Goal: Information Seeking & Learning: Check status

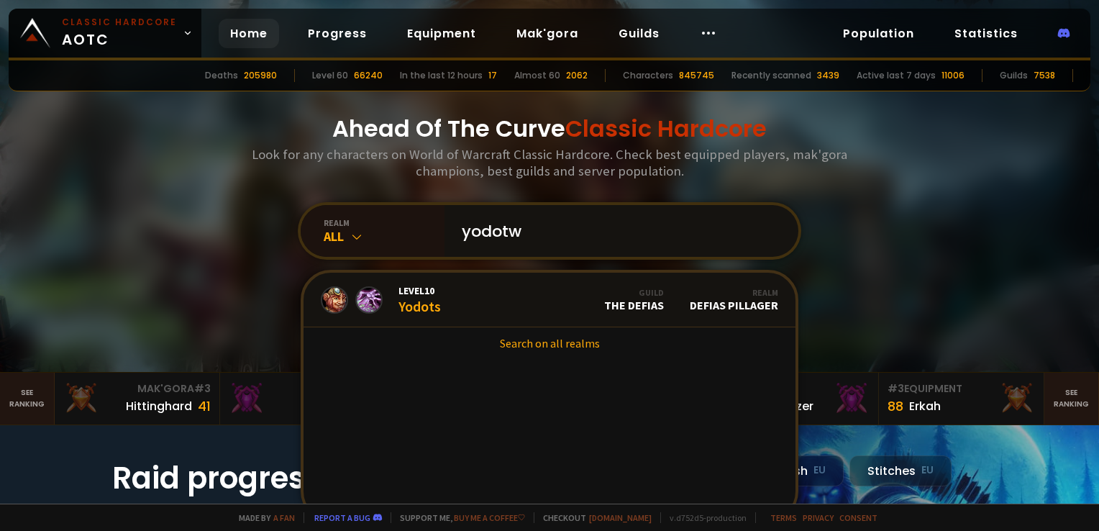
type input "yodotwo"
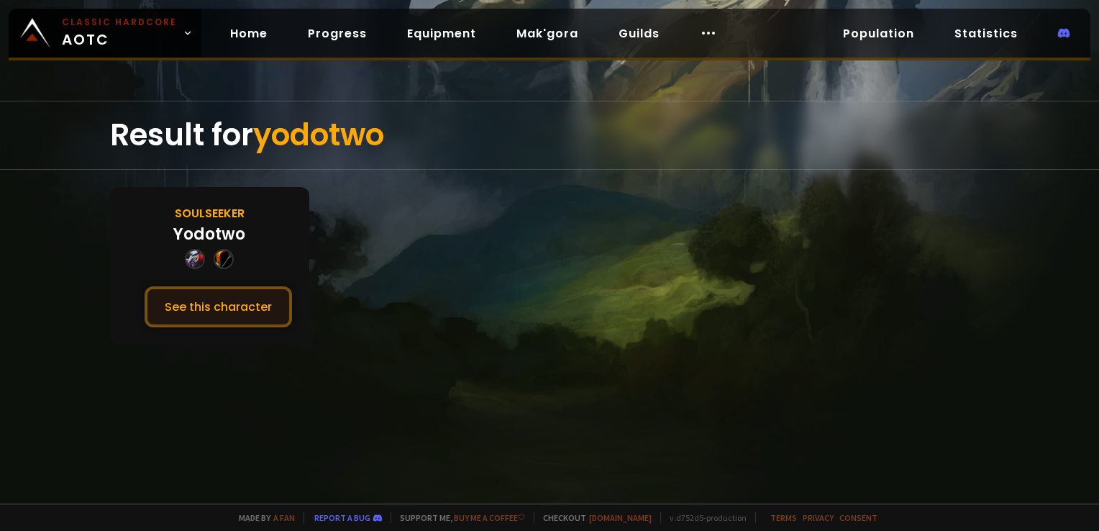
click at [274, 306] on button "See this character" at bounding box center [218, 306] width 147 height 41
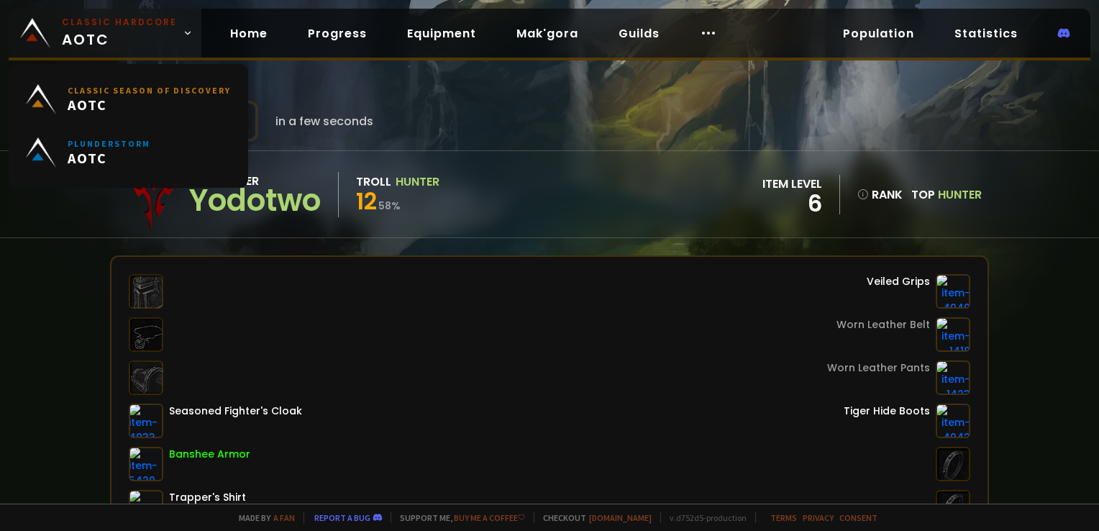
click at [133, 22] on small "Classic Hardcore" at bounding box center [119, 22] width 115 height 13
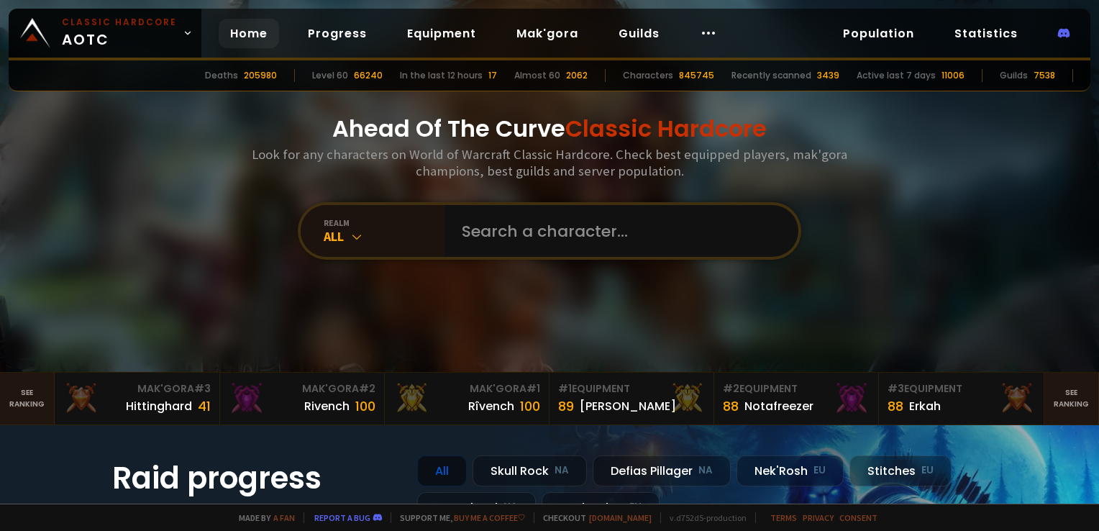
click at [498, 258] on div "realm All" at bounding box center [549, 231] width 503 height 58
click at [498, 240] on input "text" at bounding box center [617, 231] width 328 height 52
type input "uunntter"
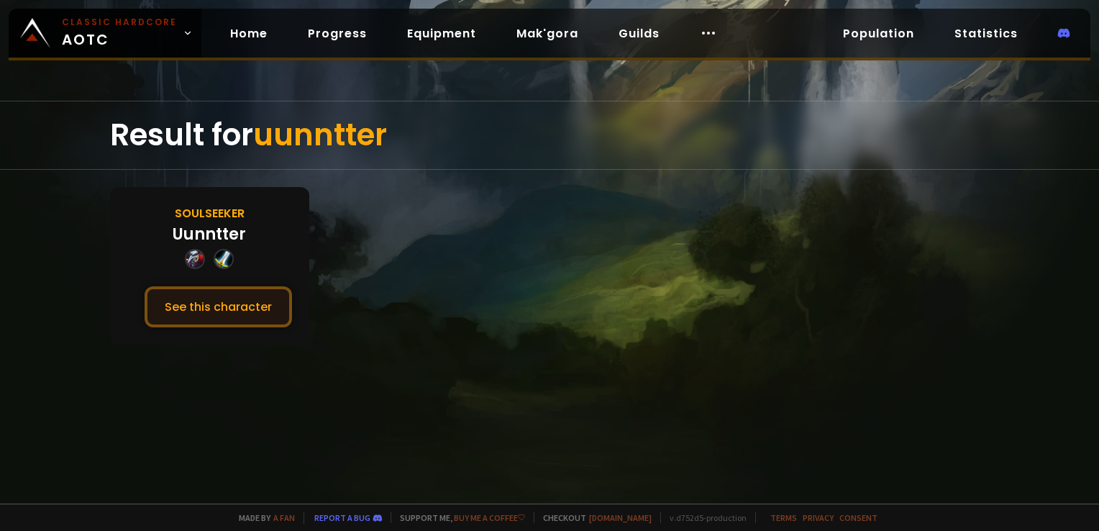
click at [234, 298] on button "See this character" at bounding box center [218, 306] width 147 height 41
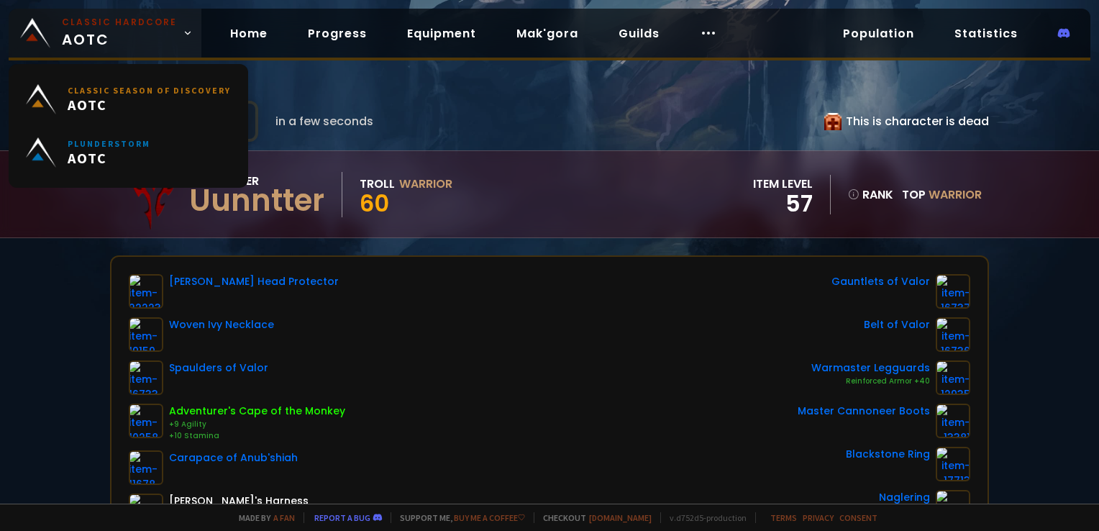
click at [111, 33] on span "Classic Hardcore AOTC" at bounding box center [119, 33] width 115 height 35
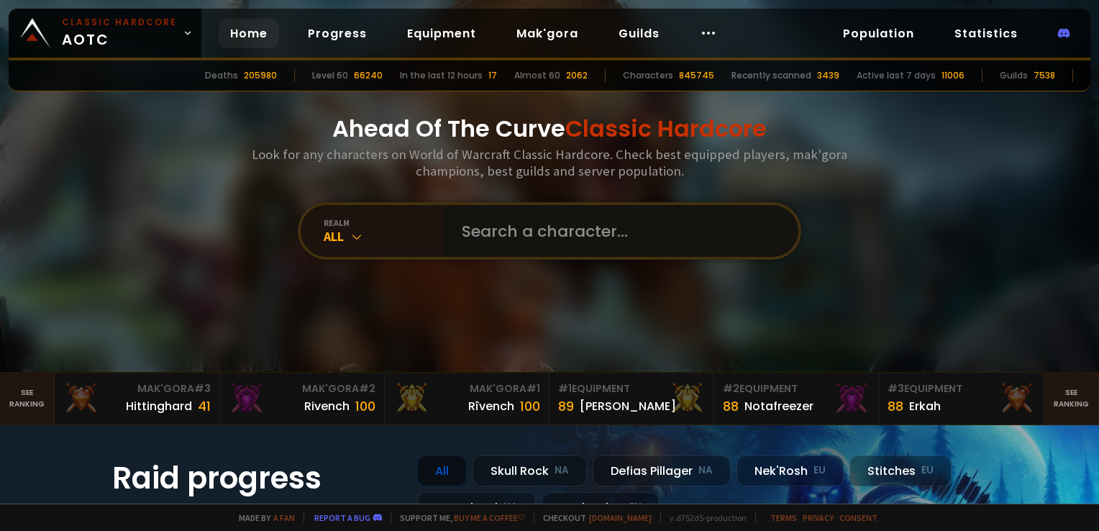
click at [500, 237] on input "text" at bounding box center [617, 231] width 328 height 52
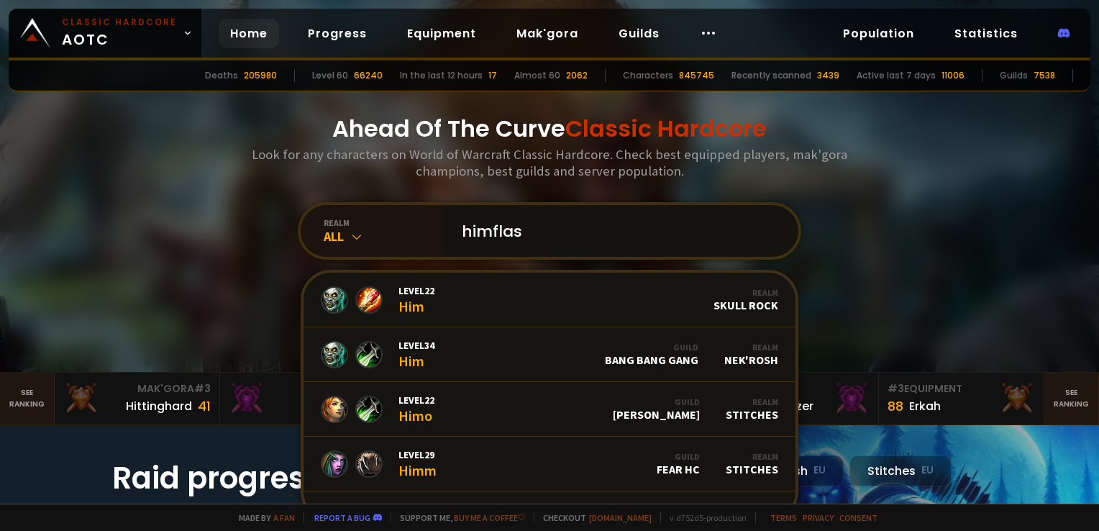
type input "himflash"
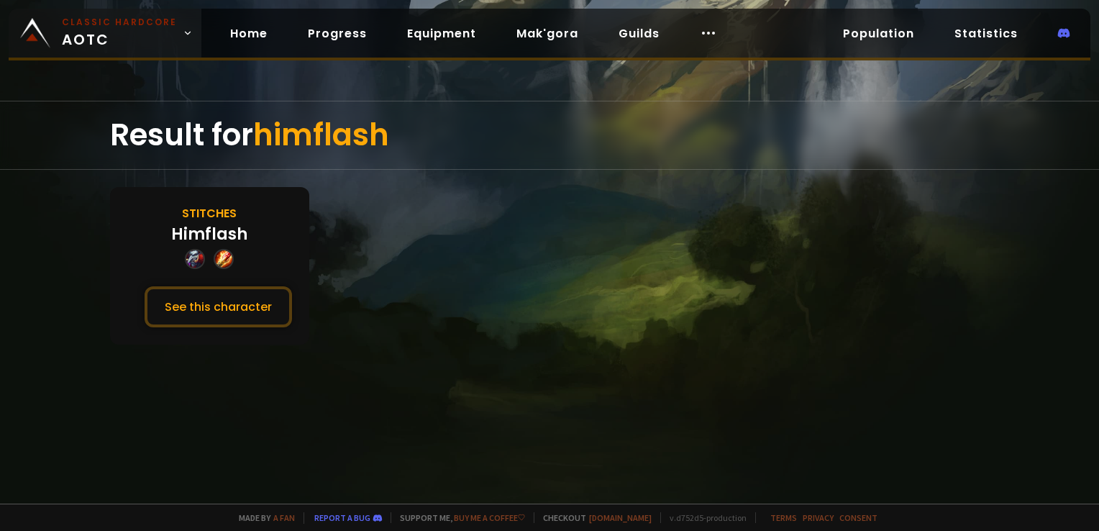
click at [35, 19] on img at bounding box center [35, 33] width 30 height 30
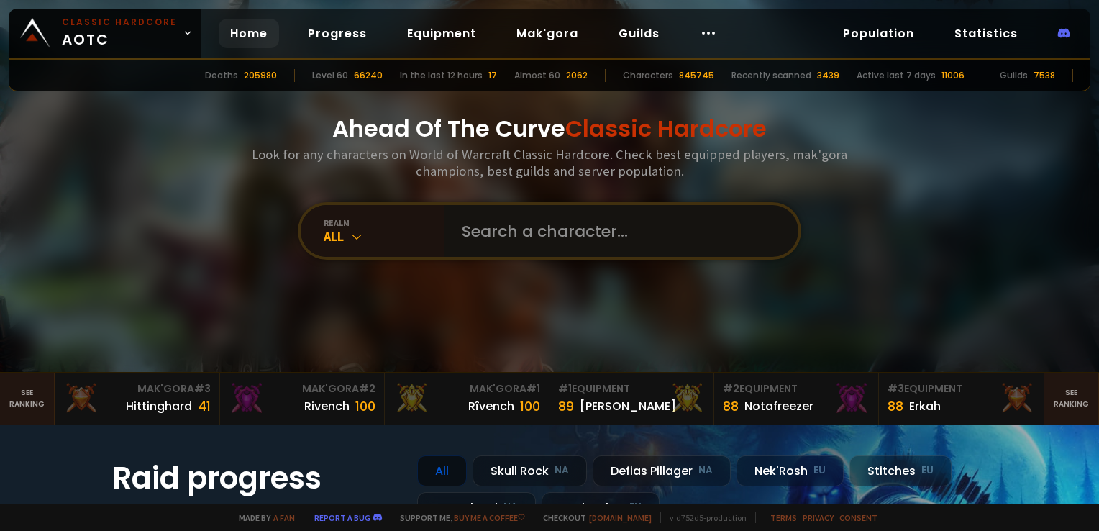
click at [562, 250] on input "text" at bounding box center [617, 231] width 328 height 52
type input "benthidead"
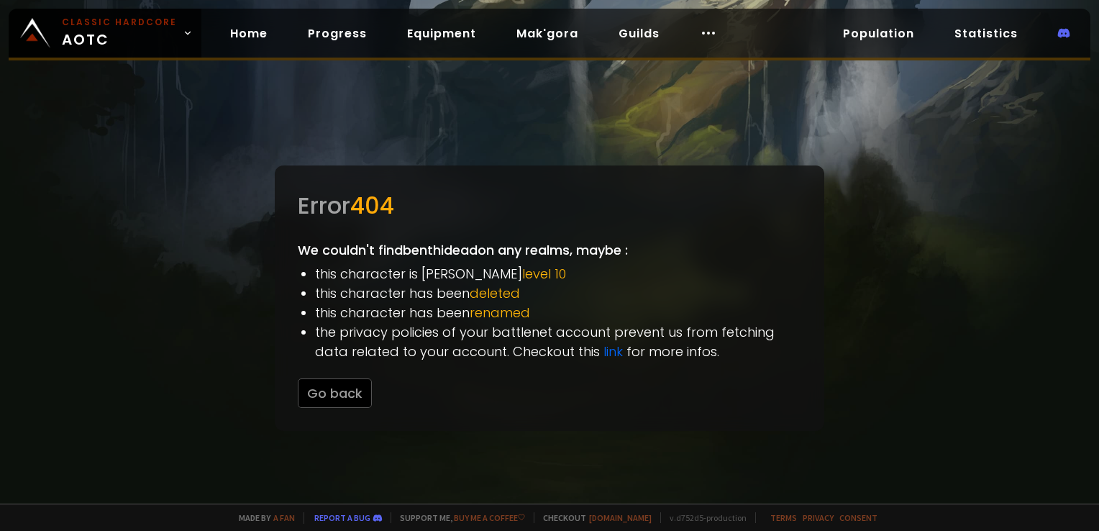
click at [114, 4] on div at bounding box center [549, 265] width 1099 height 531
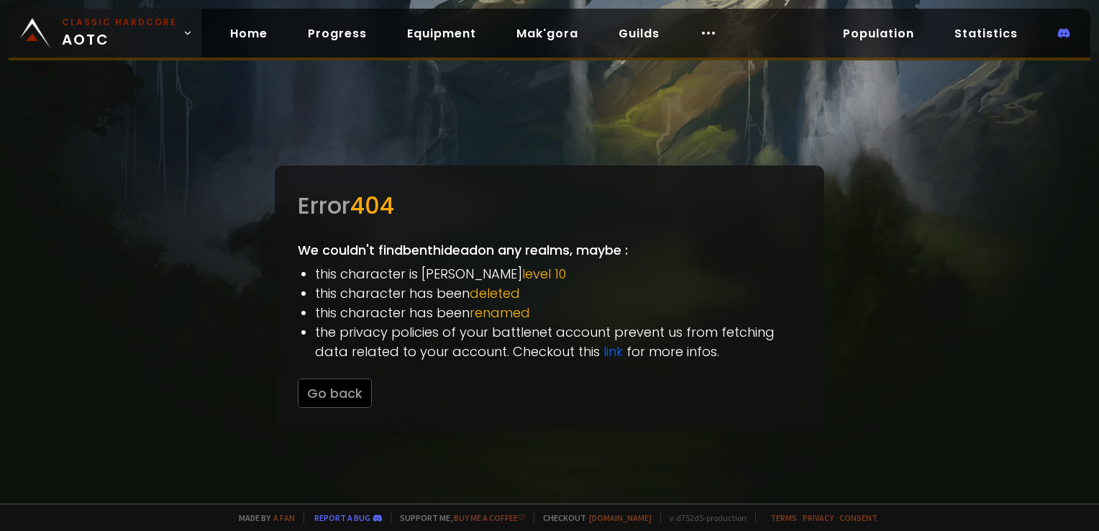
click at [117, 25] on small "Classic Hardcore" at bounding box center [119, 22] width 115 height 13
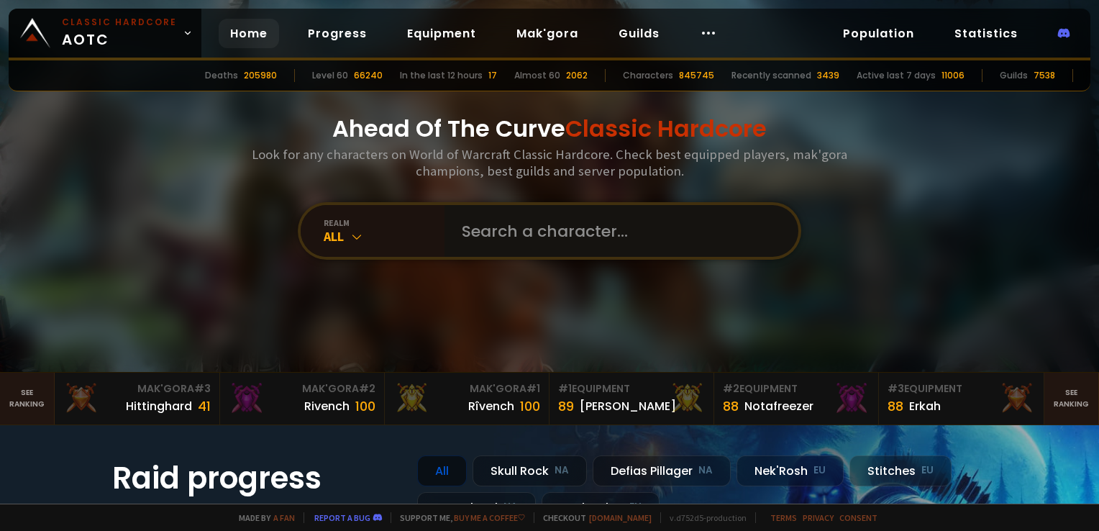
click at [524, 249] on input "text" at bounding box center [617, 231] width 328 height 52
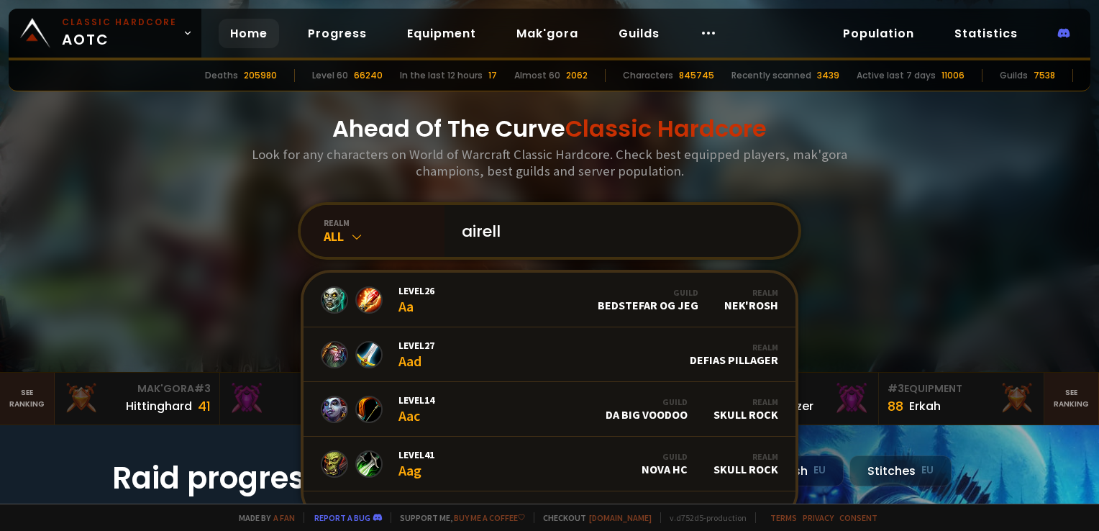
type input "airelle"
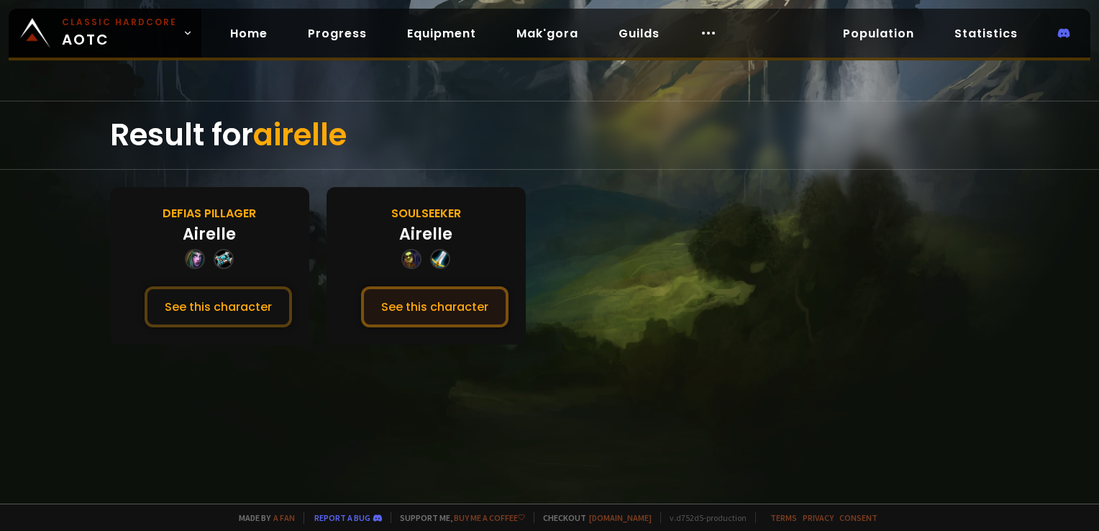
click at [441, 293] on button "See this character" at bounding box center [434, 306] width 147 height 41
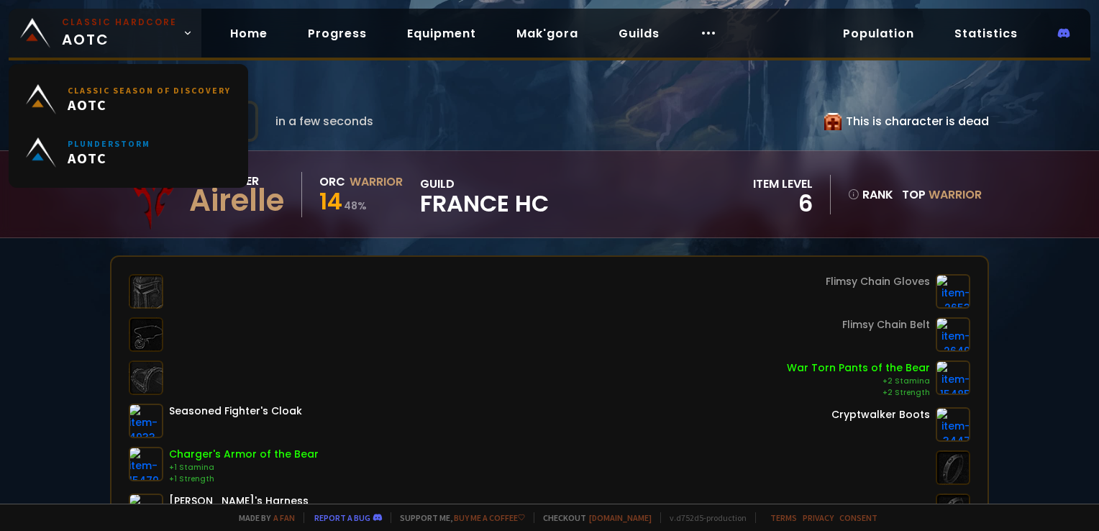
click at [86, 37] on span "Classic Hardcore AOTC" at bounding box center [119, 33] width 115 height 35
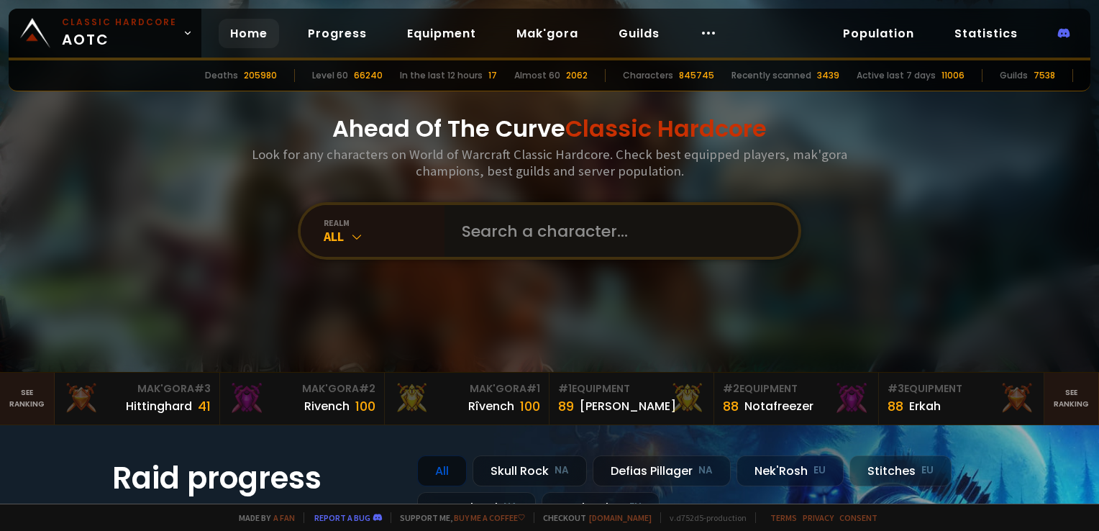
click at [495, 224] on input "text" at bounding box center [617, 231] width 328 height 52
type input "quagen"
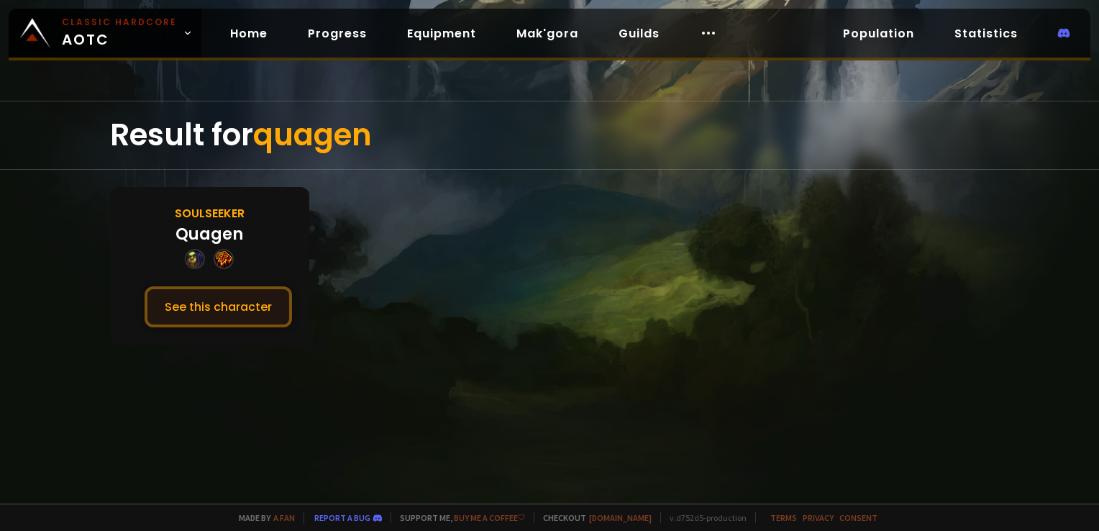
click at [250, 304] on button "See this character" at bounding box center [218, 306] width 147 height 41
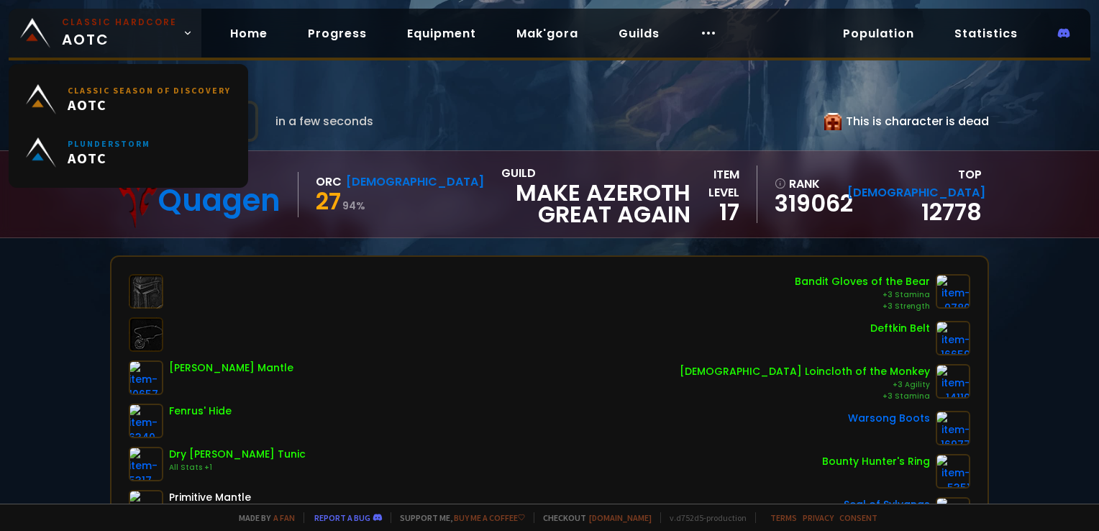
click at [138, 13] on link "Classic Hardcore AOTC" at bounding box center [105, 33] width 193 height 49
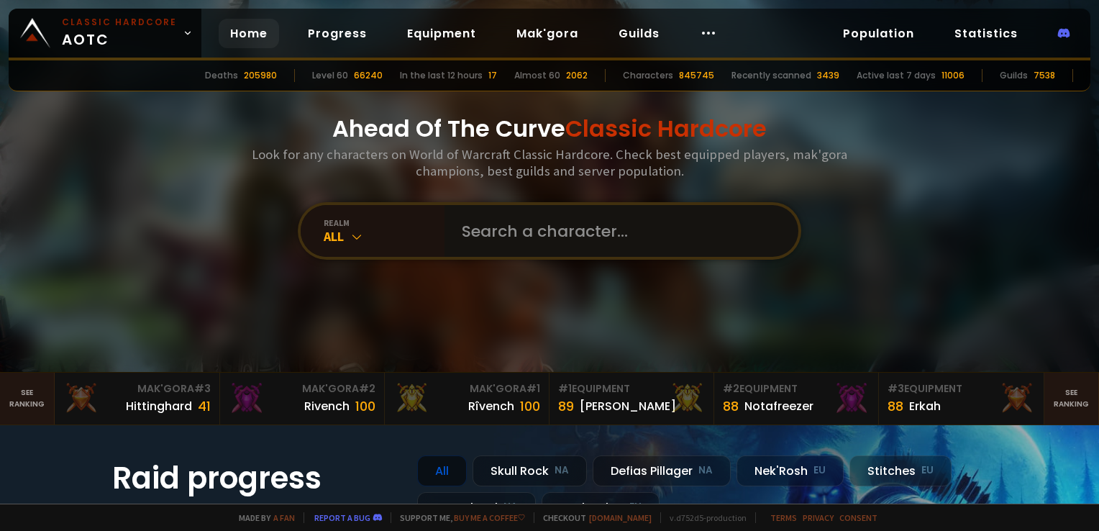
click at [532, 249] on input "text" at bounding box center [617, 231] width 328 height 52
type input "bagmashegiba"
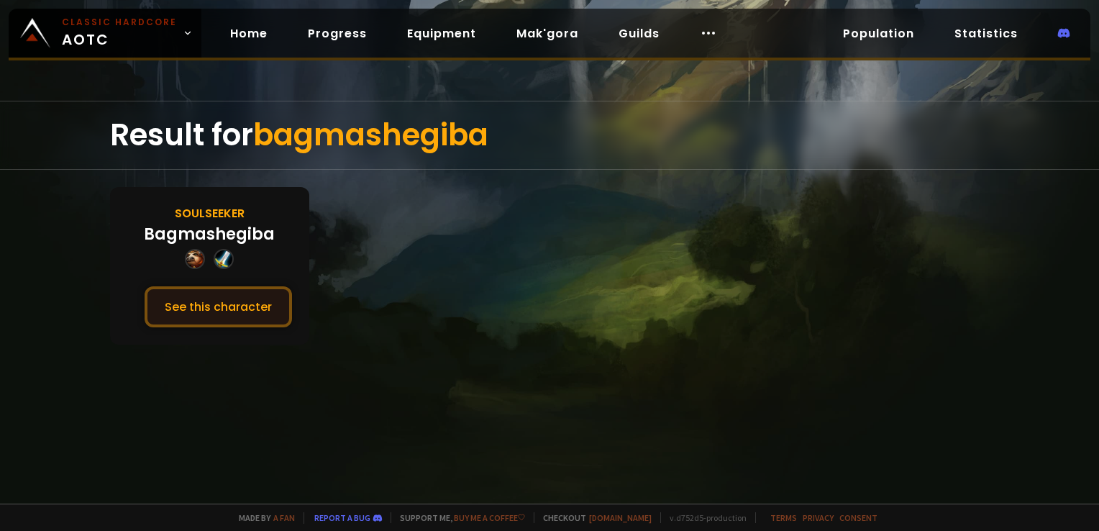
click at [262, 296] on button "See this character" at bounding box center [218, 306] width 147 height 41
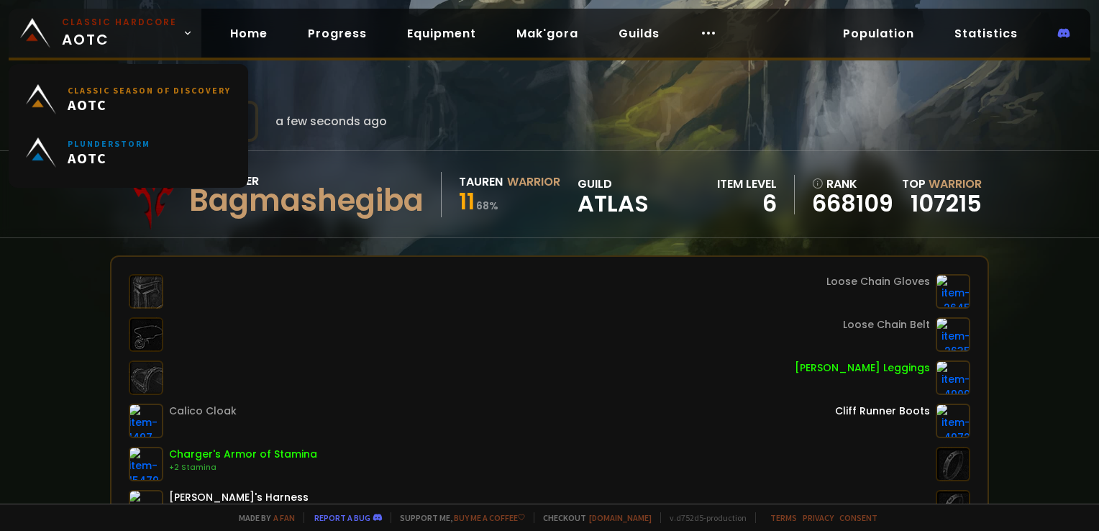
click at [143, 30] on span "Classic Hardcore AOTC" at bounding box center [119, 33] width 115 height 35
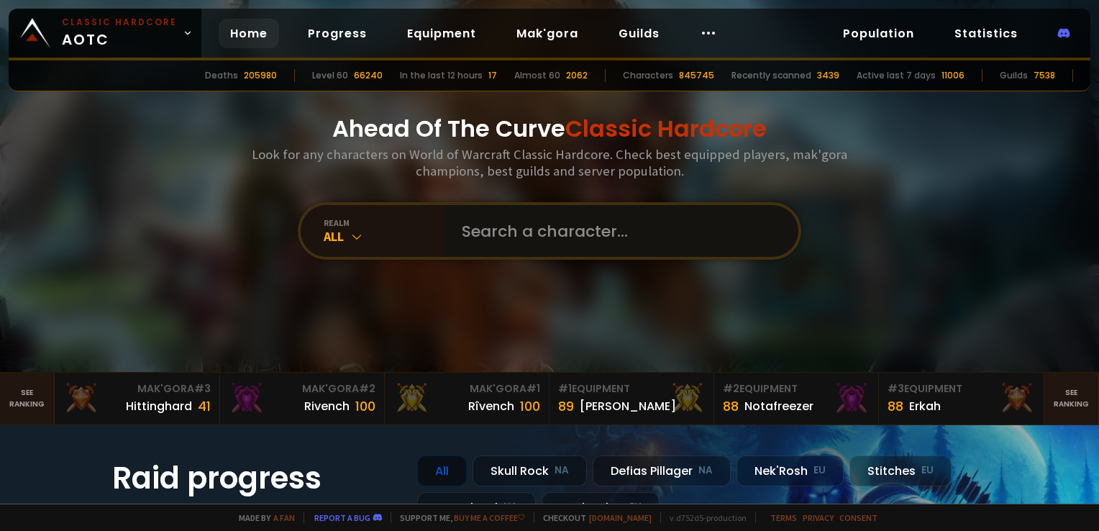
click at [566, 241] on input "text" at bounding box center [617, 231] width 328 height 52
type input "zugsa"
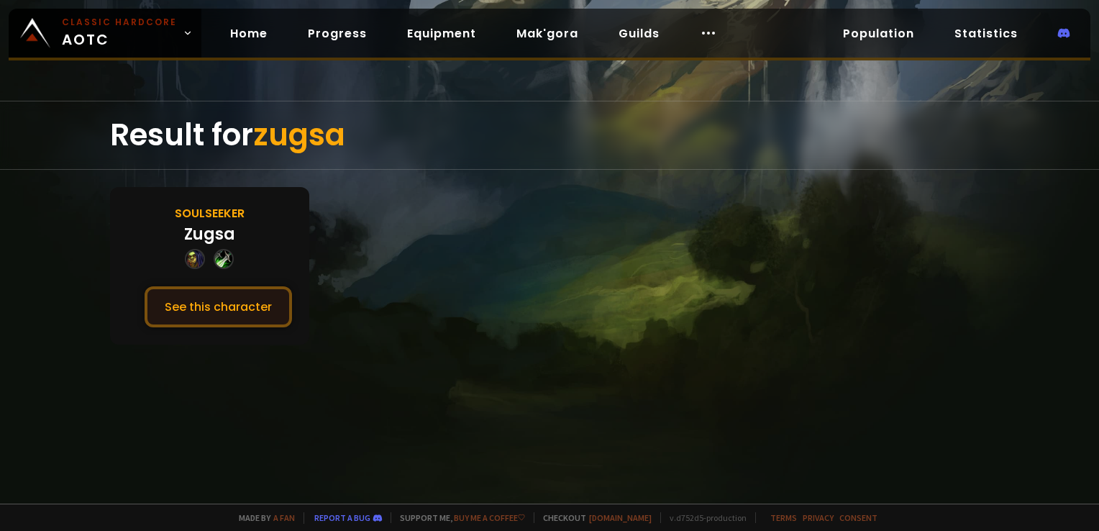
click at [211, 293] on button "See this character" at bounding box center [218, 306] width 147 height 41
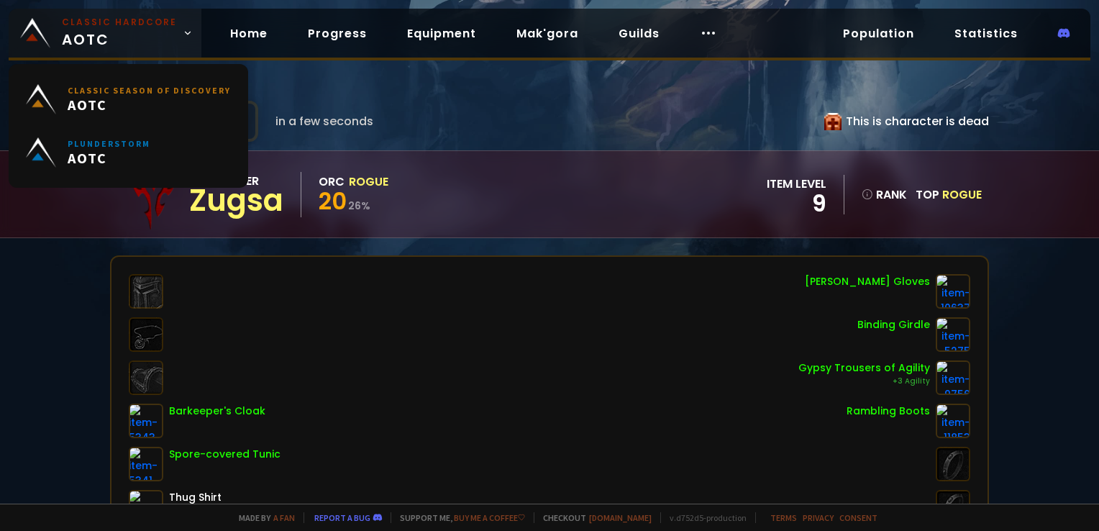
click at [130, 29] on span "Classic Hardcore AOTC" at bounding box center [119, 33] width 115 height 35
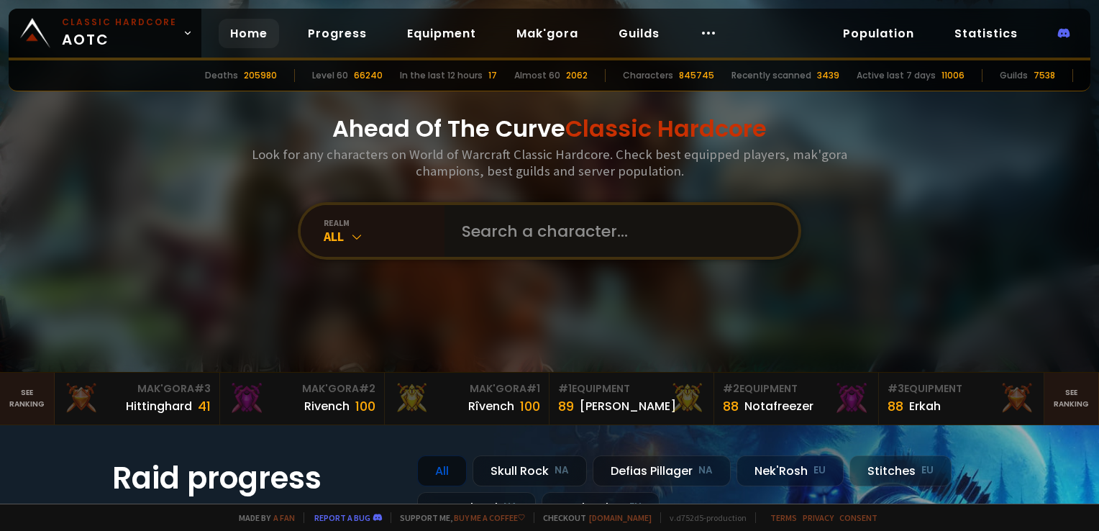
click at [497, 240] on input "text" at bounding box center [617, 231] width 328 height 52
type input "nazariick"
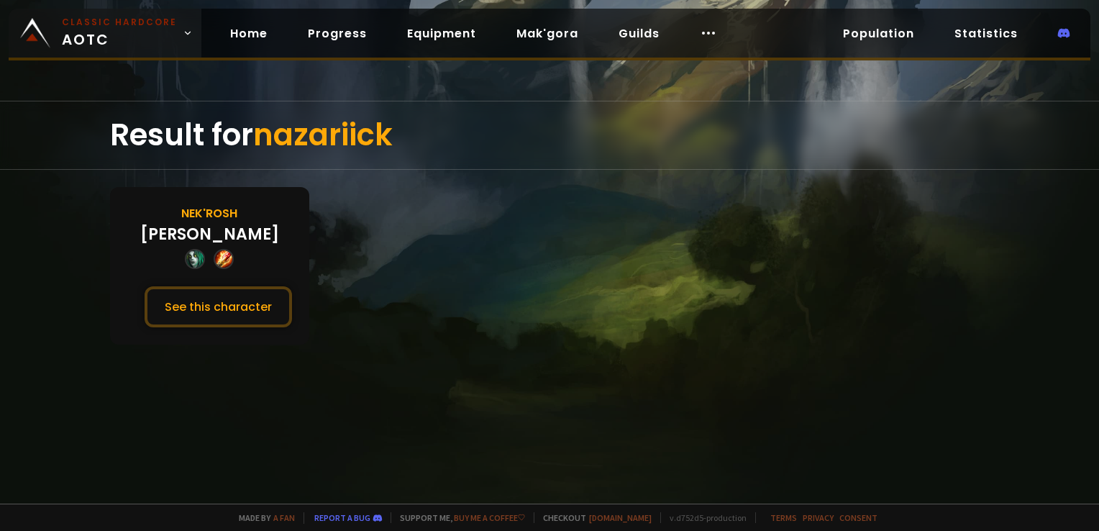
click at [131, 19] on small "Classic Hardcore" at bounding box center [119, 22] width 115 height 13
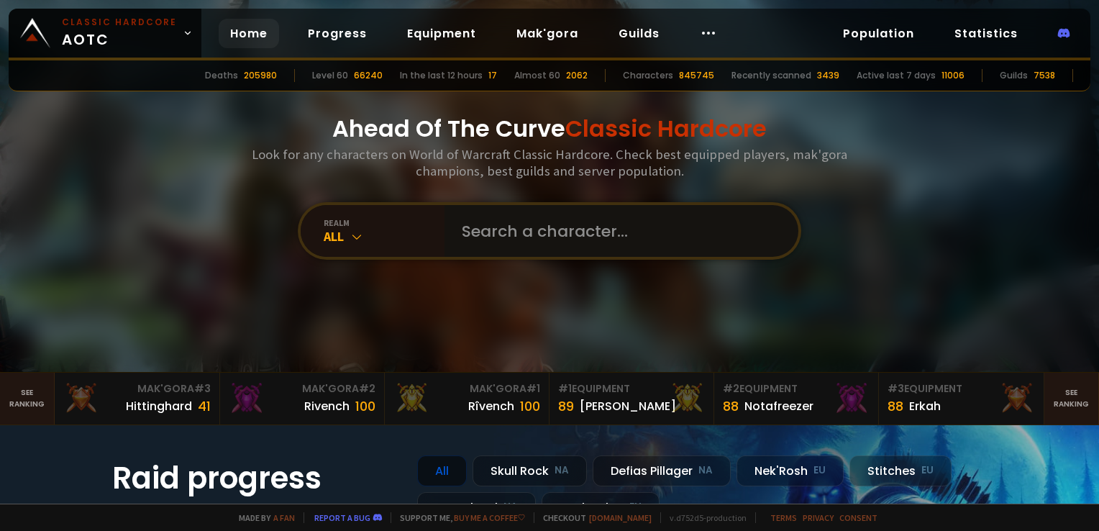
click at [531, 220] on input "text" at bounding box center [617, 231] width 328 height 52
type input "ibucka"
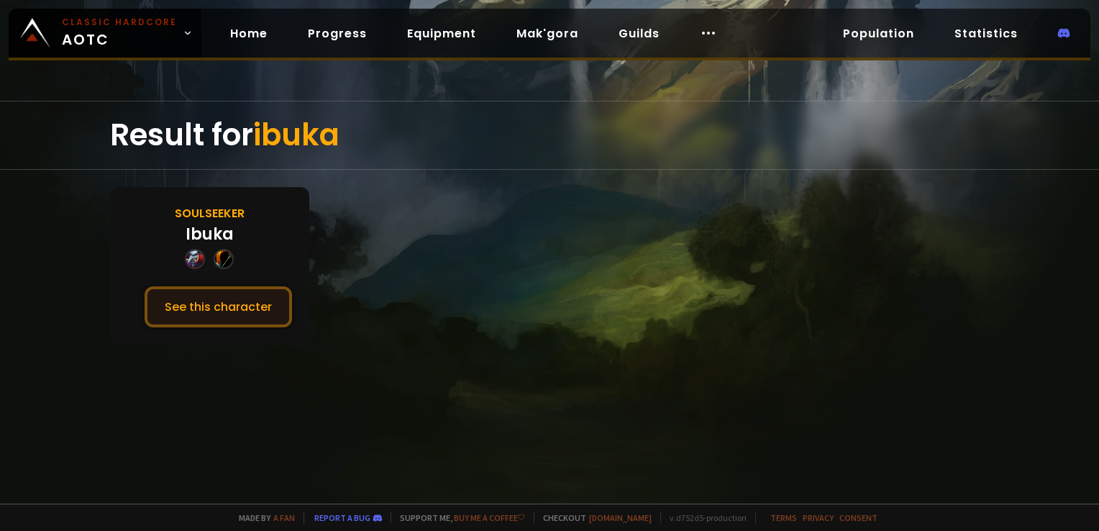
click at [205, 293] on button "See this character" at bounding box center [218, 306] width 147 height 41
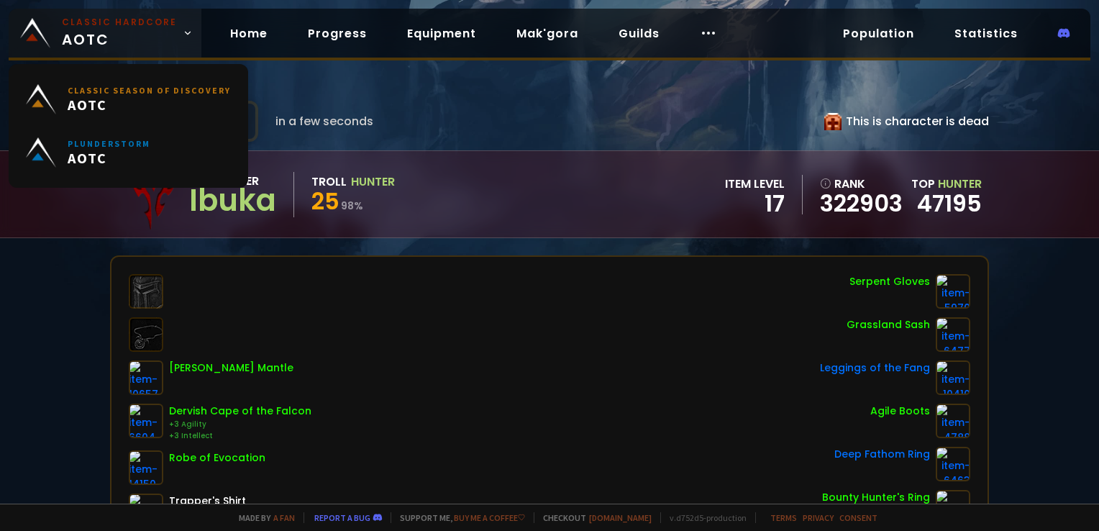
click at [118, 14] on link "Classic Hardcore AOTC" at bounding box center [105, 33] width 193 height 49
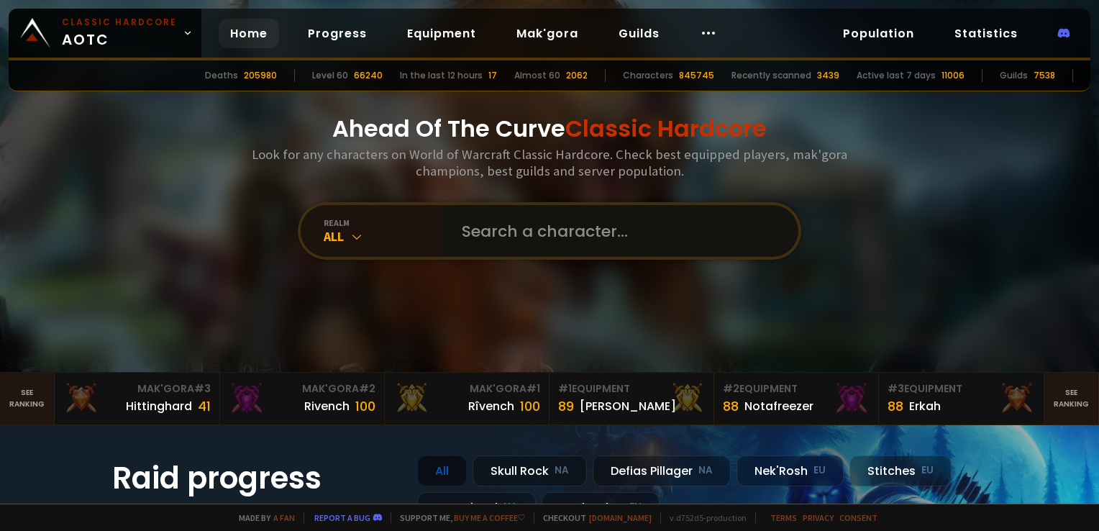
click at [517, 229] on input "text" at bounding box center [617, 231] width 328 height 52
type input "dtermination"
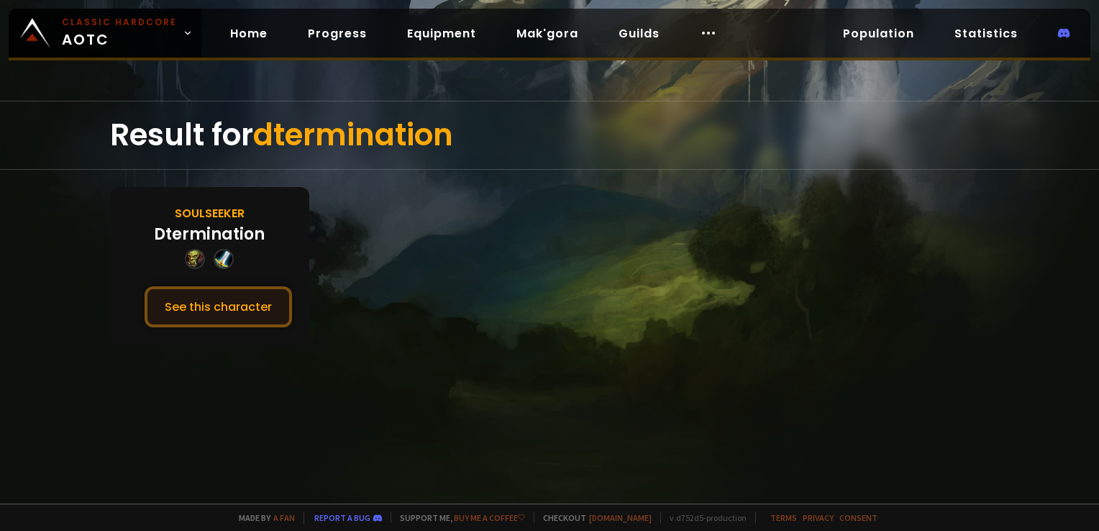
click at [273, 301] on button "See this character" at bounding box center [218, 306] width 147 height 41
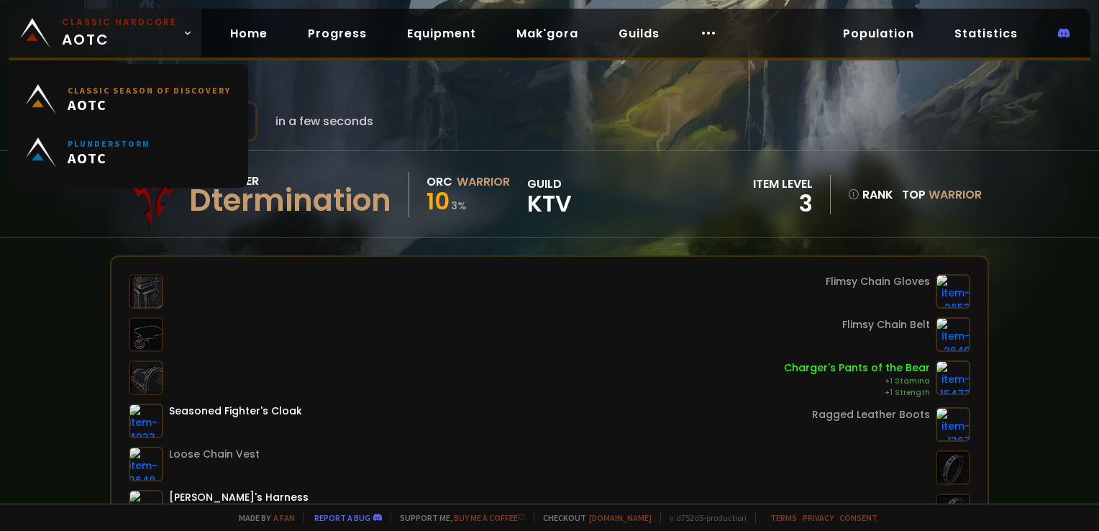
click at [126, 42] on span "Classic Hardcore AOTC" at bounding box center [119, 33] width 115 height 35
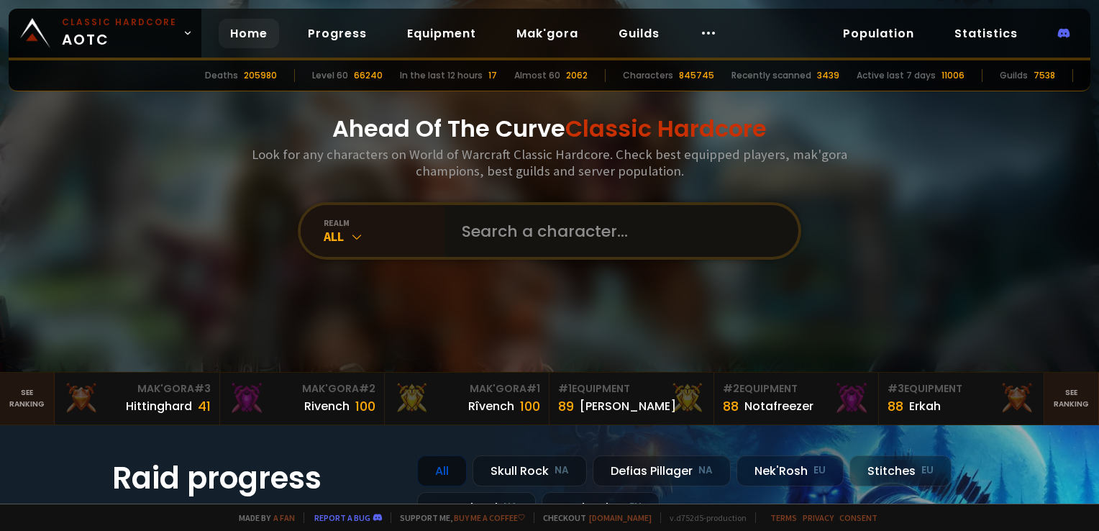
click at [514, 233] on input "text" at bounding box center [617, 231] width 328 height 52
type input "vachequichie"
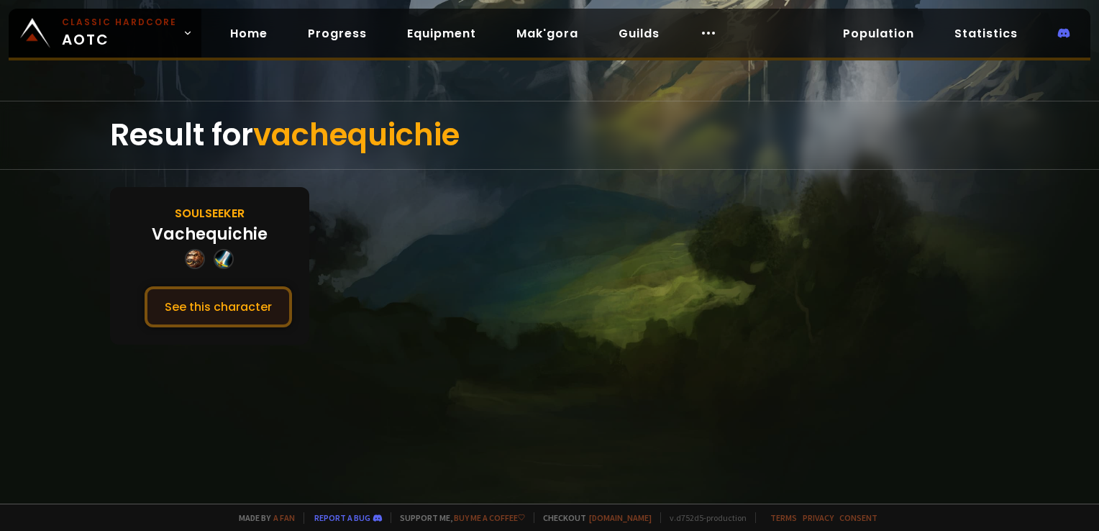
click at [289, 296] on button "See this character" at bounding box center [218, 306] width 147 height 41
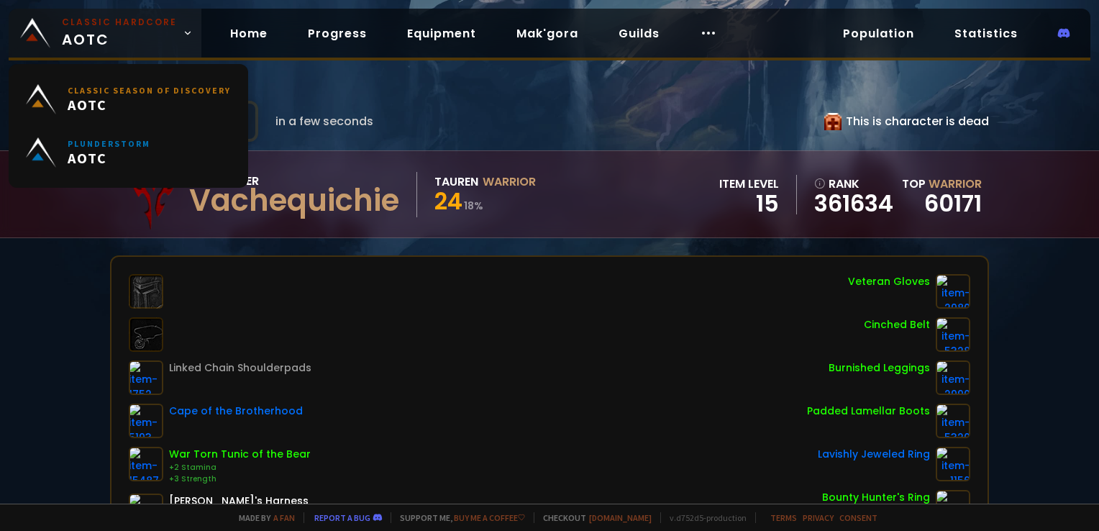
click at [122, 24] on small "Classic Hardcore" at bounding box center [119, 22] width 115 height 13
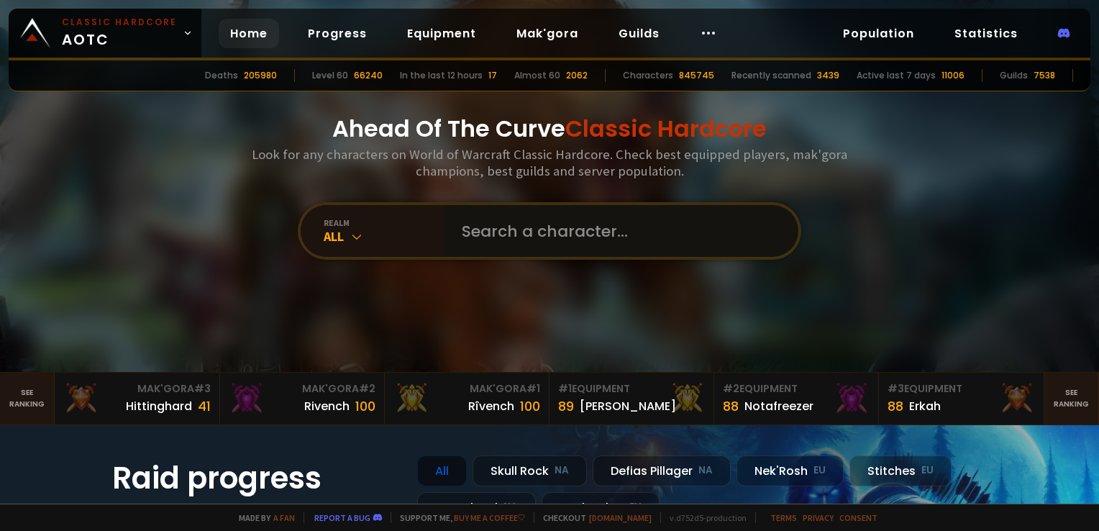
click at [545, 238] on input "text" at bounding box center [617, 231] width 328 height 52
type input "teenkaas"
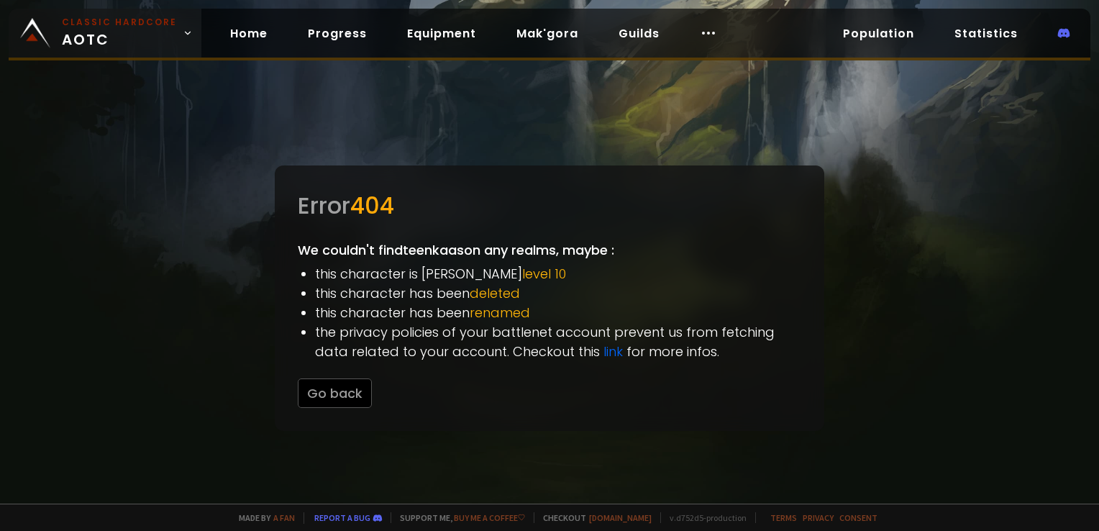
click at [132, 37] on span "Classic Hardcore AOTC" at bounding box center [119, 33] width 115 height 35
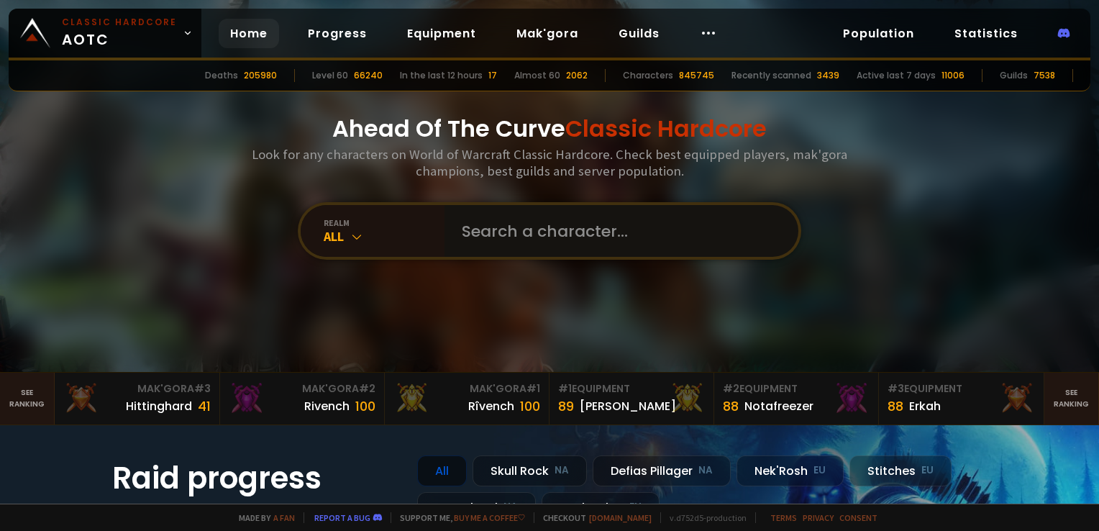
click at [534, 234] on input "text" at bounding box center [617, 231] width 328 height 52
type input "khanlechu"
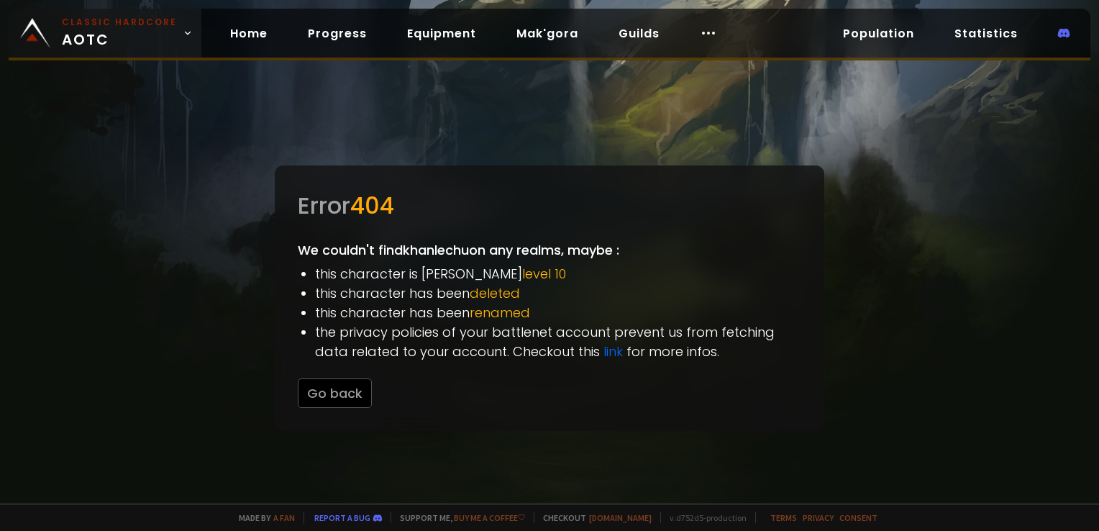
click at [154, 37] on span "Classic Hardcore AOTC" at bounding box center [119, 33] width 115 height 35
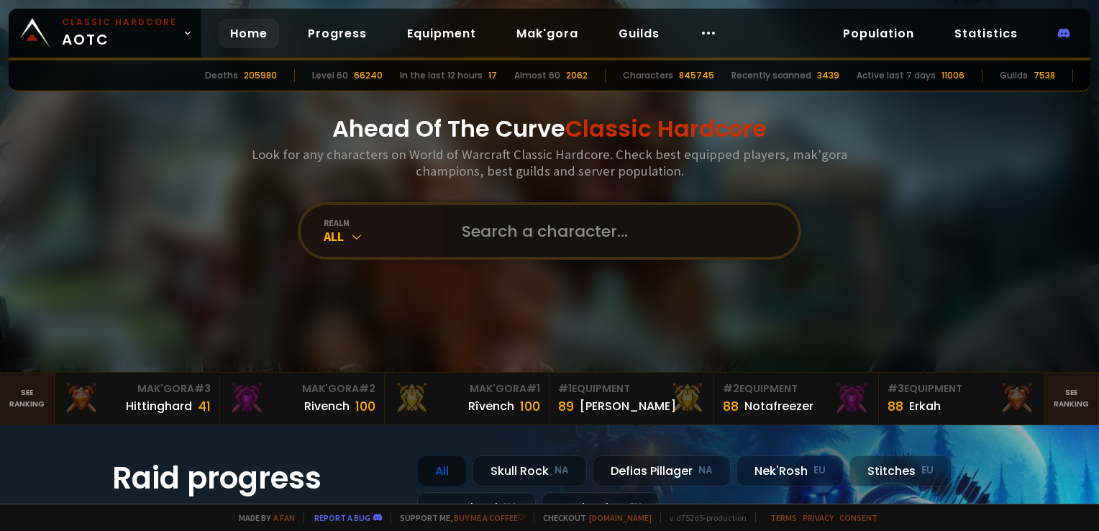
click at [511, 241] on input "text" at bounding box center [617, 231] width 328 height 52
type input "knutbypastor"
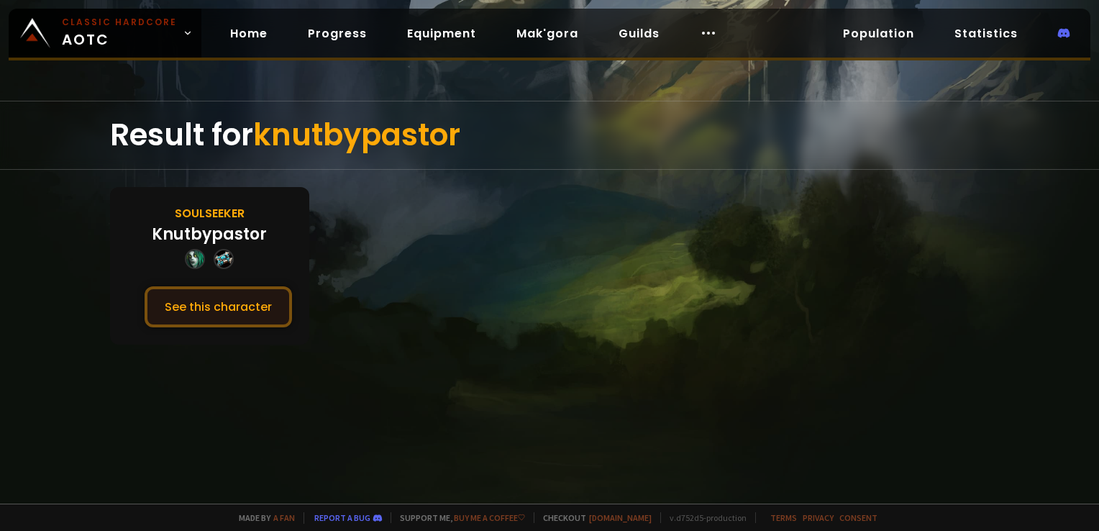
click at [214, 305] on button "See this character" at bounding box center [218, 306] width 147 height 41
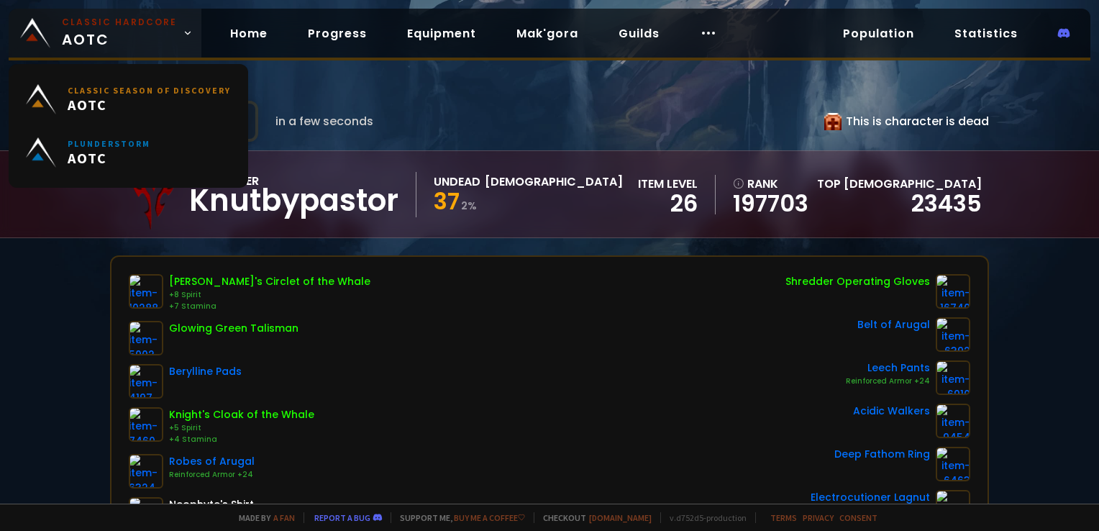
click at [73, 40] on span "Classic Hardcore AOTC" at bounding box center [119, 33] width 115 height 35
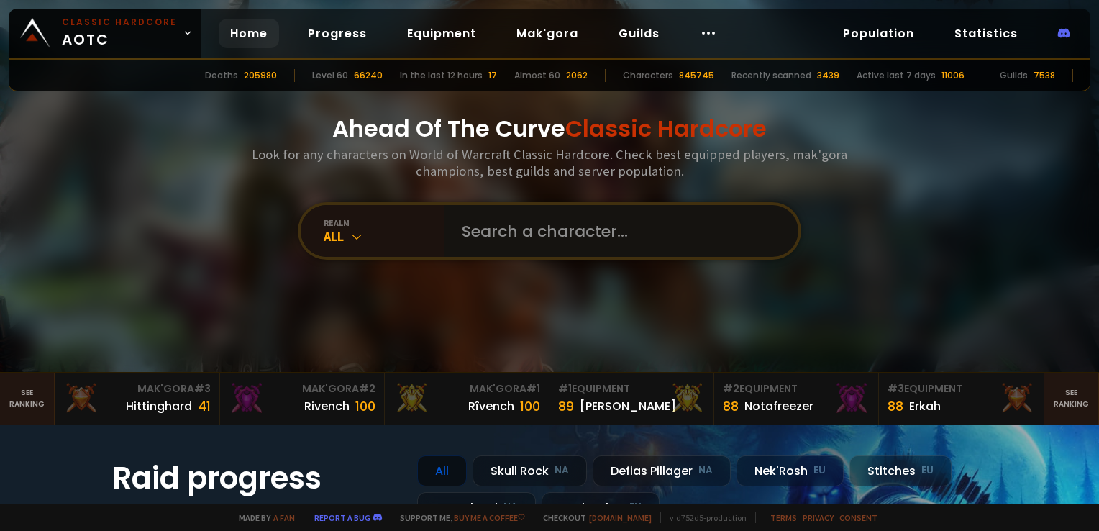
click at [552, 221] on input "text" at bounding box center [617, 231] width 328 height 52
type input "quasimodow"
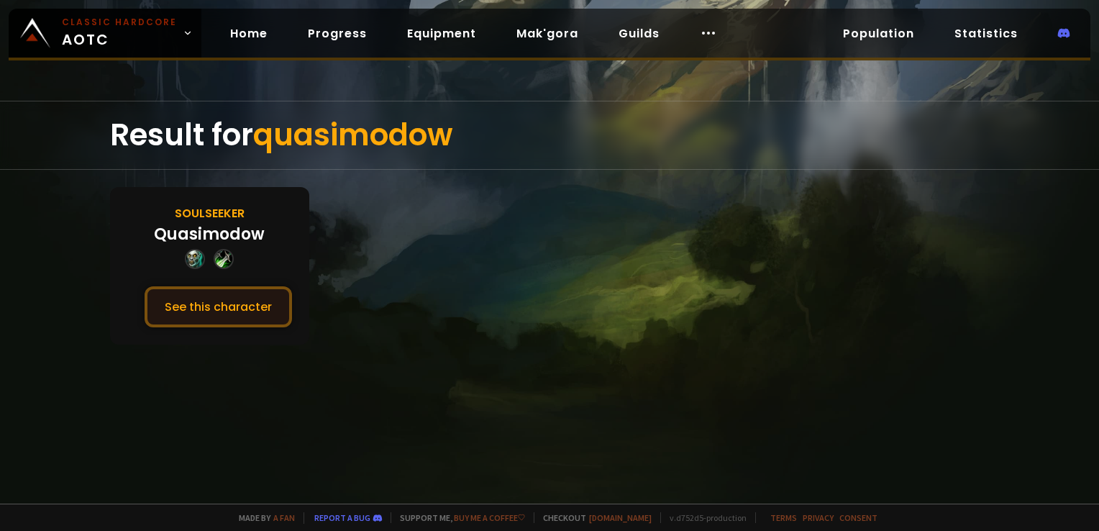
click at [239, 301] on button "See this character" at bounding box center [218, 306] width 147 height 41
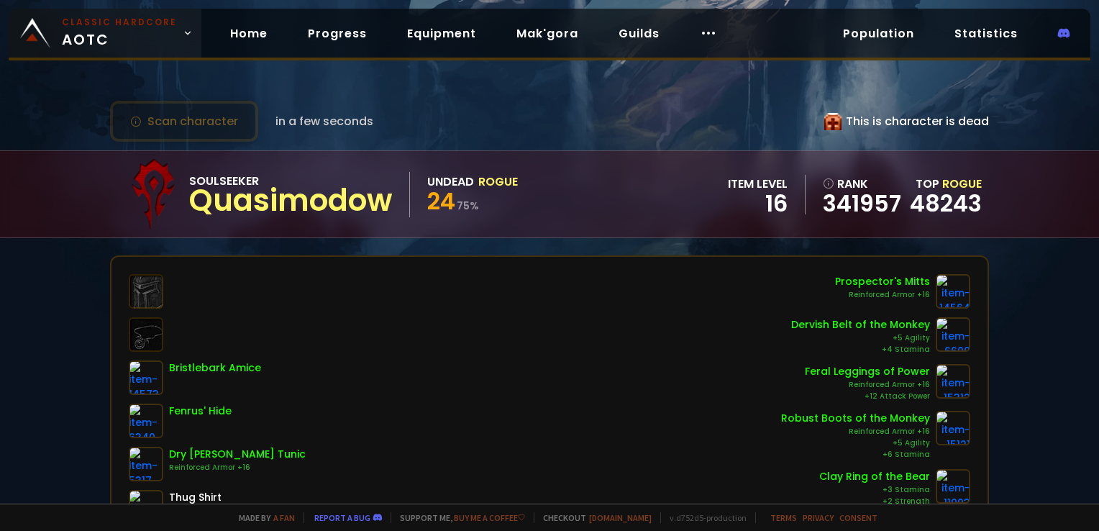
click at [111, 27] on small "Classic Hardcore" at bounding box center [119, 22] width 115 height 13
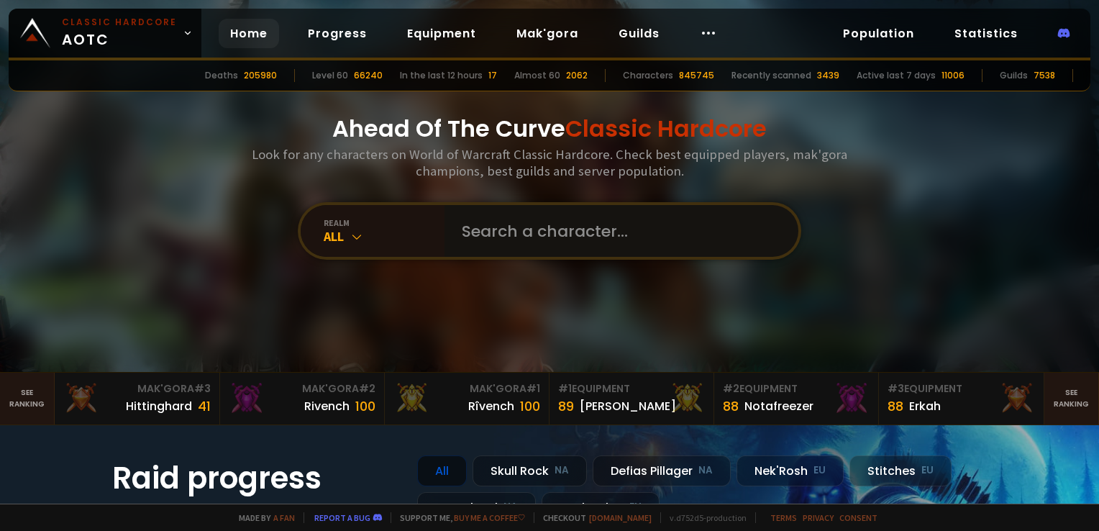
click at [526, 237] on input "text" at bounding box center [617, 231] width 328 height 52
type input "divineair"
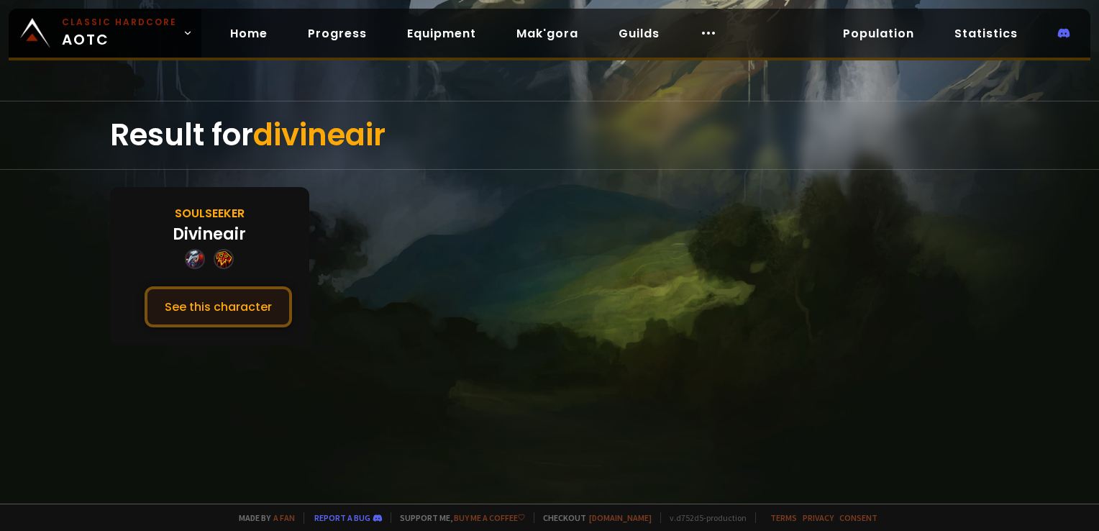
click at [227, 304] on button "See this character" at bounding box center [218, 306] width 147 height 41
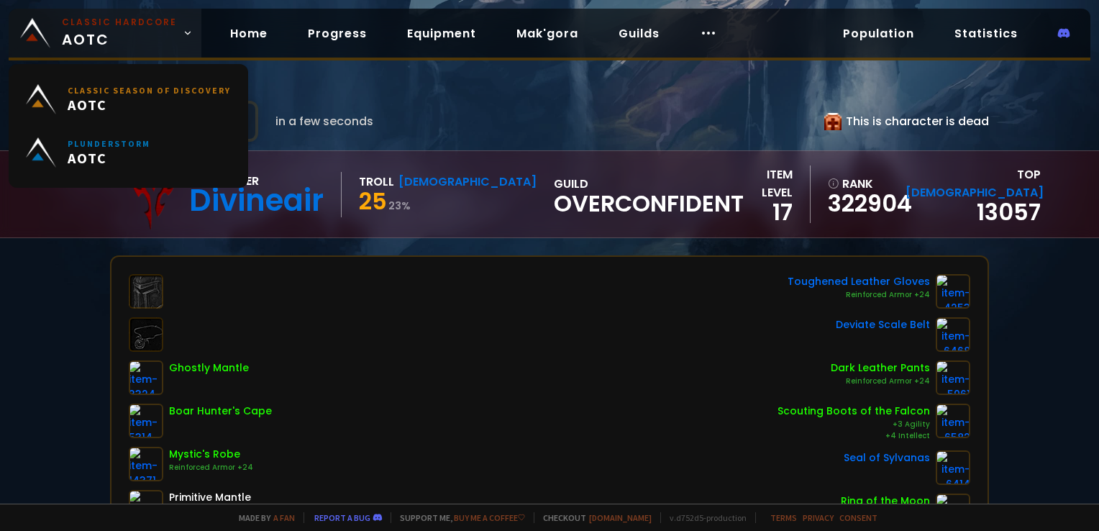
click at [119, 19] on small "Classic Hardcore" at bounding box center [119, 22] width 115 height 13
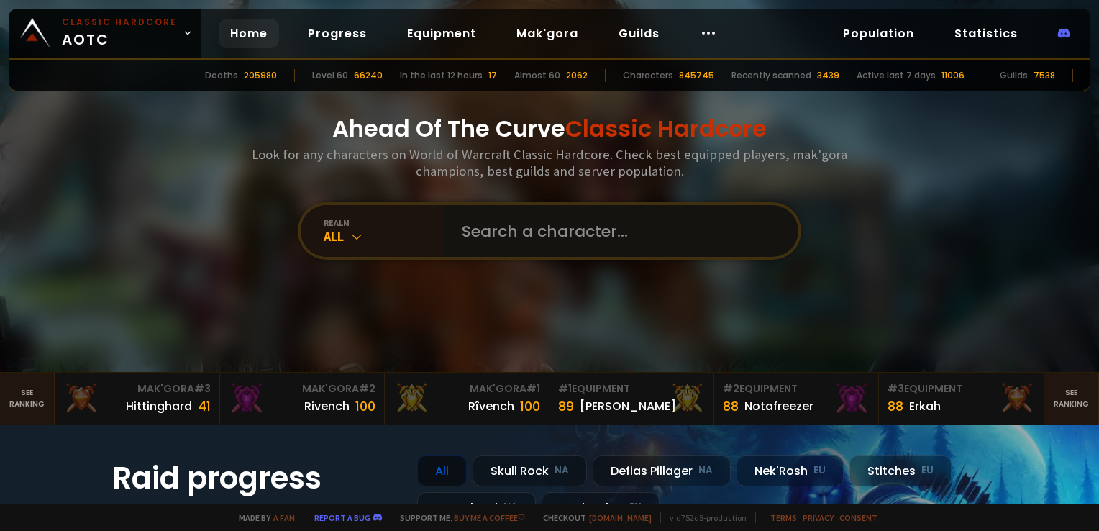
click at [529, 216] on input "text" at bounding box center [617, 231] width 328 height 52
type input "stroids"
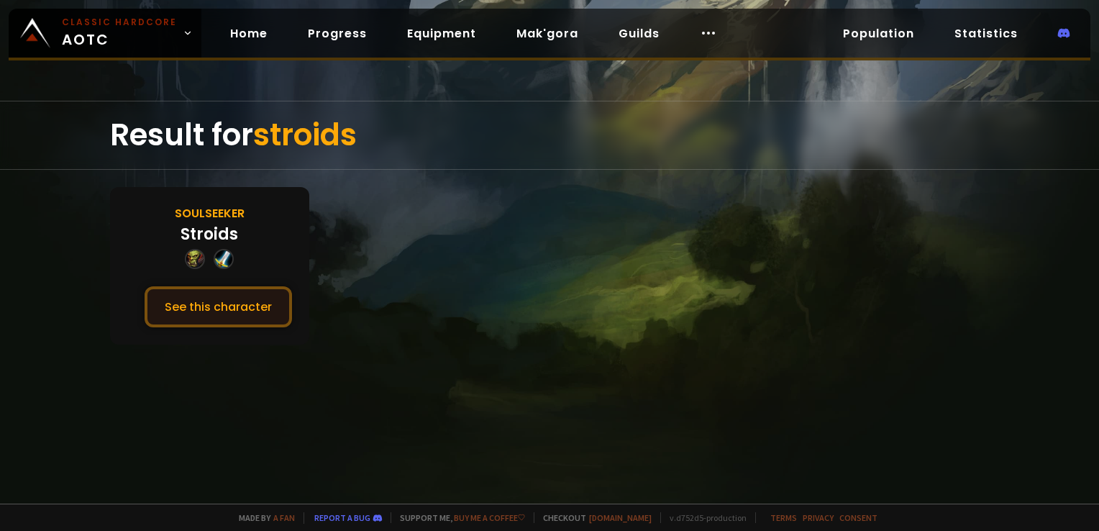
click at [255, 298] on button "See this character" at bounding box center [218, 306] width 147 height 41
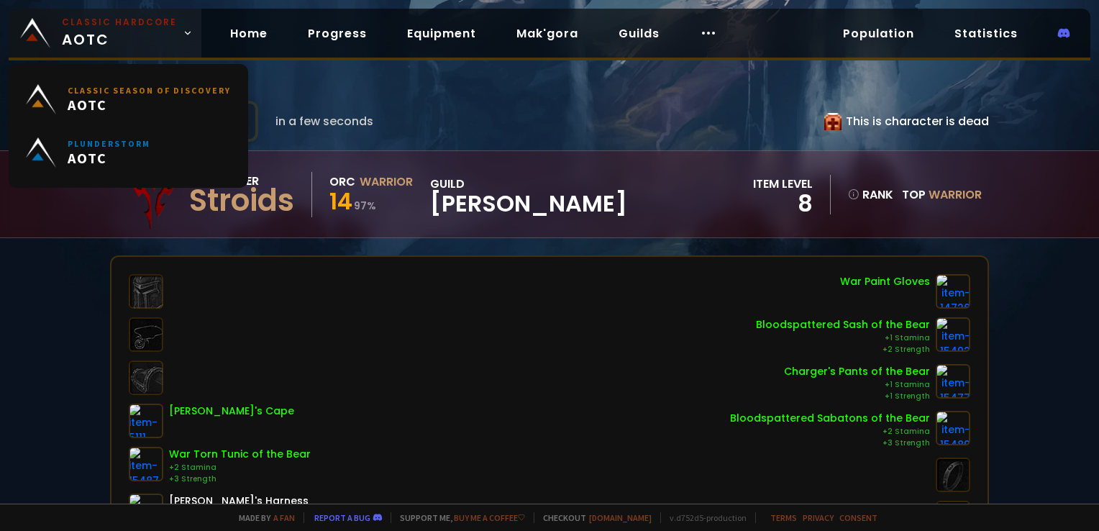
click at [149, 13] on link "Classic Hardcore AOTC" at bounding box center [105, 33] width 193 height 49
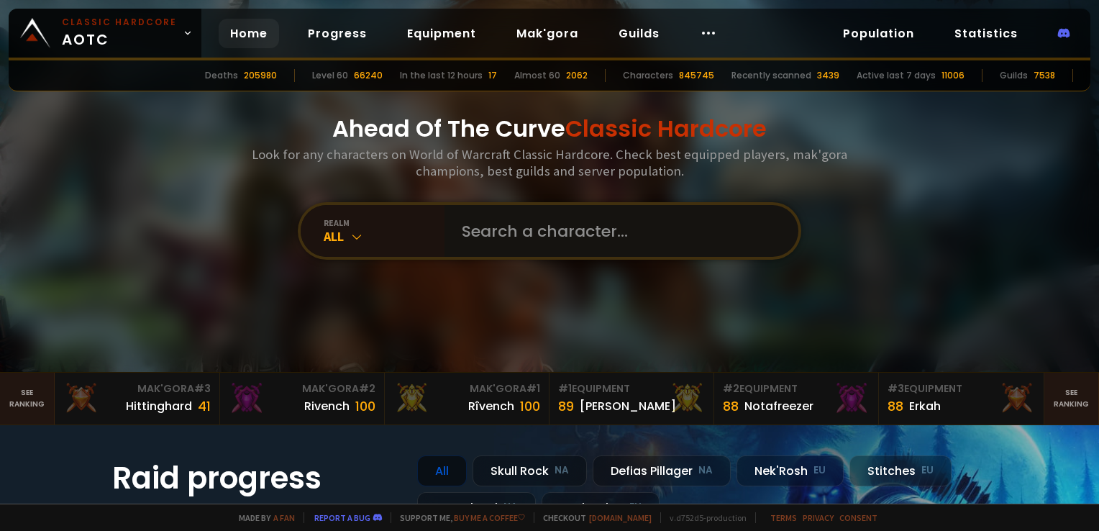
click at [480, 226] on input "text" at bounding box center [617, 231] width 328 height 52
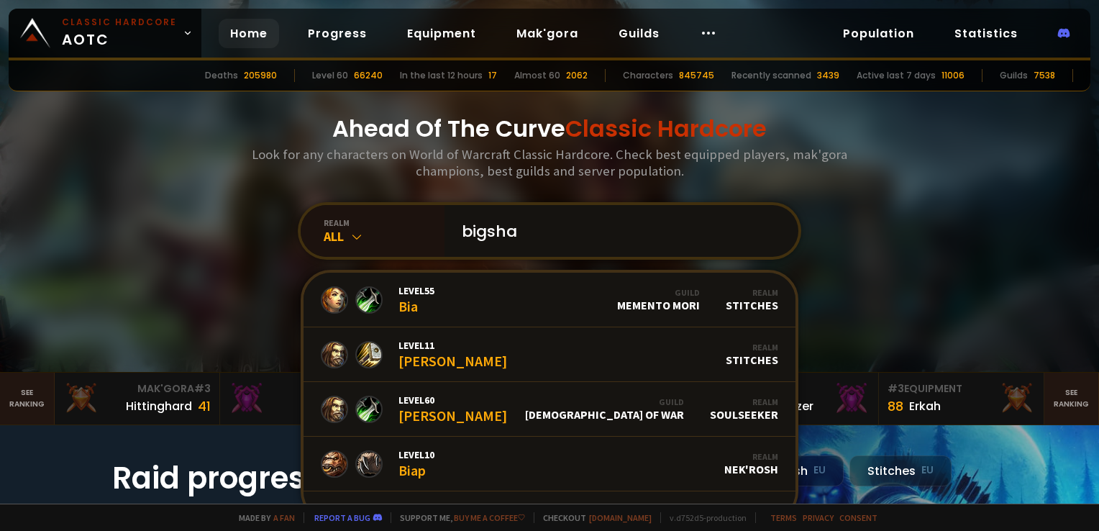
type input "bigshak"
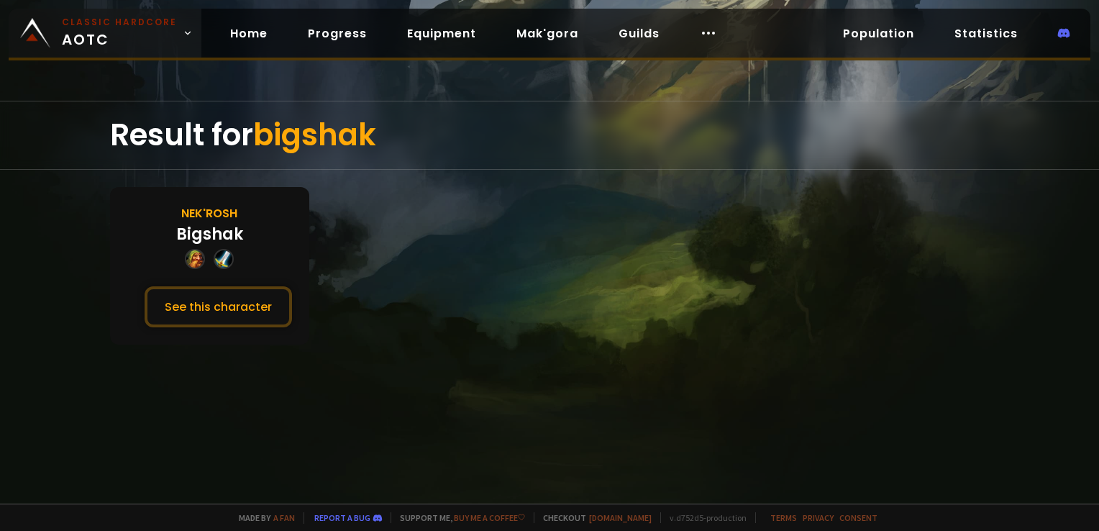
click at [143, 47] on span "Classic Hardcore AOTC" at bounding box center [119, 33] width 115 height 35
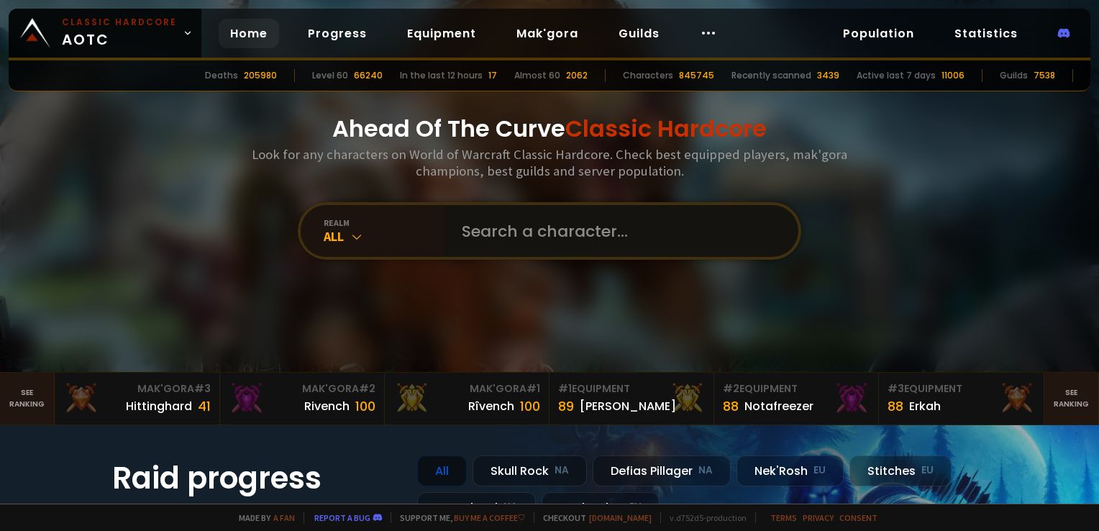
click at [516, 223] on input "text" at bounding box center [617, 231] width 328 height 52
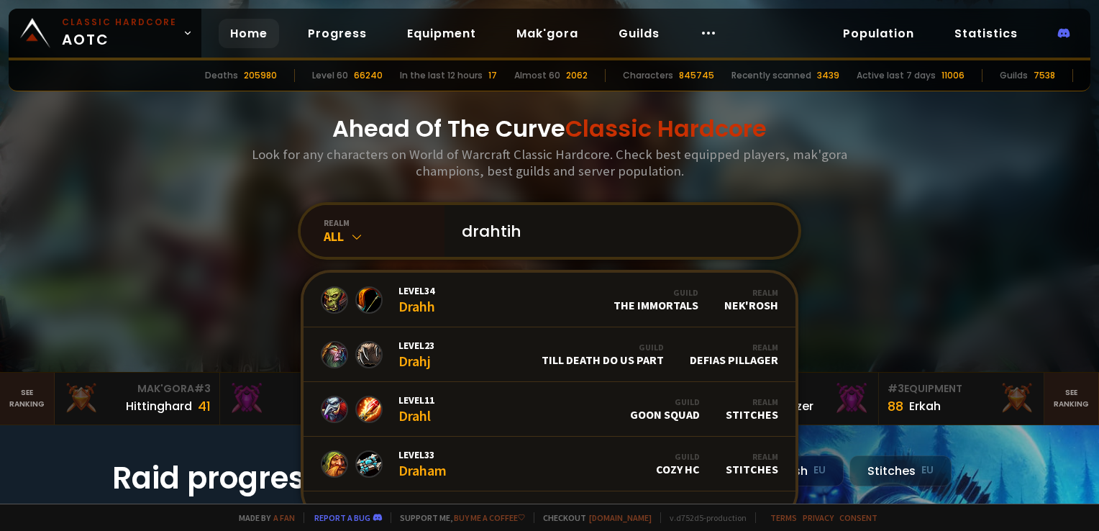
type input "drahtihi"
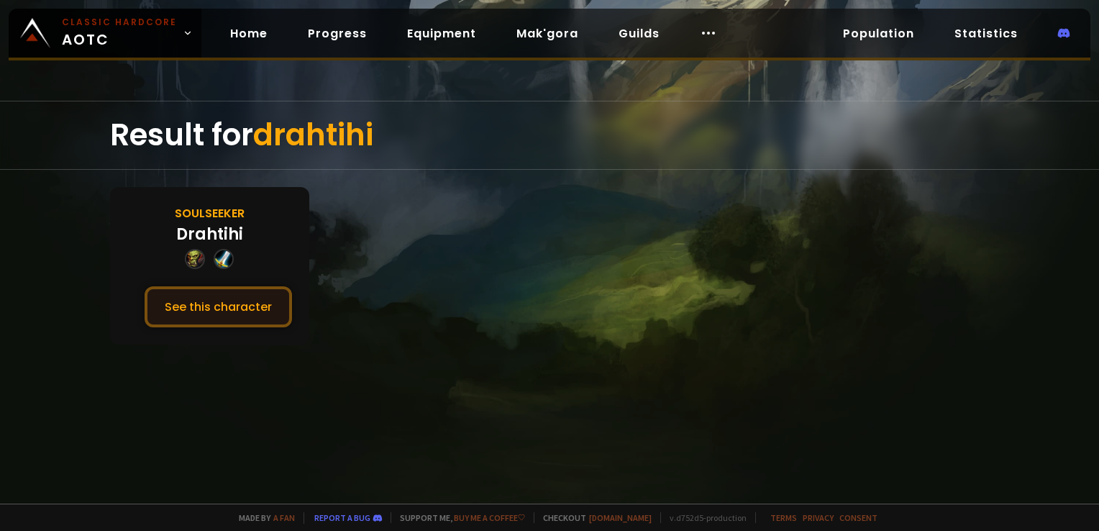
click at [270, 288] on button "See this character" at bounding box center [218, 306] width 147 height 41
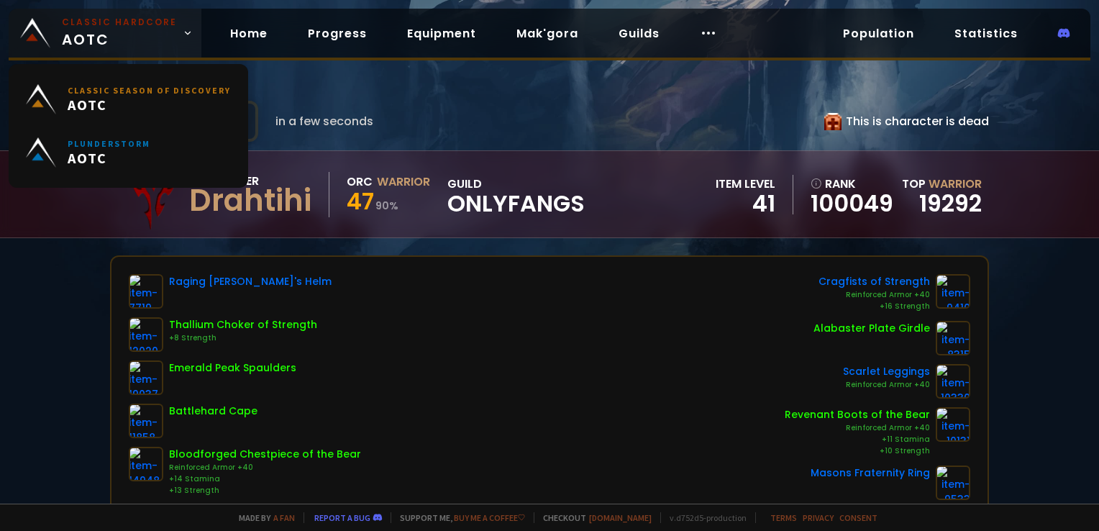
click at [140, 34] on span "Classic Hardcore AOTC" at bounding box center [119, 33] width 115 height 35
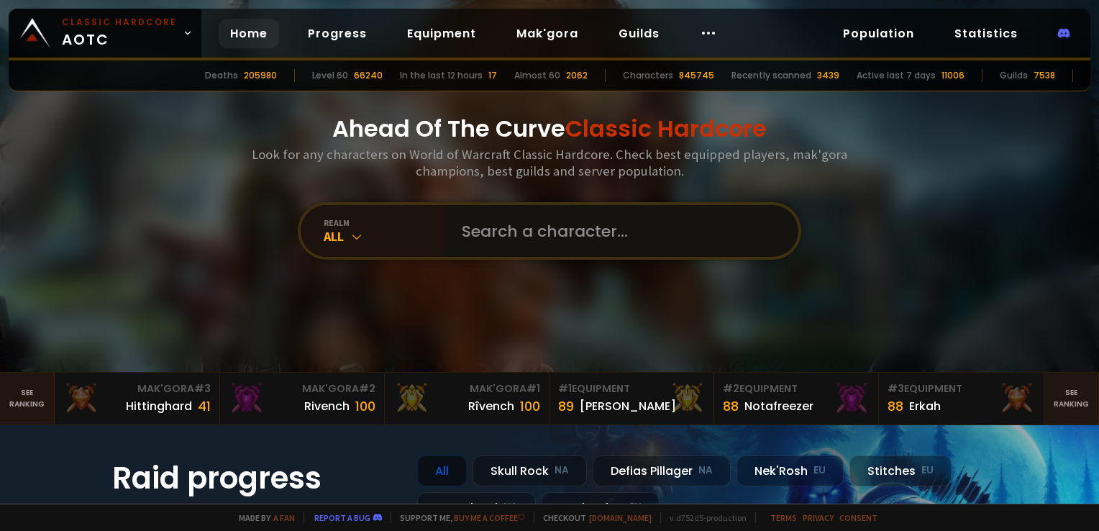
click at [481, 237] on input "text" at bounding box center [617, 231] width 328 height 52
type input "sjp"
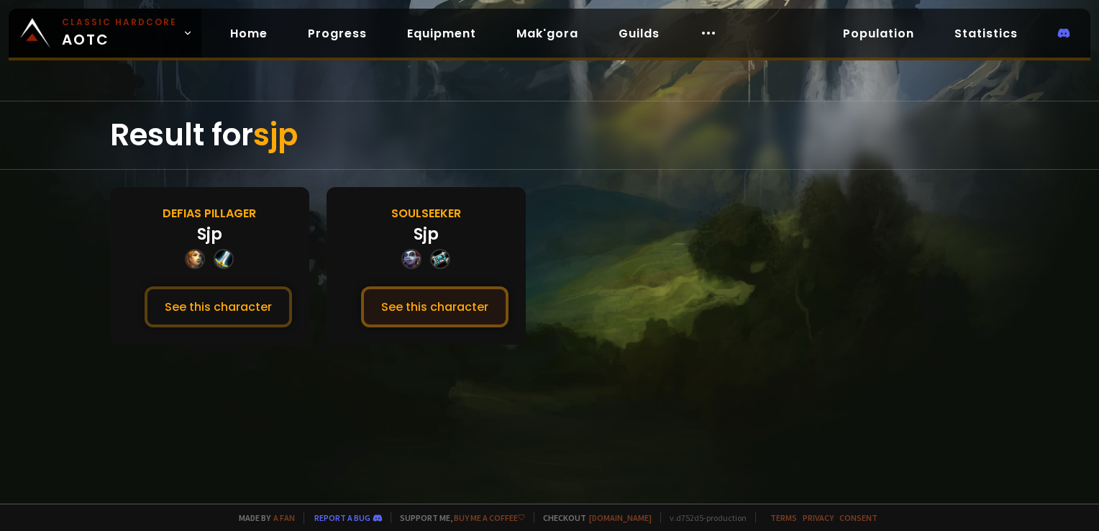
click at [407, 297] on button "See this character" at bounding box center [434, 306] width 147 height 41
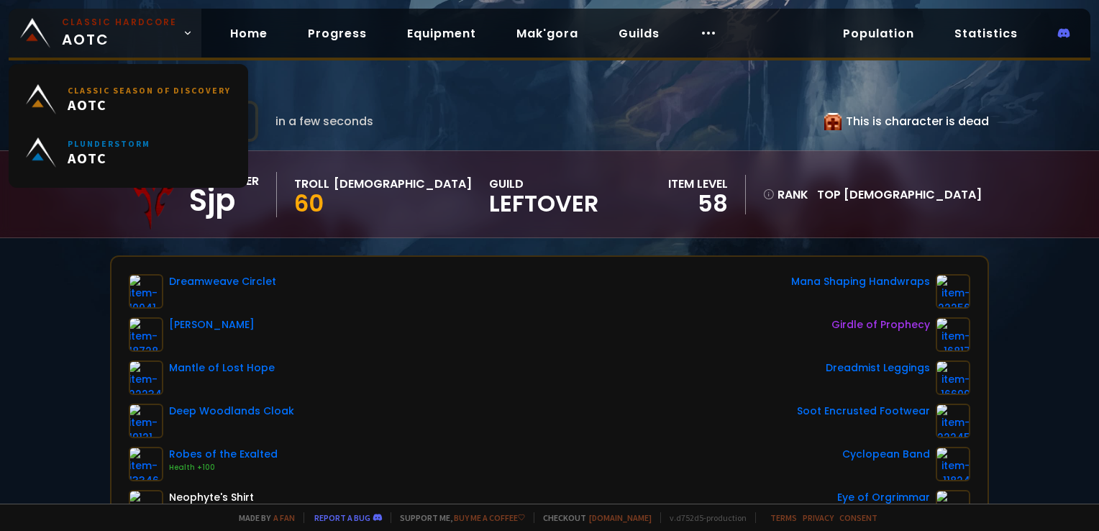
click at [108, 23] on small "Classic Hardcore" at bounding box center [119, 22] width 115 height 13
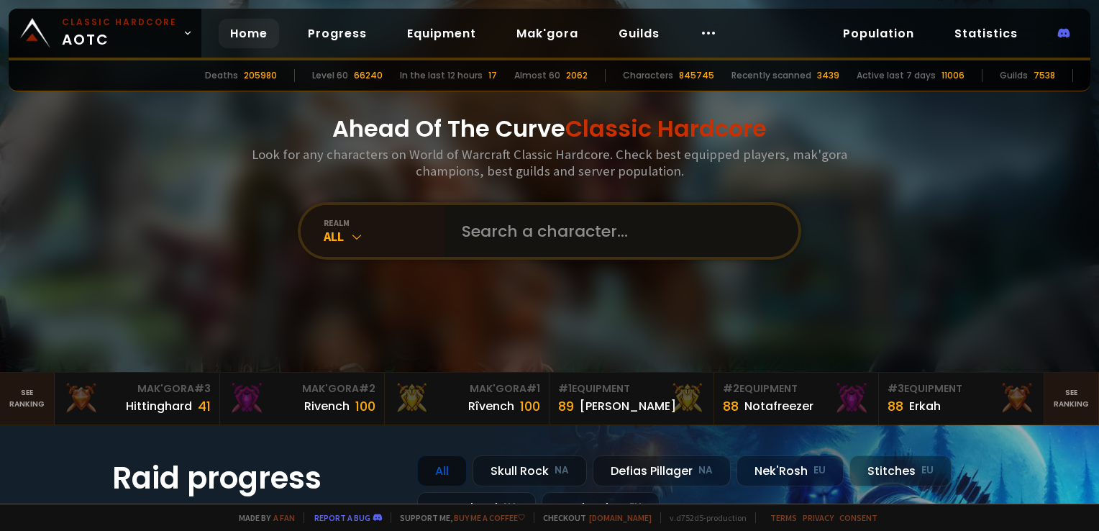
click at [558, 238] on input "text" at bounding box center [617, 231] width 328 height 52
type input "giagia"
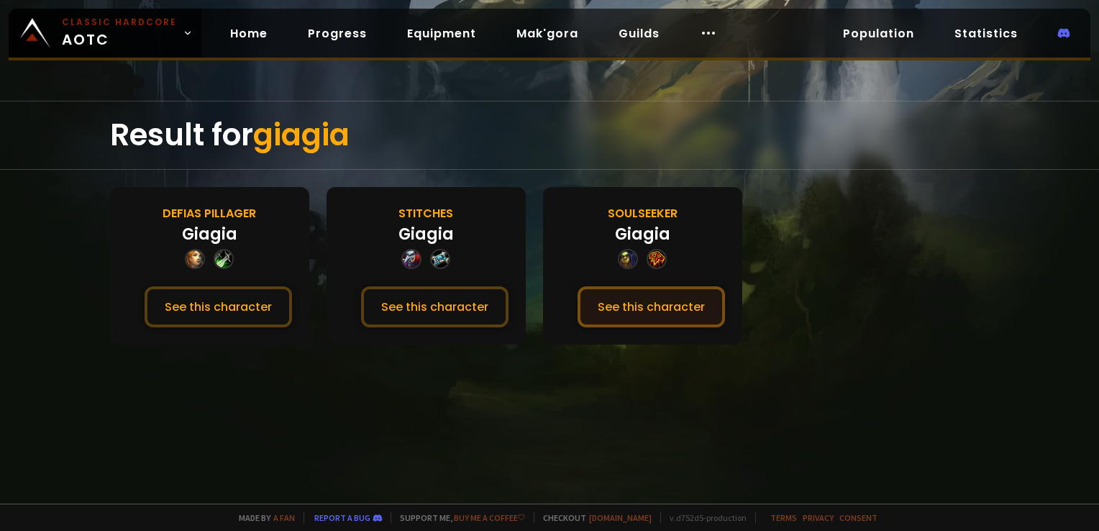
click at [685, 317] on button "See this character" at bounding box center [651, 306] width 147 height 41
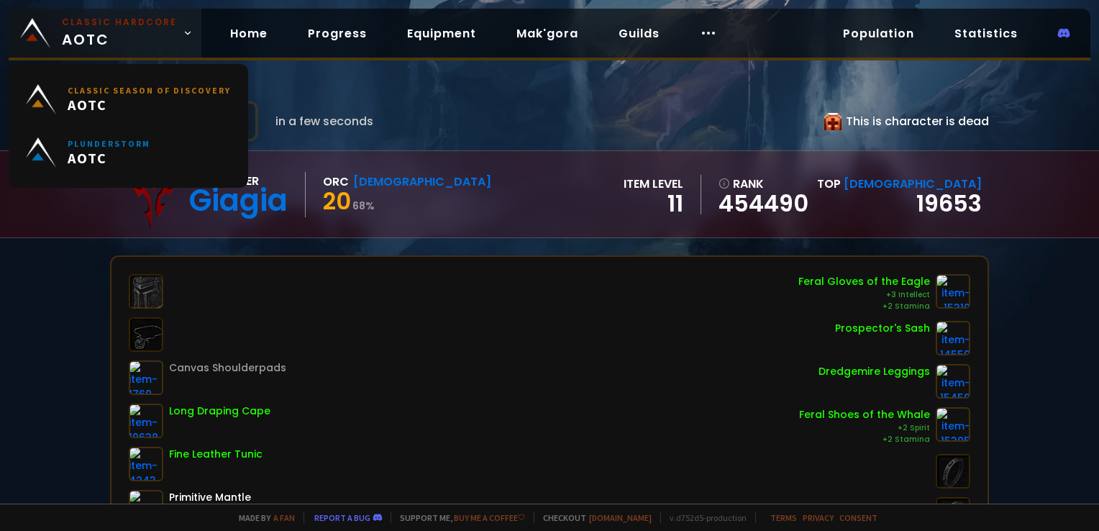
click at [102, 22] on small "Classic Hardcore" at bounding box center [119, 22] width 115 height 13
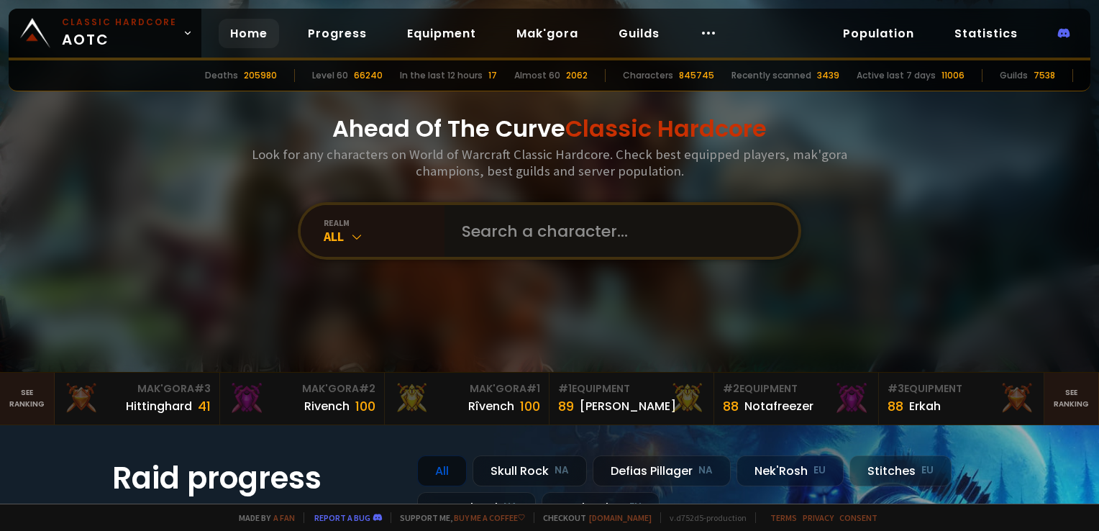
click at [557, 224] on input "text" at bounding box center [617, 231] width 328 height 52
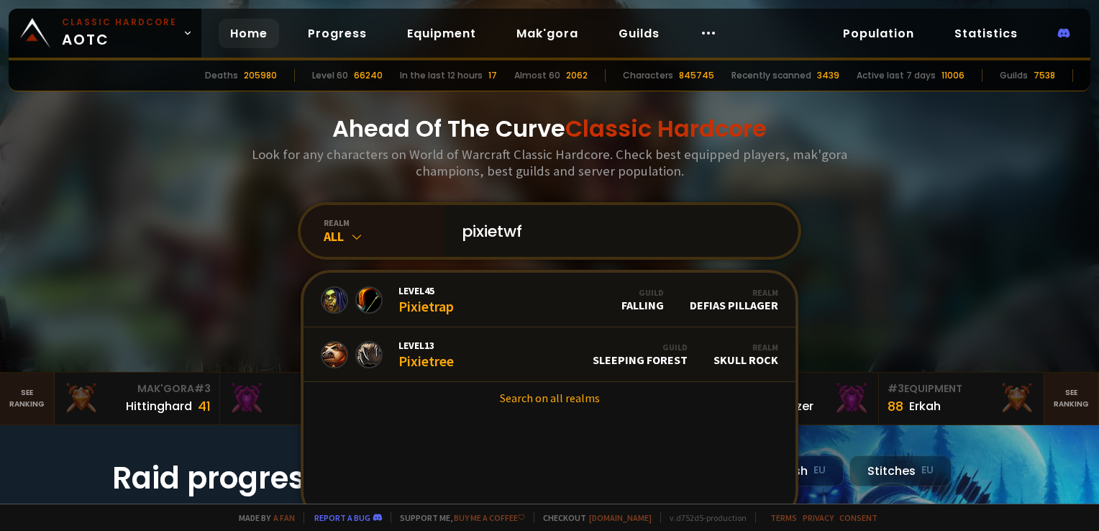
type input "pixietwfw"
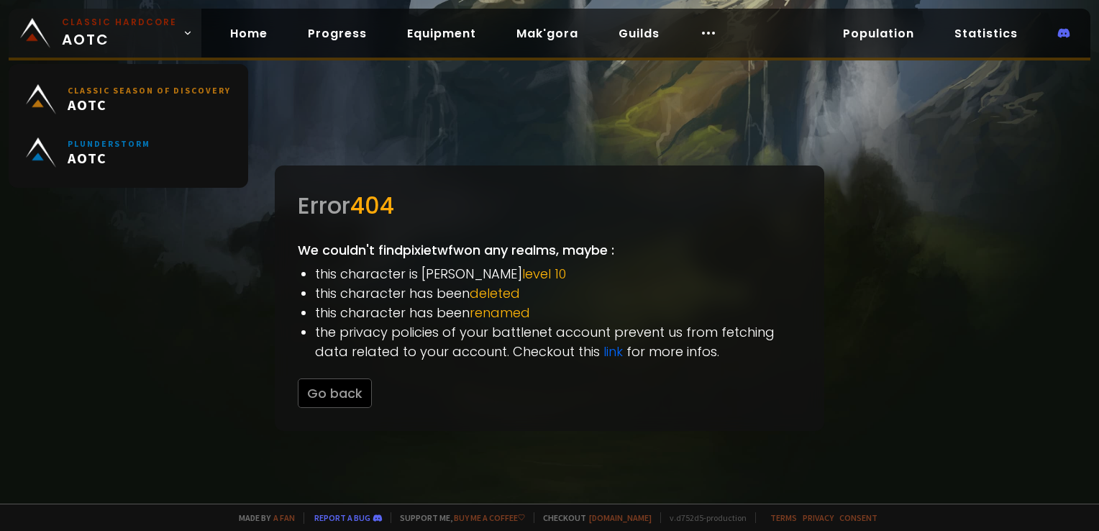
click at [147, 33] on span "Classic Hardcore AOTC" at bounding box center [119, 33] width 115 height 35
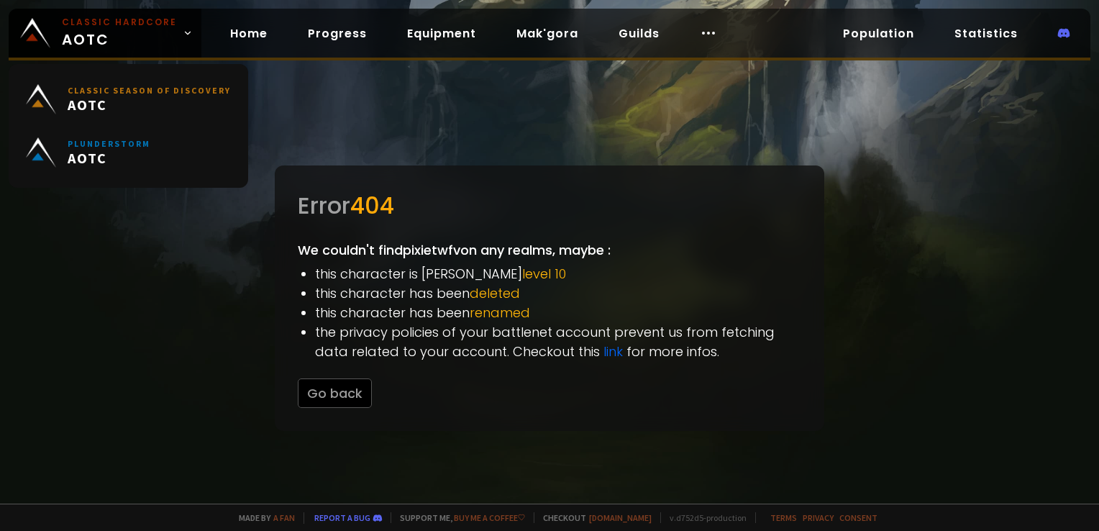
drag, startPoint x: 50, startPoint y: 25, endPoint x: 184, endPoint y: 64, distance: 139.3
click at [50, 24] on link "Classic Hardcore AOTC" at bounding box center [105, 33] width 193 height 49
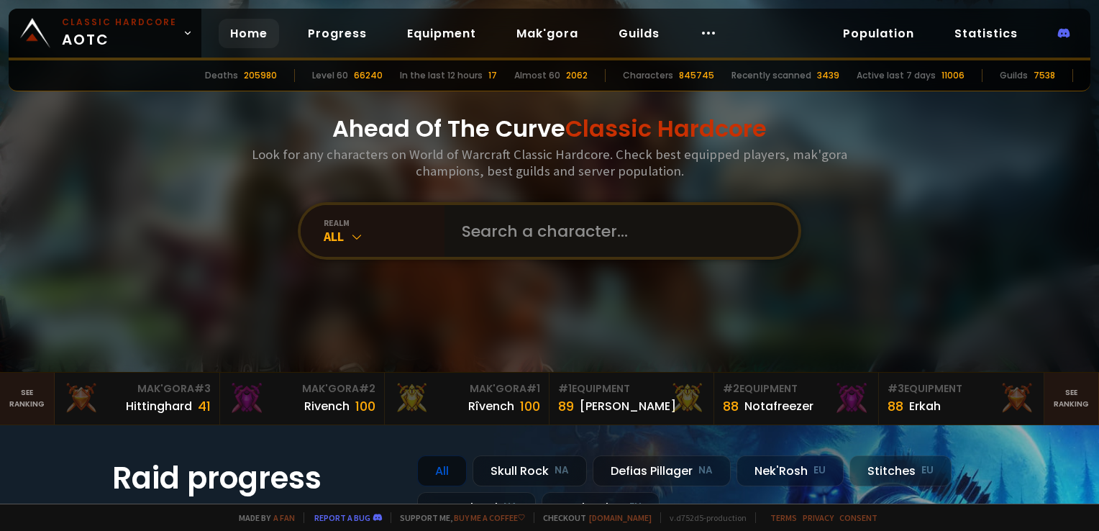
click at [511, 240] on input "text" at bounding box center [617, 231] width 328 height 52
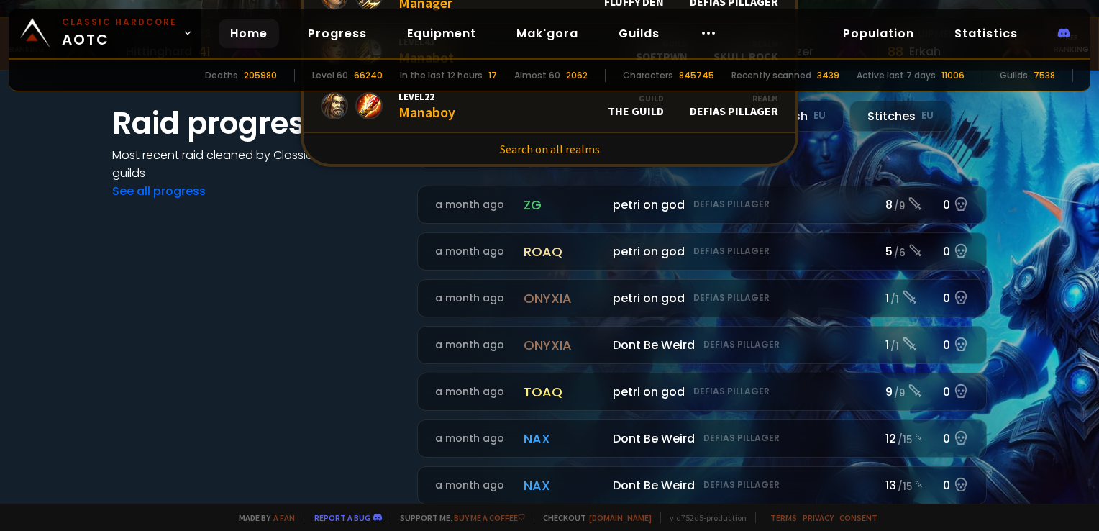
scroll to position [360, 0]
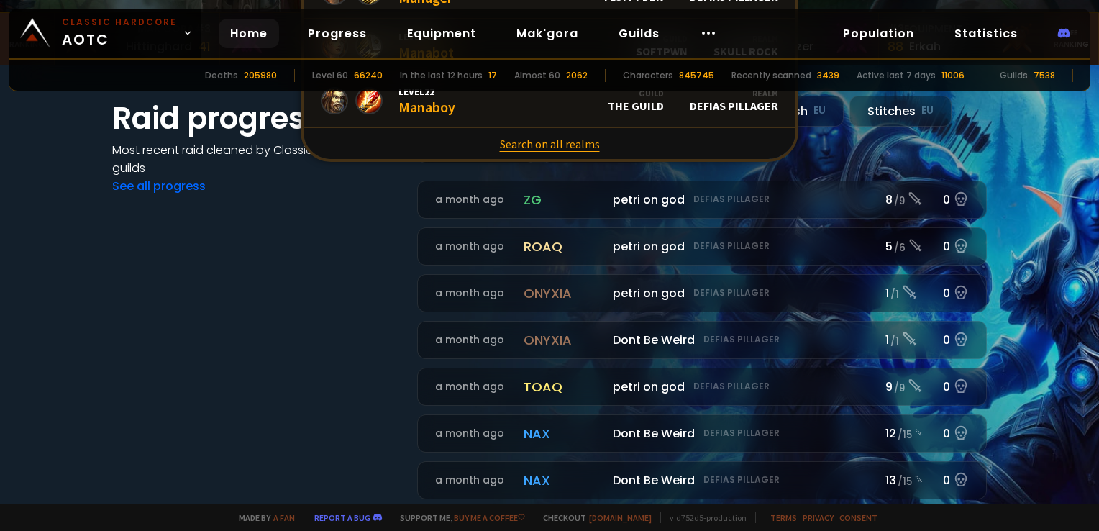
type input "man"
click at [556, 140] on link "Search on all realms" at bounding box center [550, 144] width 492 height 32
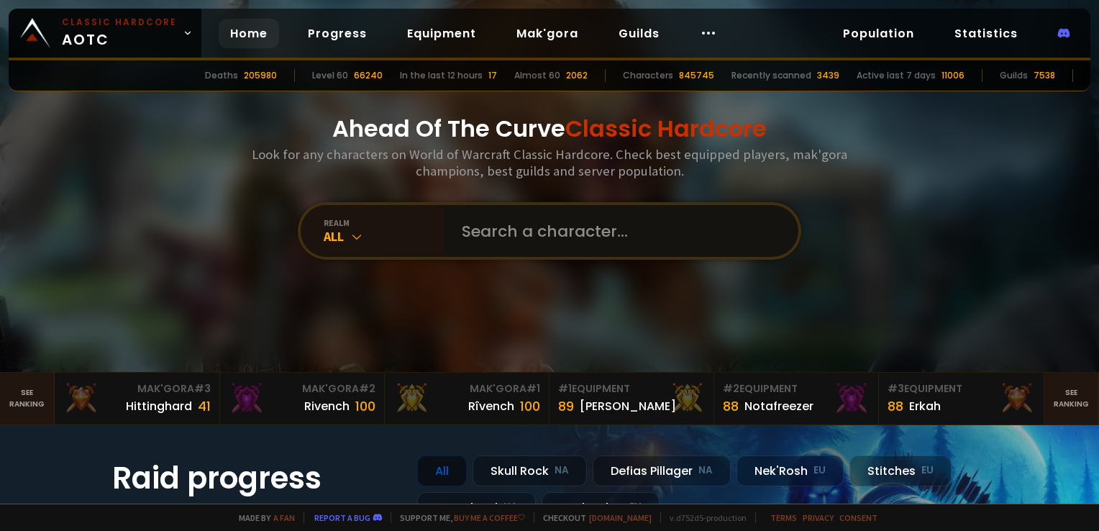
click at [558, 235] on input "text" at bounding box center [617, 231] width 328 height 52
type input "dobst"
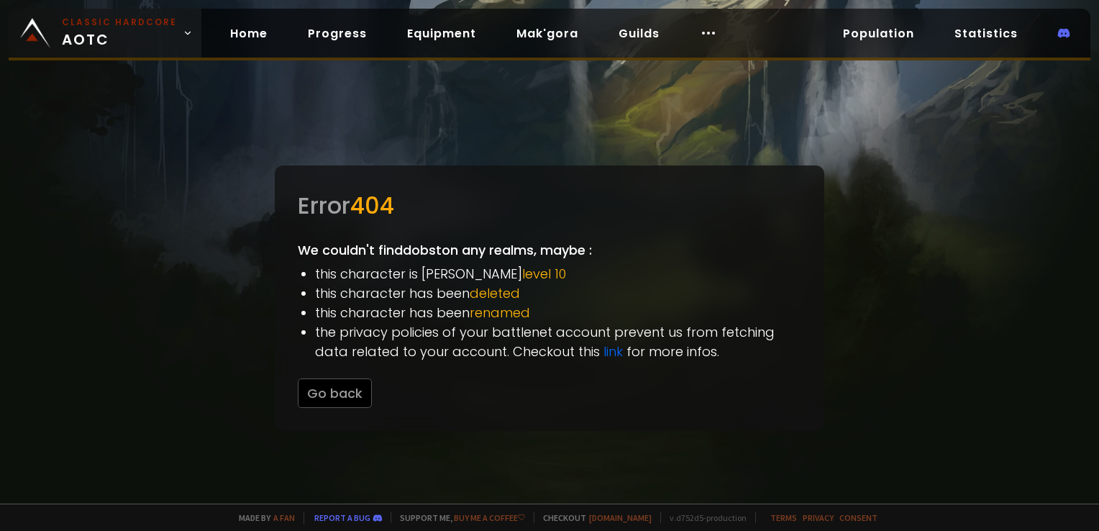
click at [117, 9] on link "Classic Hardcore AOTC" at bounding box center [105, 33] width 193 height 49
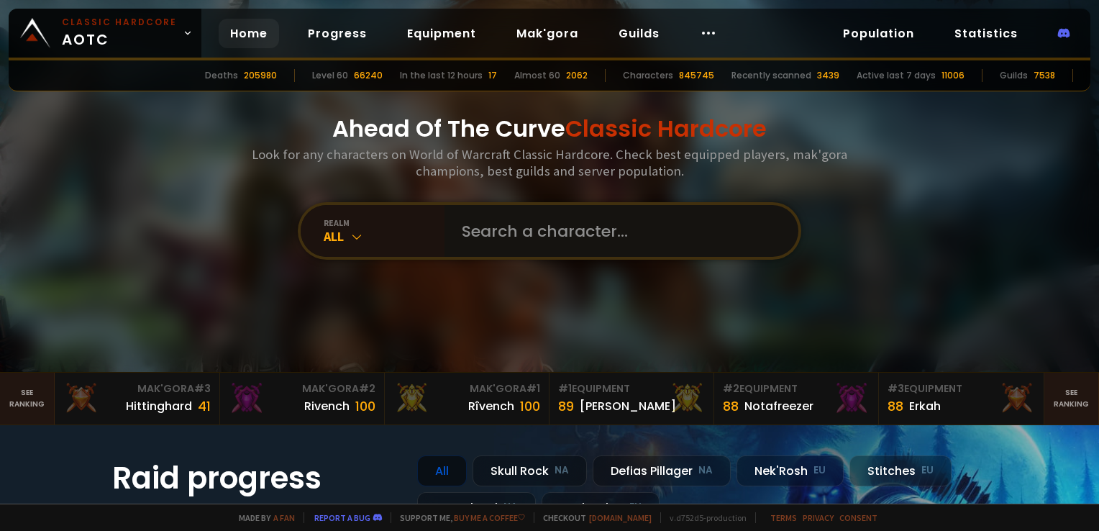
click at [505, 225] on input "text" at bounding box center [617, 231] width 328 height 52
type input "tollinhoo"
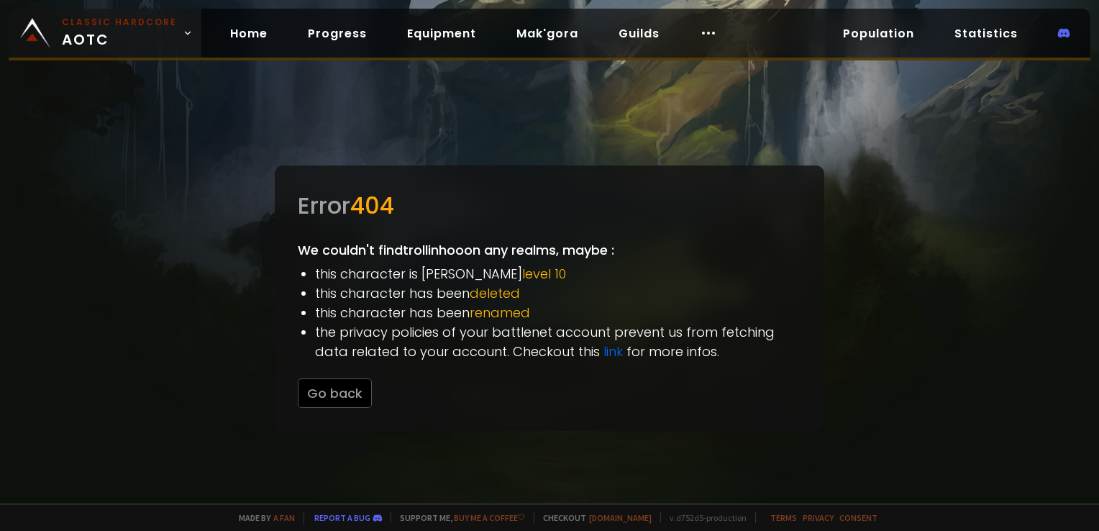
click at [72, 36] on span "Classic Hardcore AOTC" at bounding box center [119, 33] width 115 height 35
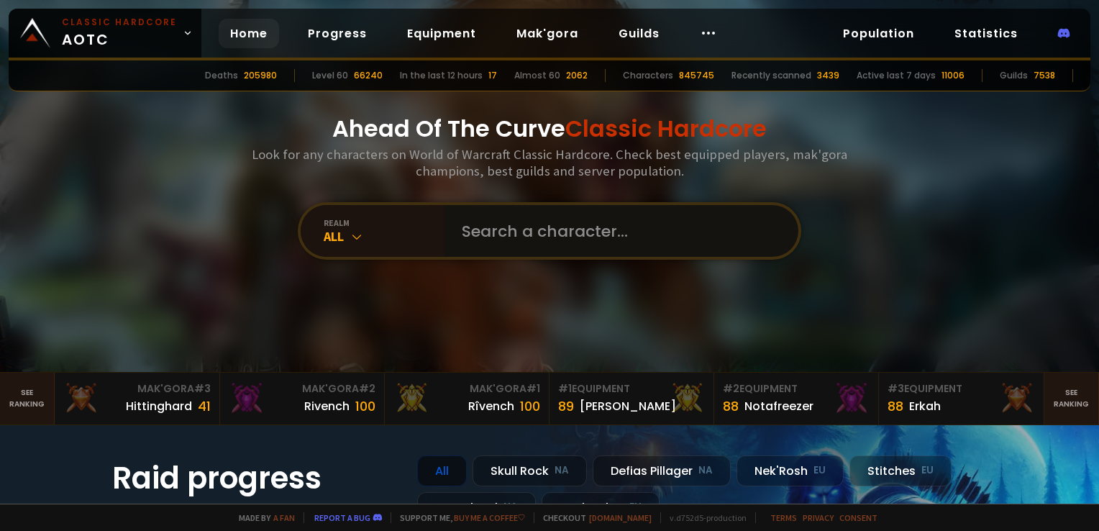
click at [558, 233] on input "text" at bounding box center [617, 231] width 328 height 52
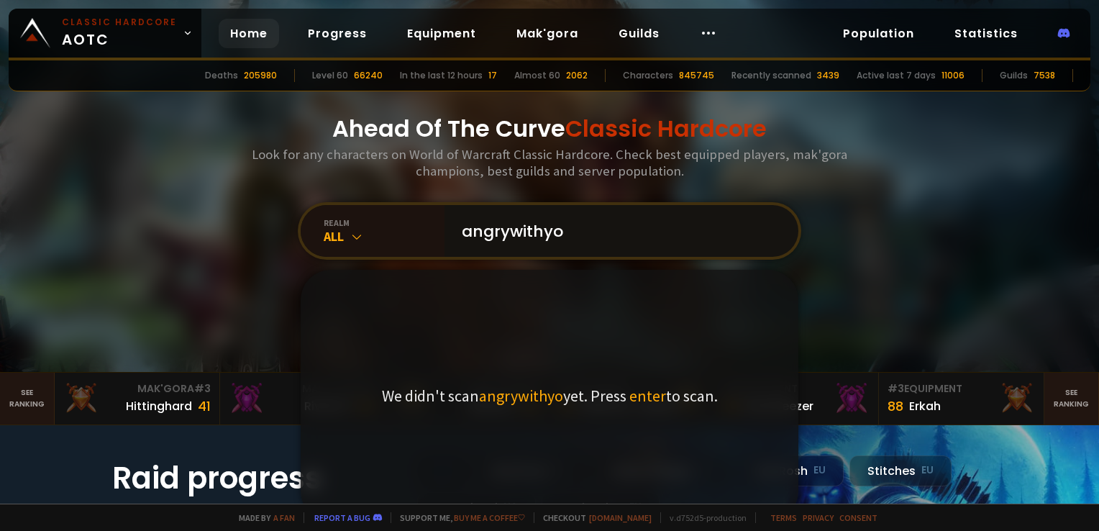
type input "angrywithyou"
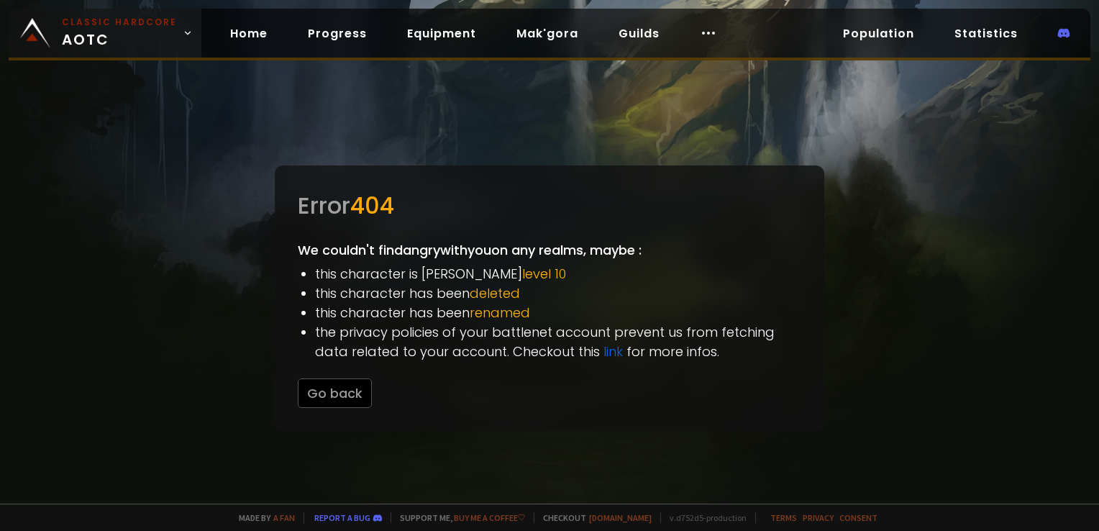
click at [146, 24] on small "Classic Hardcore" at bounding box center [119, 22] width 115 height 13
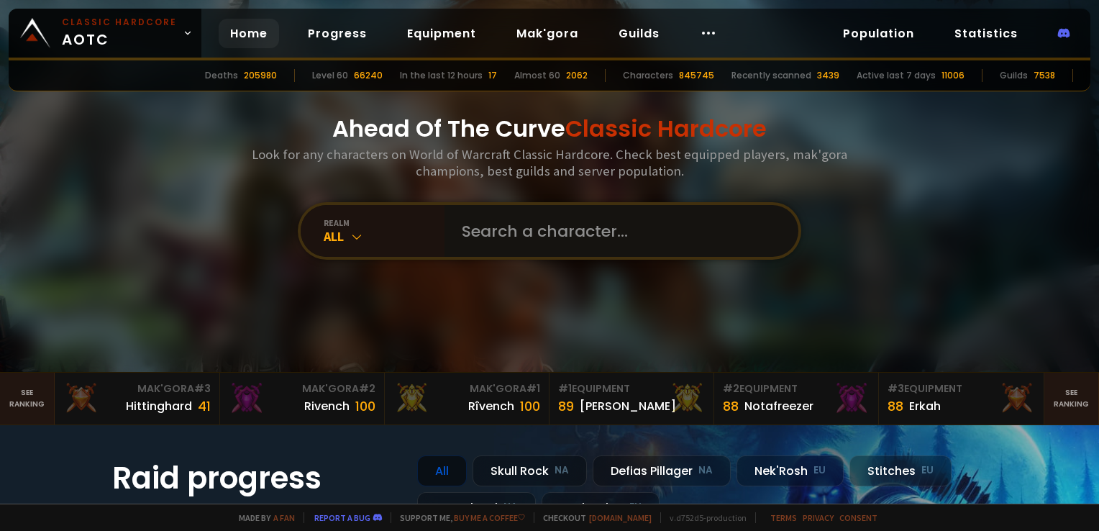
click at [529, 246] on input "text" at bounding box center [617, 231] width 328 height 52
type input "mangouste"
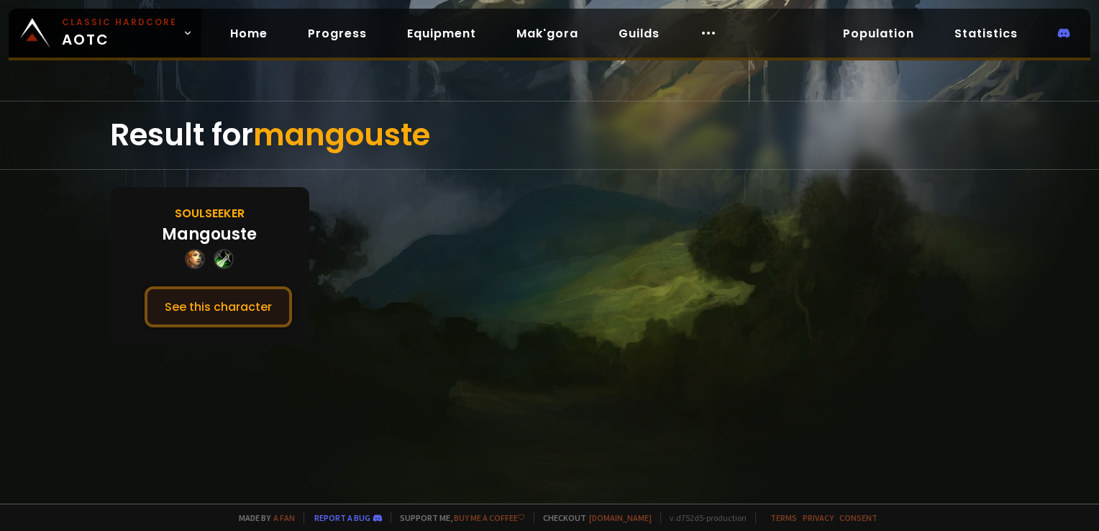
click at [227, 289] on button "See this character" at bounding box center [218, 306] width 147 height 41
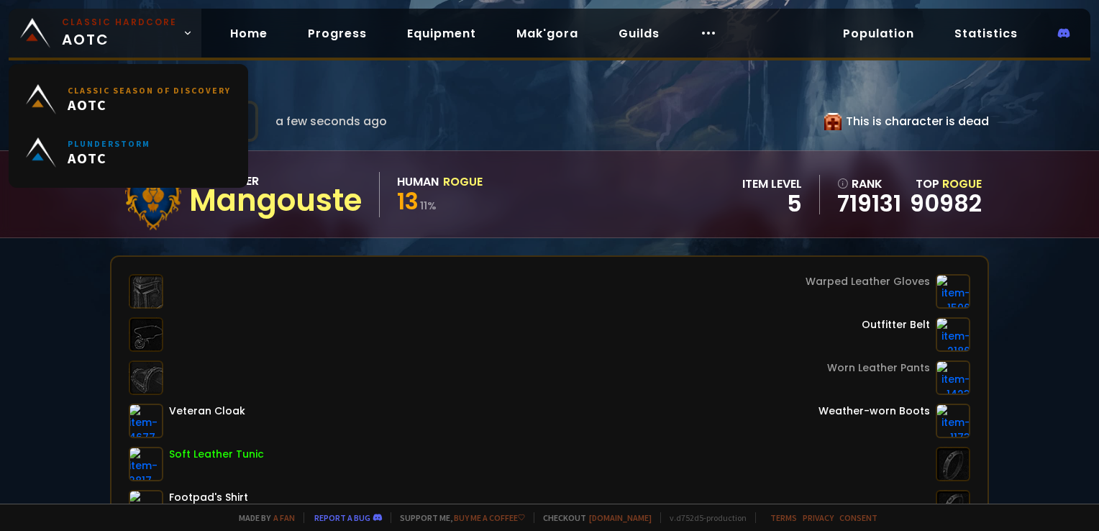
click at [147, 41] on span "Classic Hardcore AOTC" at bounding box center [119, 33] width 115 height 35
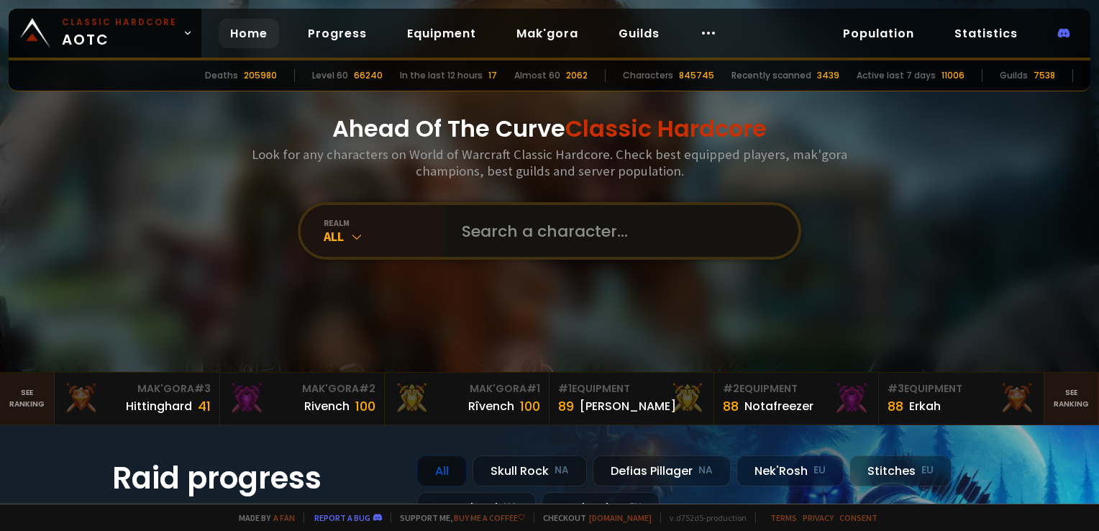
click at [497, 232] on input "text" at bounding box center [617, 231] width 328 height 52
type input "waras"
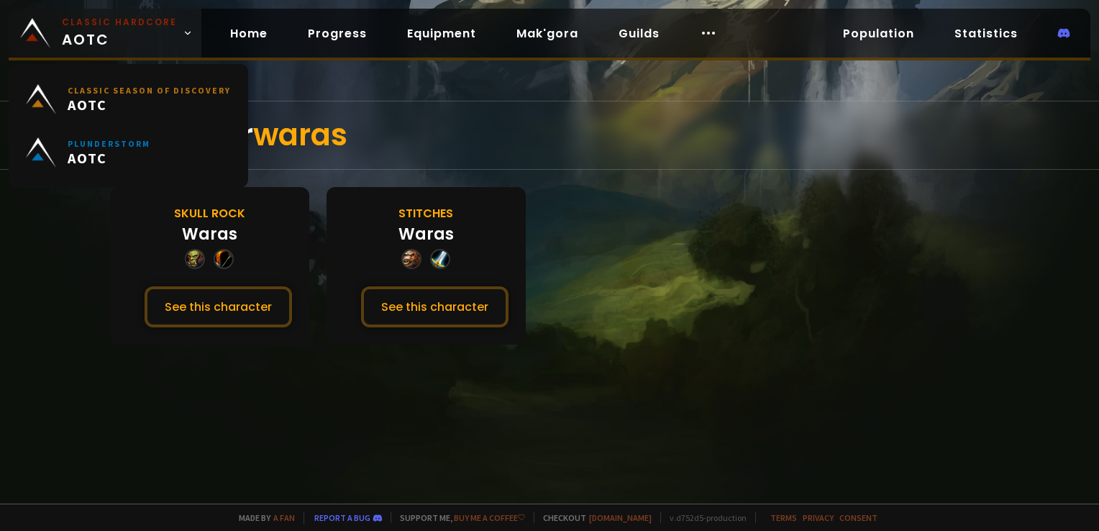
click at [147, 27] on small "Classic Hardcore" at bounding box center [119, 22] width 115 height 13
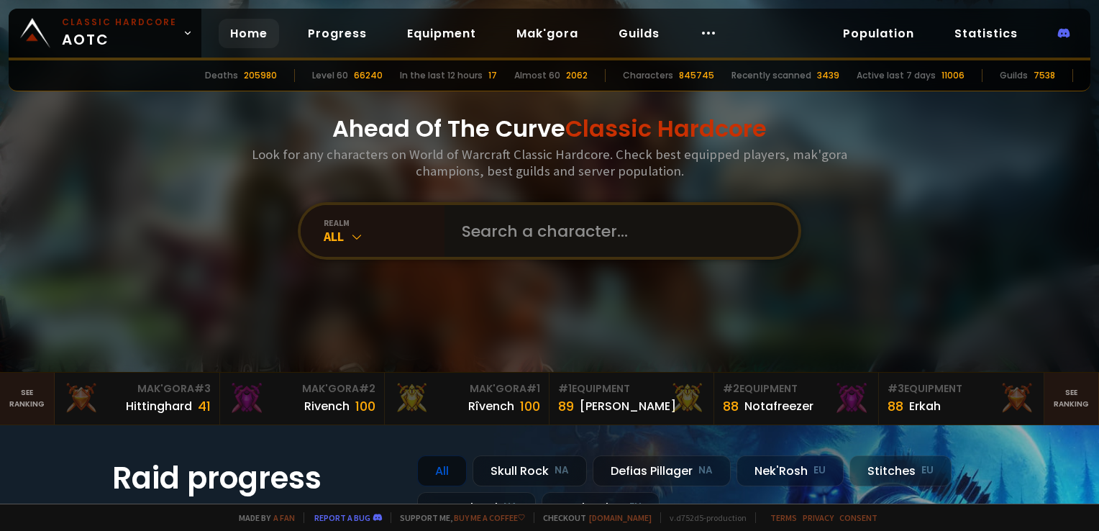
click at [465, 247] on input "text" at bounding box center [617, 231] width 328 height 52
type input "ertaz"
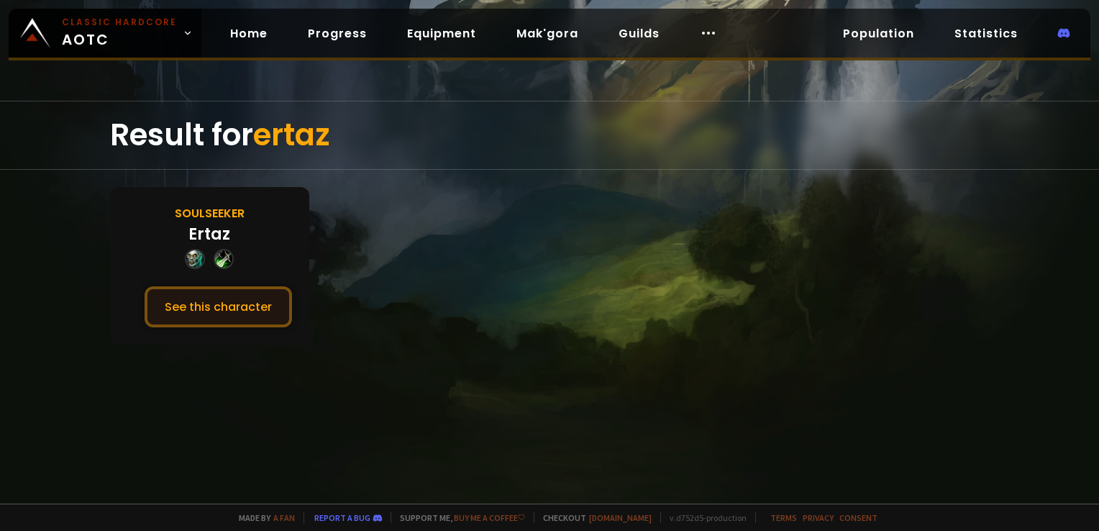
click at [199, 312] on button "See this character" at bounding box center [218, 306] width 147 height 41
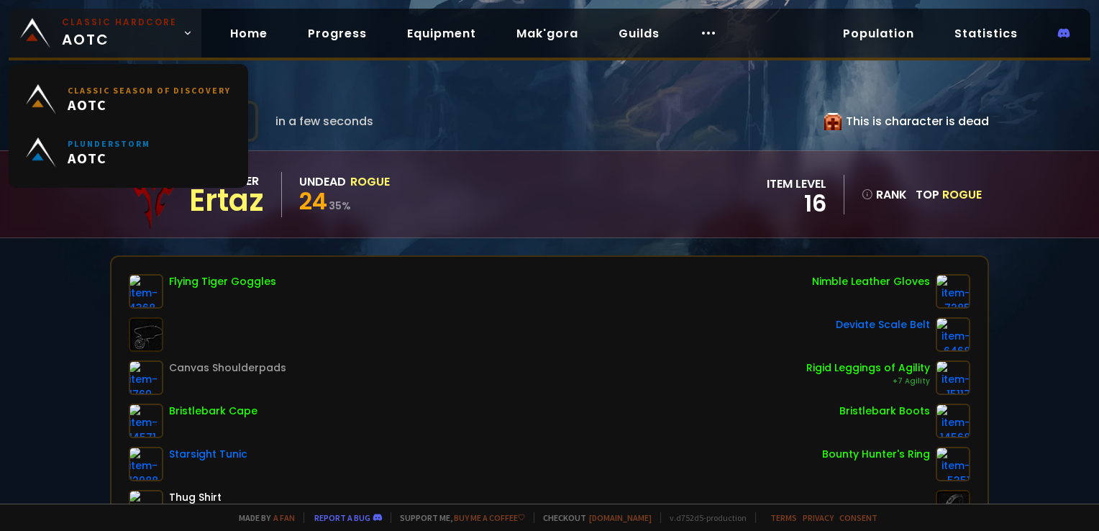
click at [137, 19] on small "Classic Hardcore" at bounding box center [119, 22] width 115 height 13
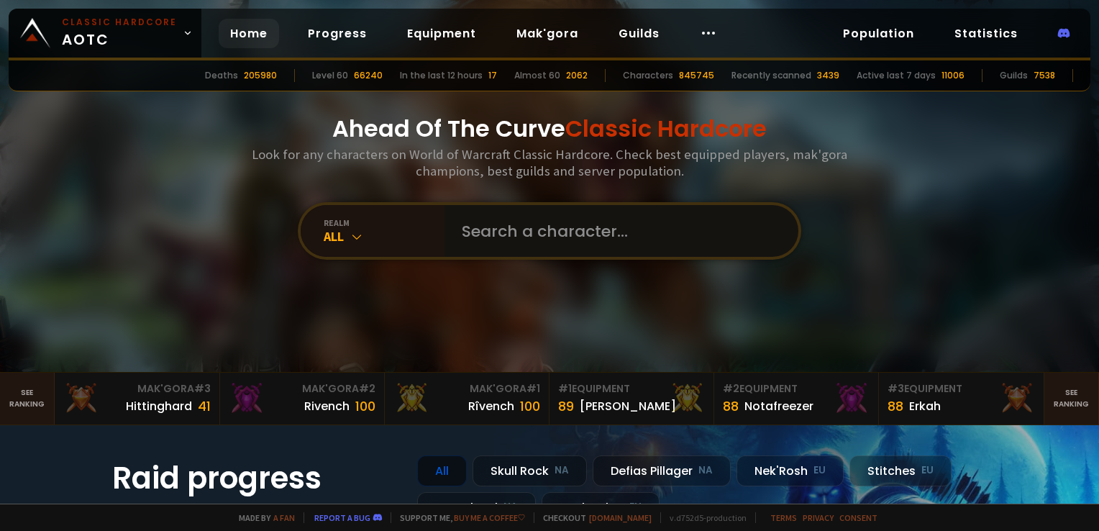
click at [581, 237] on input "text" at bounding box center [617, 231] width 328 height 52
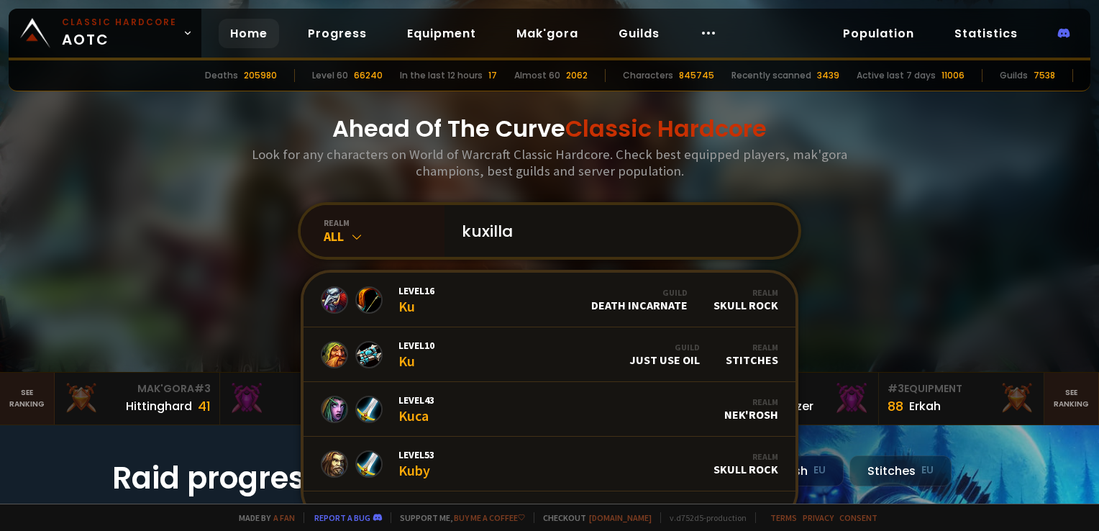
type input "kuxillas"
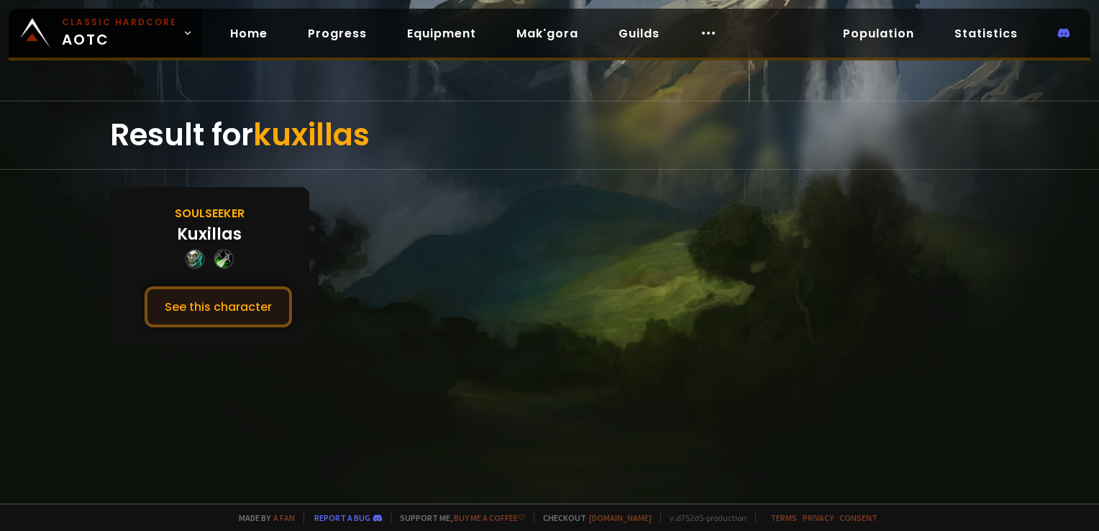
click at [215, 310] on button "See this character" at bounding box center [218, 306] width 147 height 41
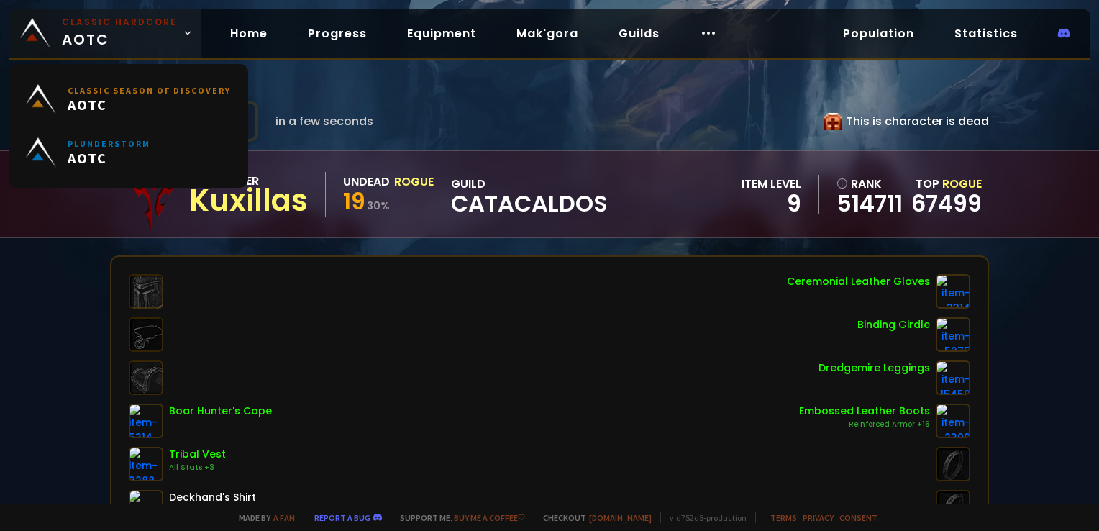
click at [164, 40] on span "Classic Hardcore AOTC" at bounding box center [119, 33] width 115 height 35
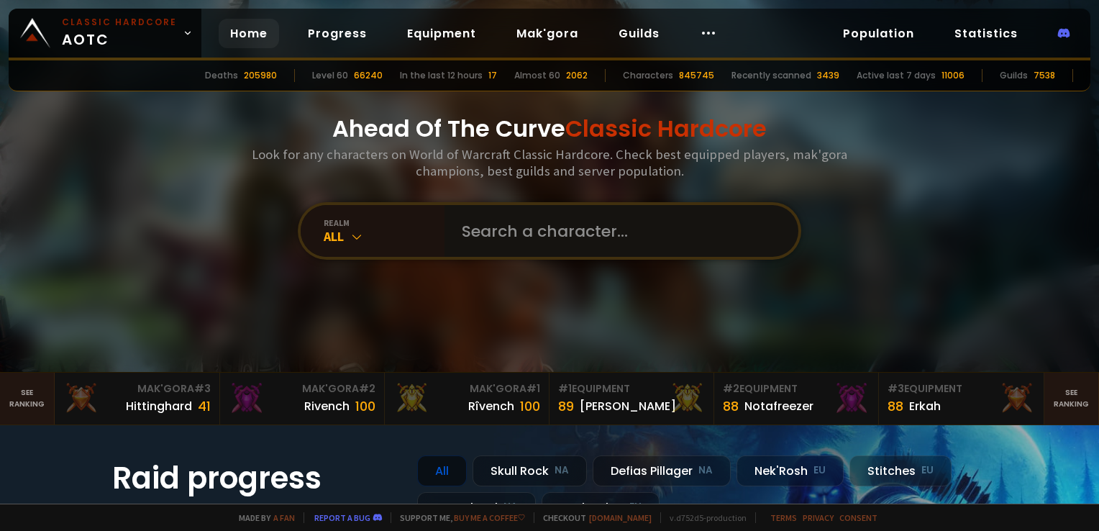
click at [555, 223] on input "text" at bounding box center [617, 231] width 328 height 52
type input "nigucheese"
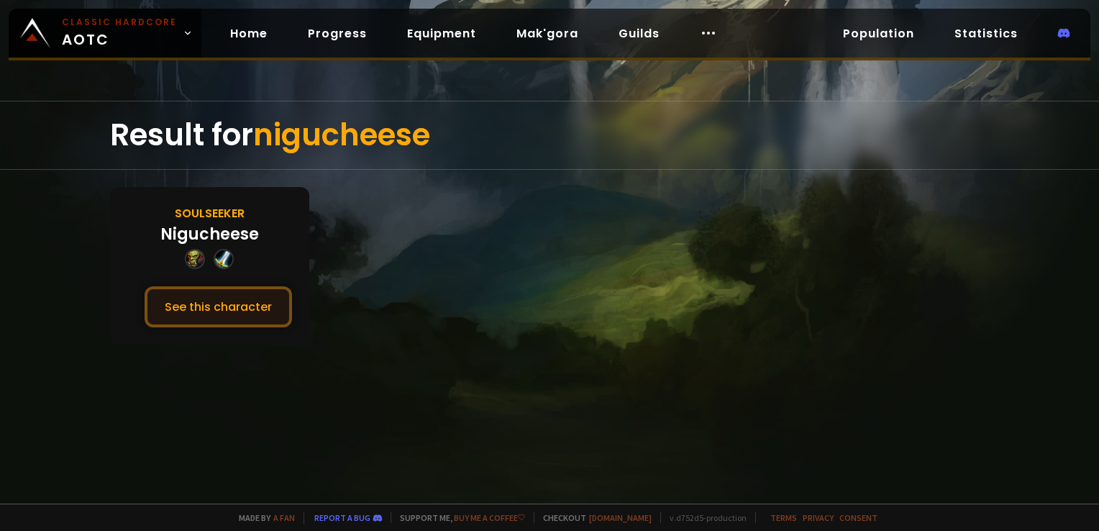
click at [245, 303] on button "See this character" at bounding box center [218, 306] width 147 height 41
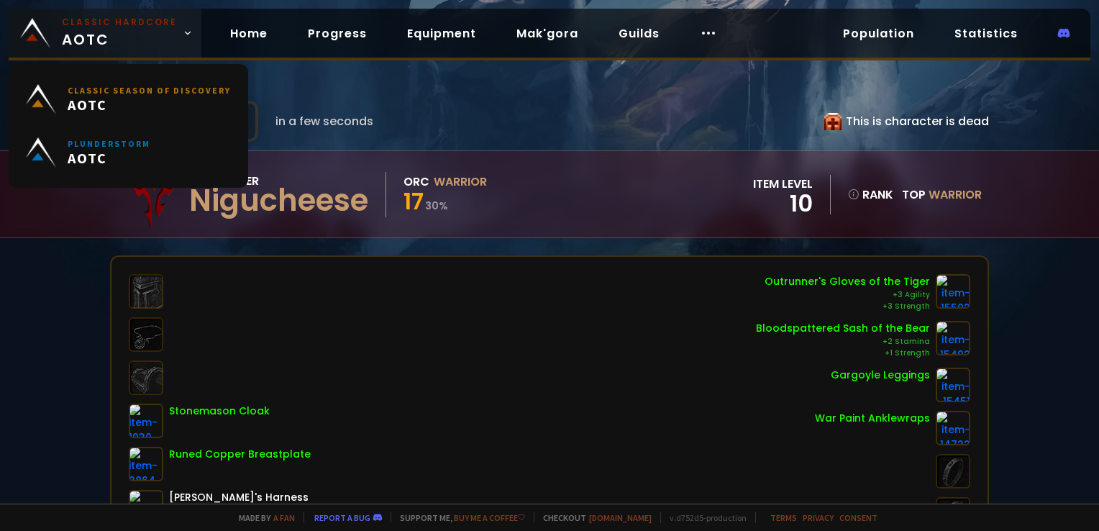
click at [147, 24] on small "Classic Hardcore" at bounding box center [119, 22] width 115 height 13
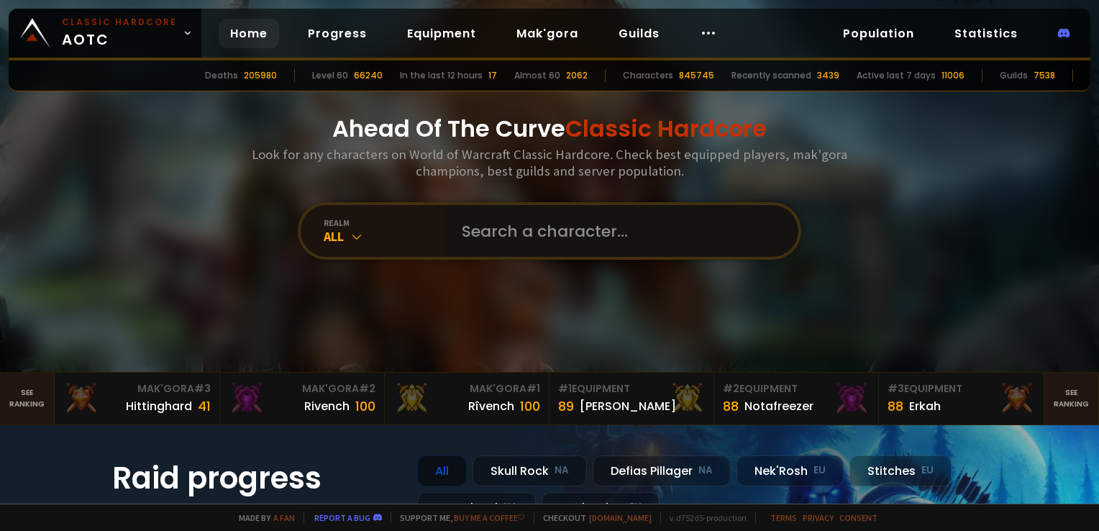
click at [552, 237] on input "text" at bounding box center [617, 231] width 328 height 52
type input "kexet"
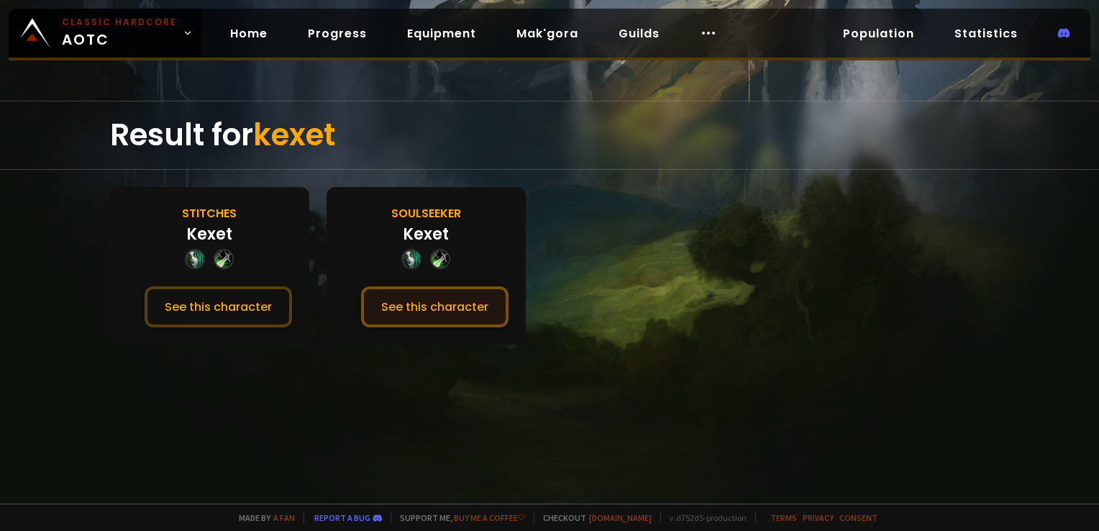
click at [473, 296] on button "See this character" at bounding box center [434, 306] width 147 height 41
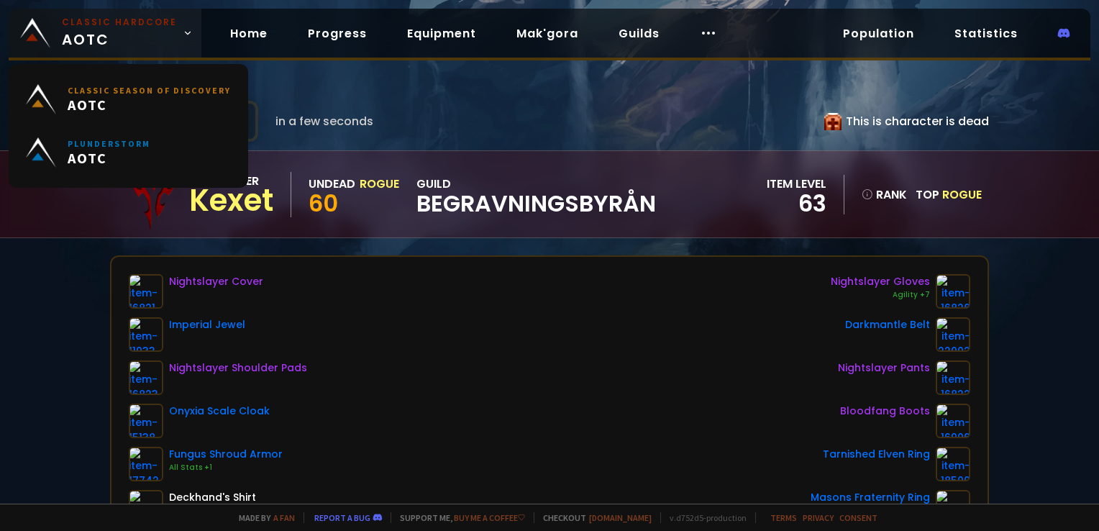
click at [138, 33] on span "Classic Hardcore AOTC" at bounding box center [119, 33] width 115 height 35
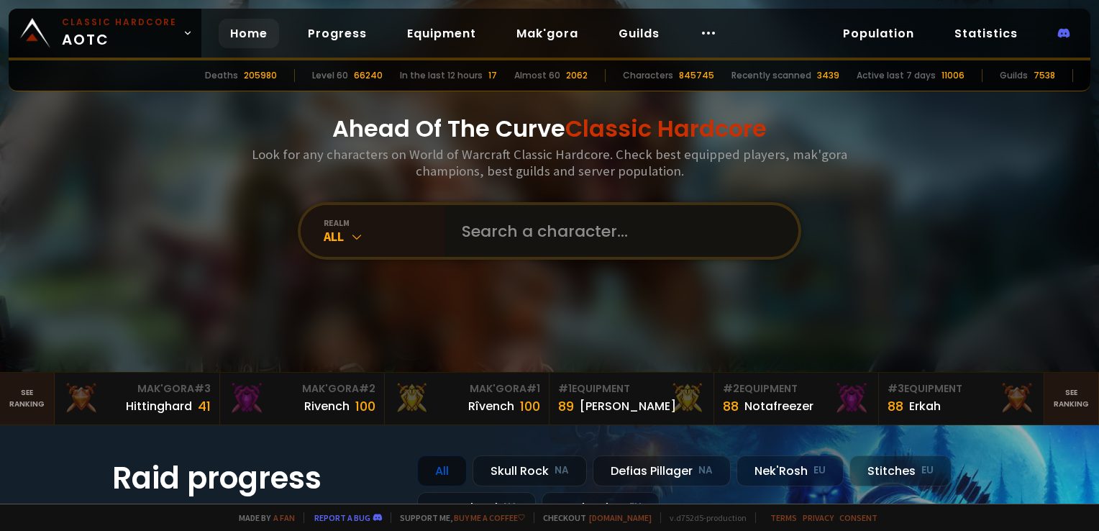
click at [547, 234] on input "text" at bounding box center [617, 231] width 328 height 52
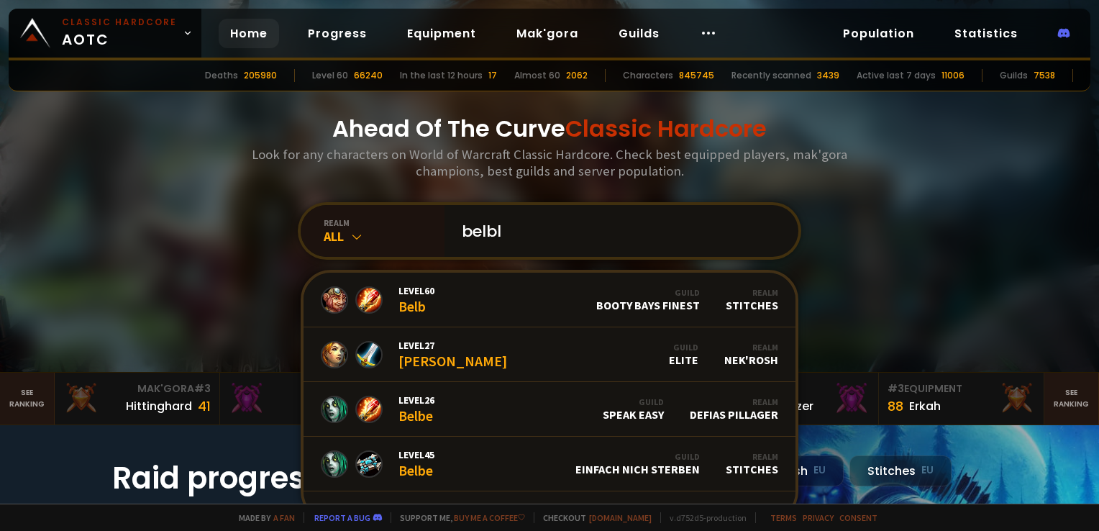
type input "belblj"
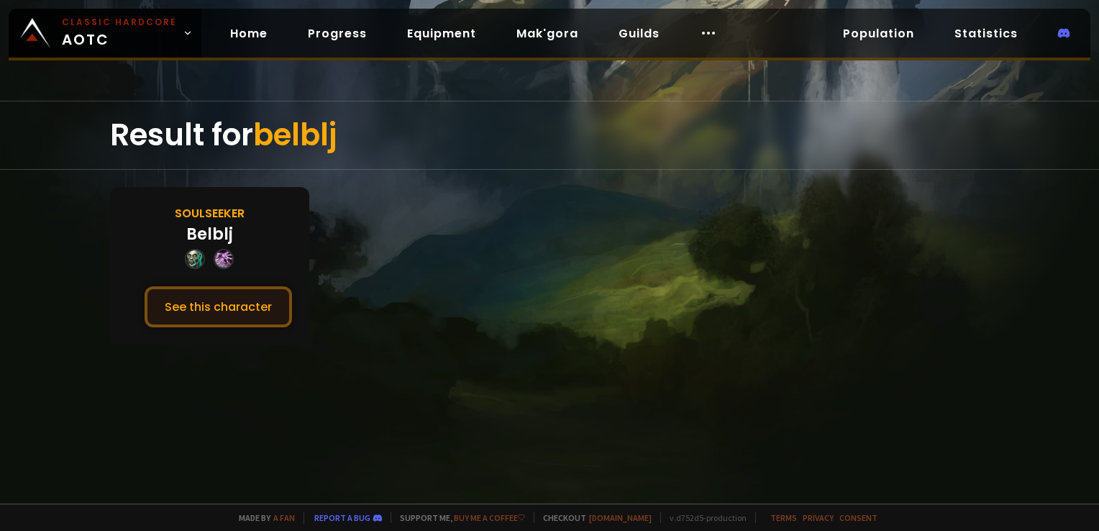
click at [247, 291] on button "See this character" at bounding box center [218, 306] width 147 height 41
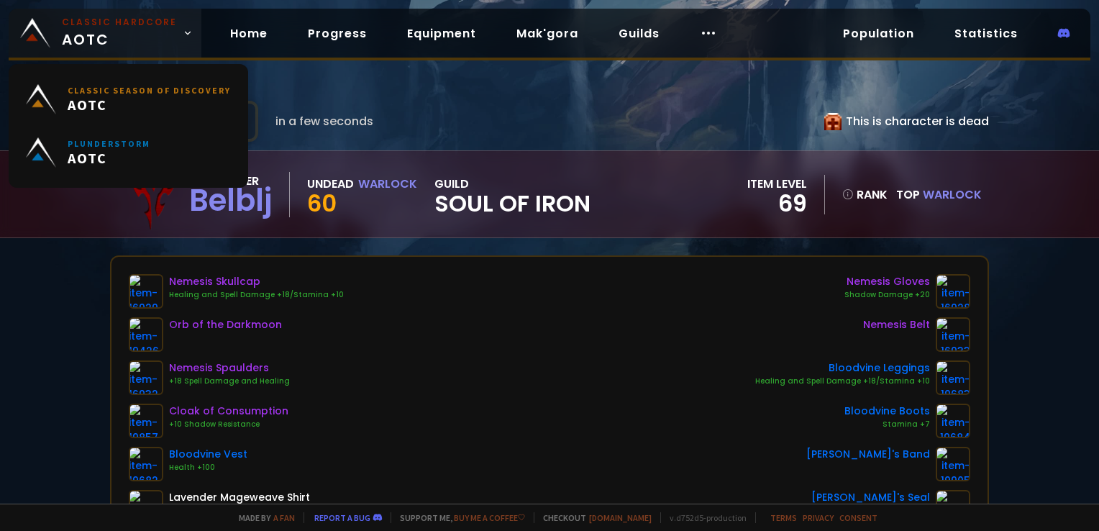
click at [153, 23] on small "Classic Hardcore" at bounding box center [119, 22] width 115 height 13
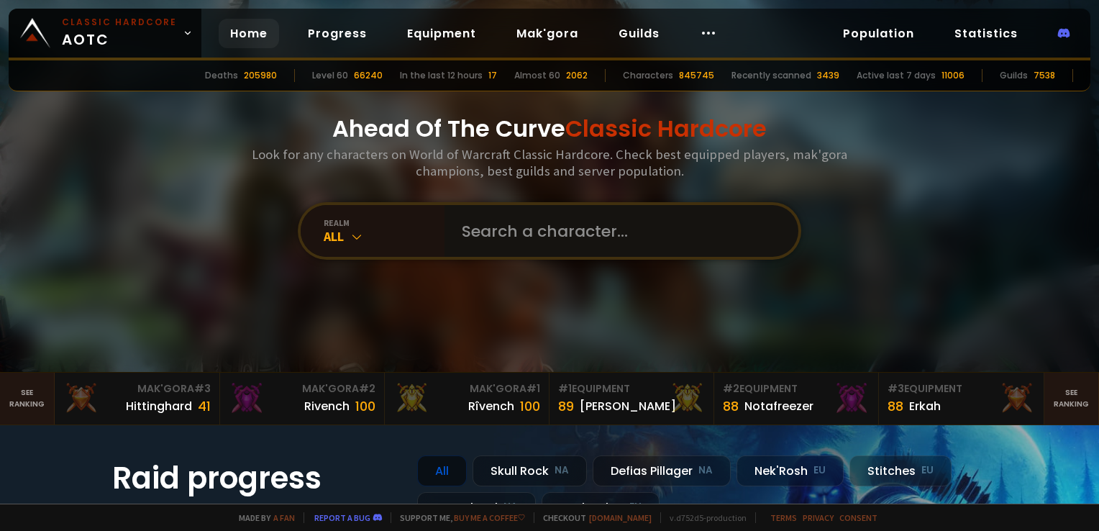
click at [555, 209] on input "text" at bounding box center [617, 231] width 328 height 52
type input "potracheno"
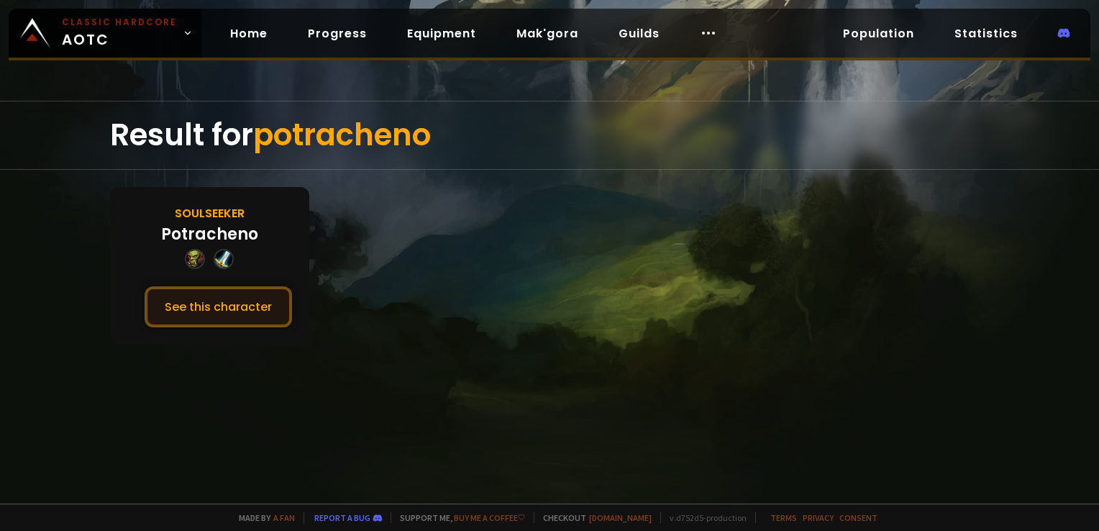
click at [227, 304] on button "See this character" at bounding box center [218, 306] width 147 height 41
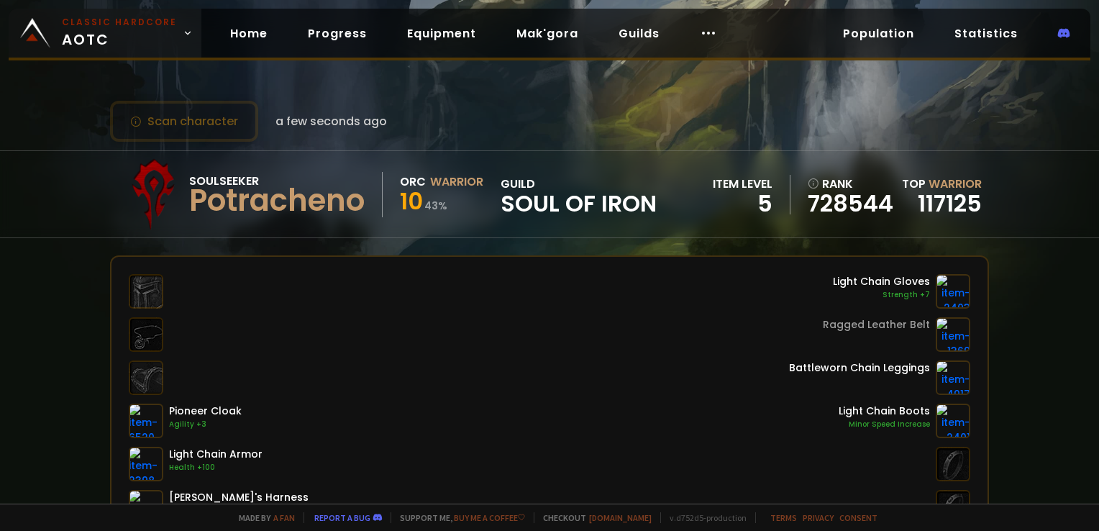
click at [170, 26] on small "Classic Hardcore" at bounding box center [119, 22] width 115 height 13
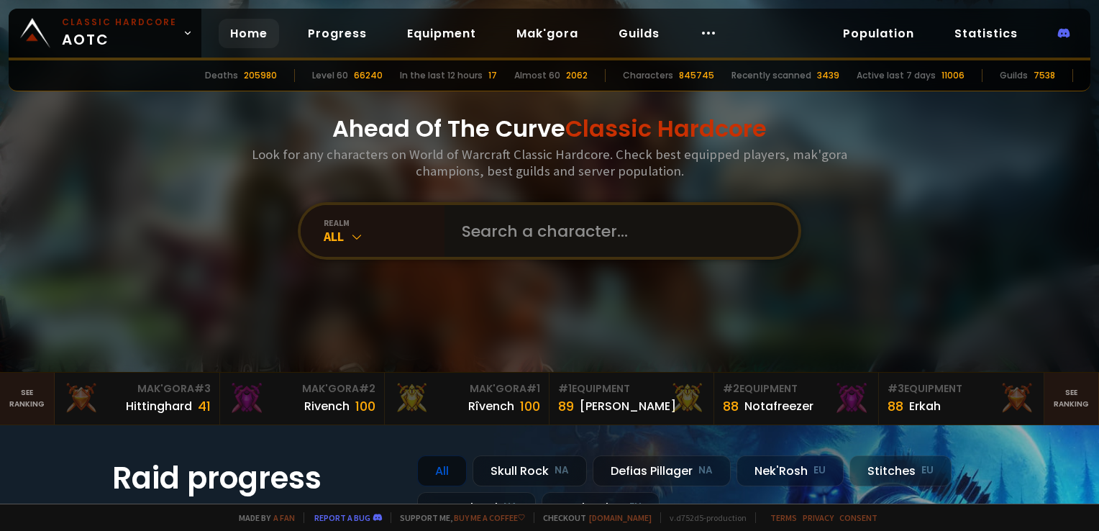
click at [552, 210] on input "text" at bounding box center [617, 231] width 328 height 52
type input "rosettrastone"
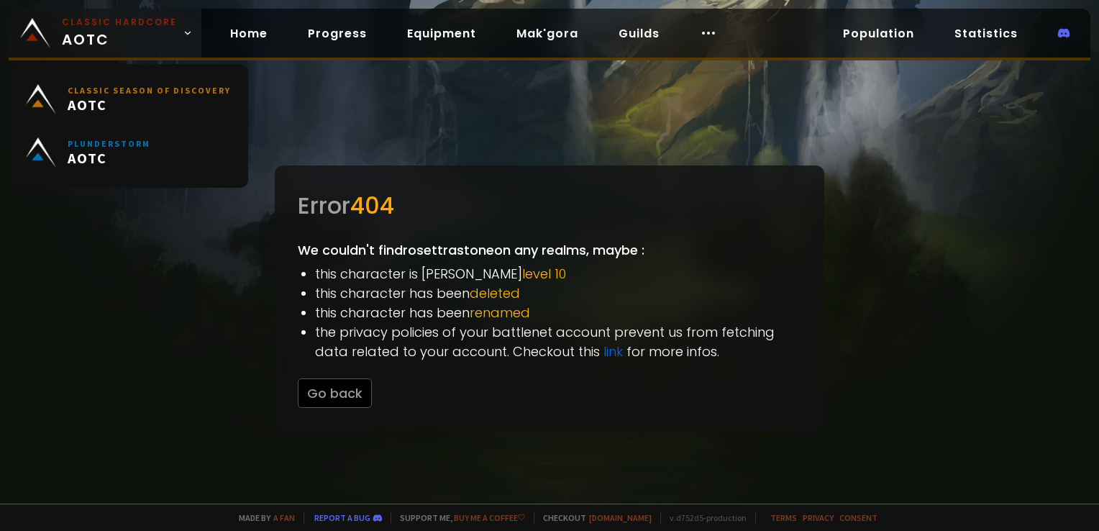
click at [140, 19] on small "Classic Hardcore" at bounding box center [119, 22] width 115 height 13
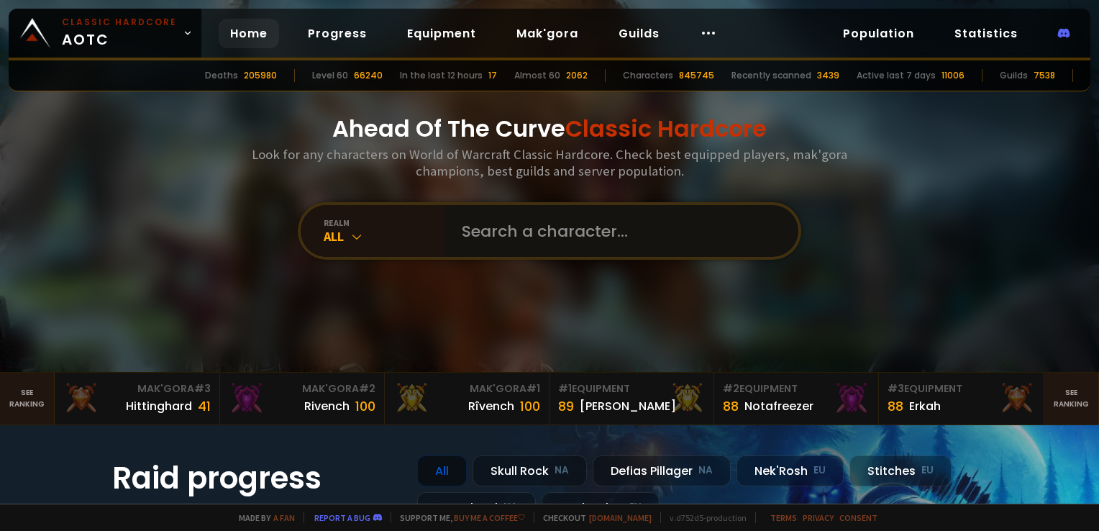
drag, startPoint x: 564, startPoint y: 214, endPoint x: 569, endPoint y: 224, distance: 11.3
click at [567, 223] on input "text" at bounding box center [617, 231] width 328 height 52
type input "trolou"
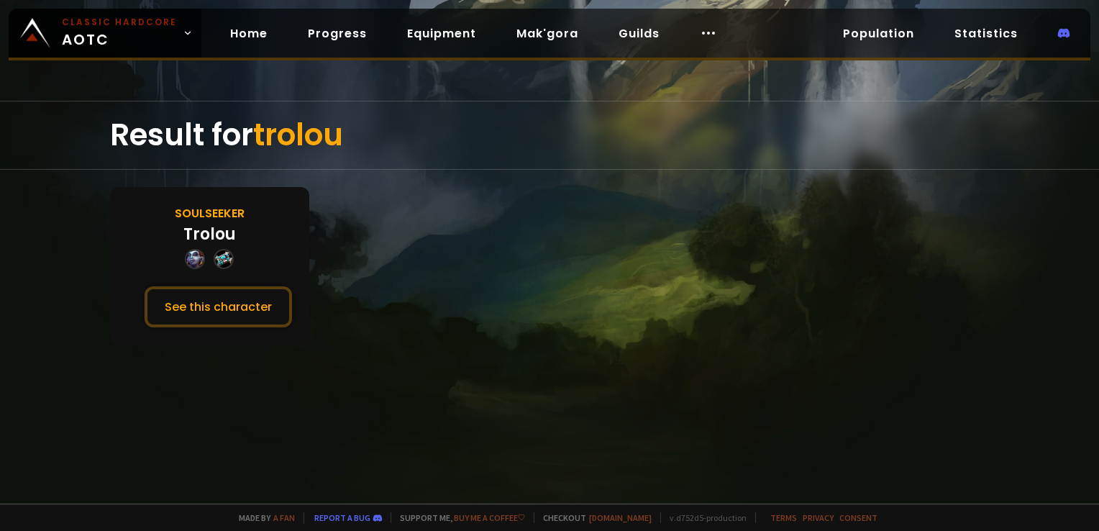
click at [248, 281] on div "Soulseeker Trolou See this character" at bounding box center [209, 266] width 199 height 158
click at [252, 295] on button "See this character" at bounding box center [218, 306] width 147 height 41
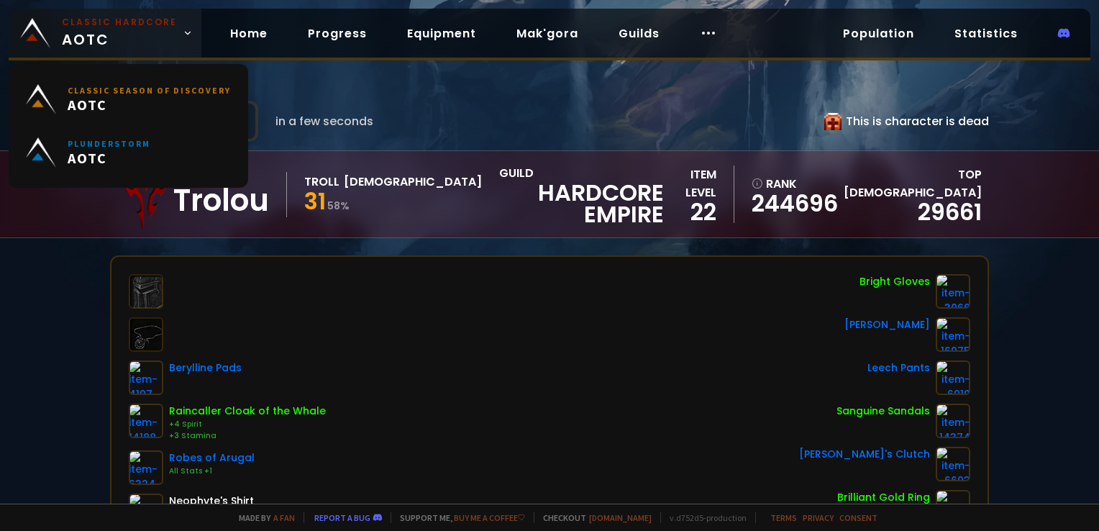
click at [133, 27] on small "Classic Hardcore" at bounding box center [119, 22] width 115 height 13
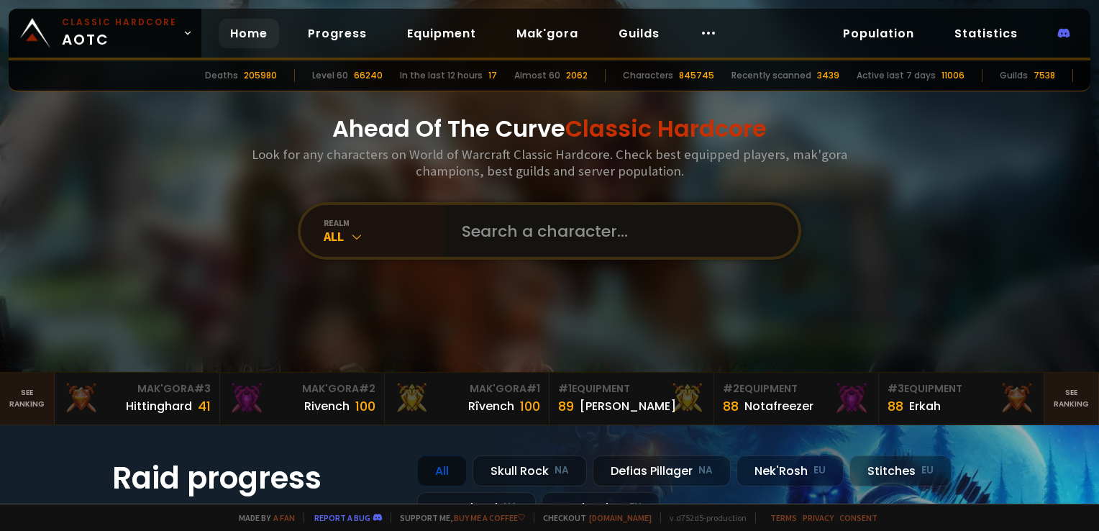
click at [547, 230] on input "text" at bounding box center [617, 231] width 328 height 52
type input "johnne"
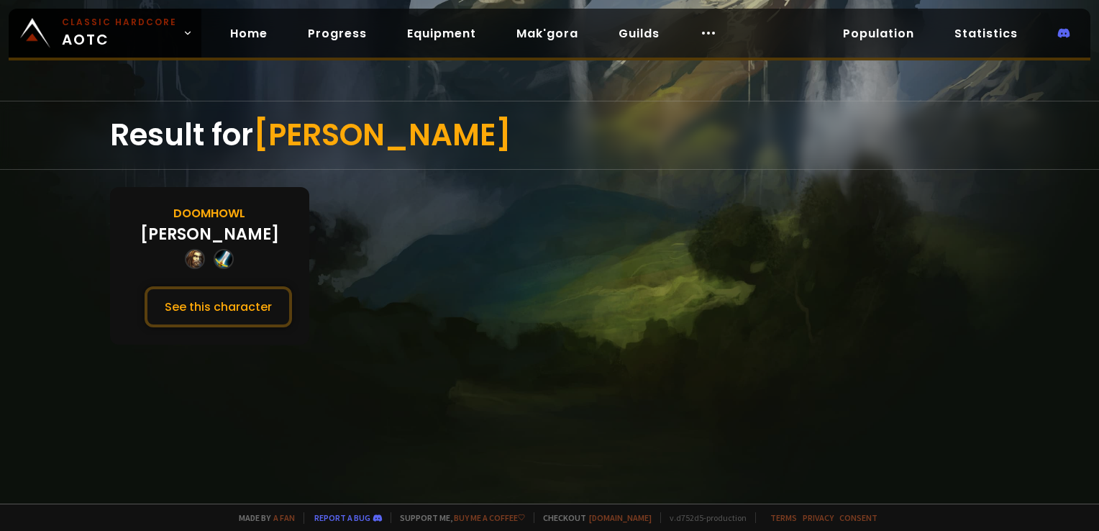
click at [75, 2] on div at bounding box center [549, 265] width 1099 height 531
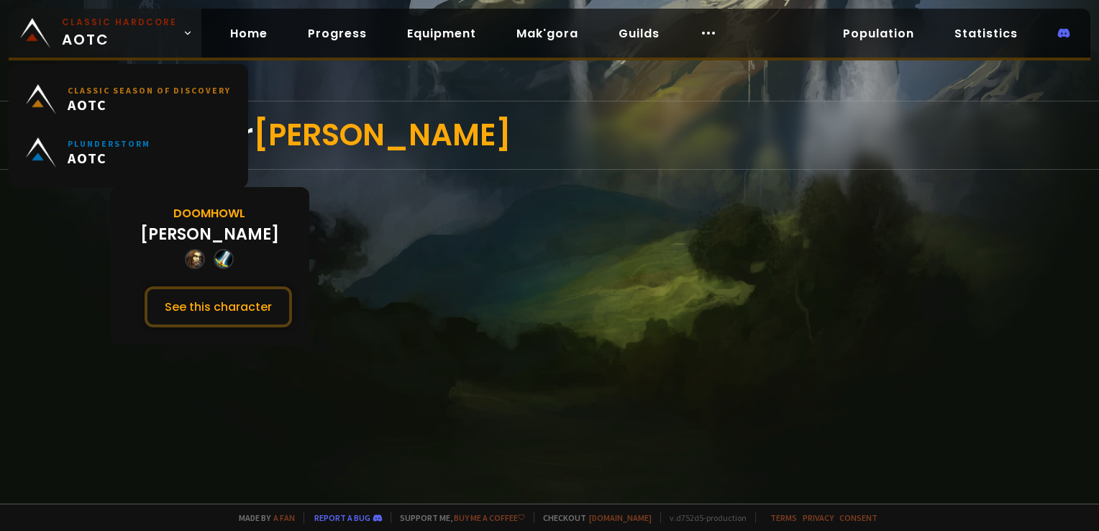
click at [80, 30] on span "Classic Hardcore AOTC" at bounding box center [119, 33] width 115 height 35
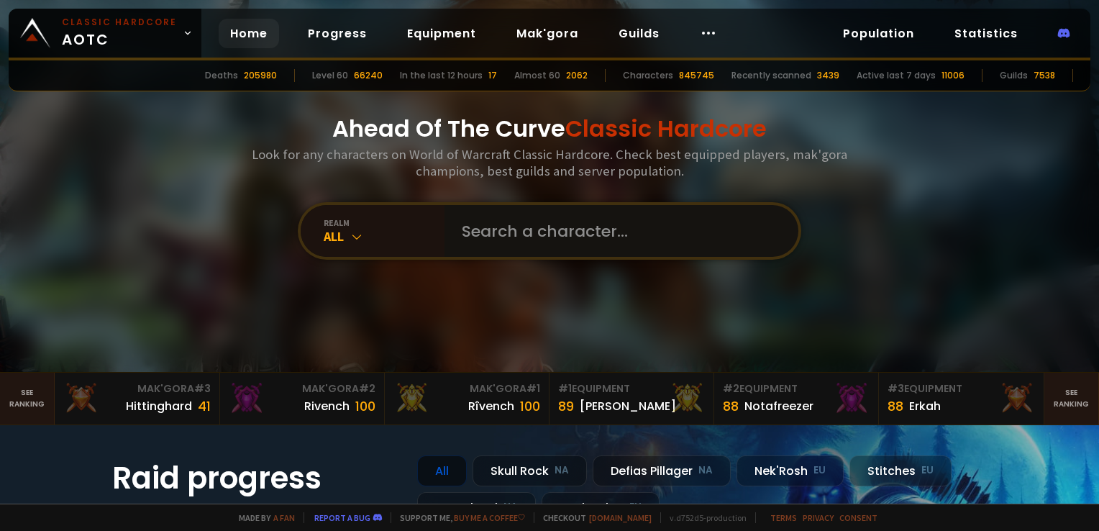
click at [629, 227] on input "text" at bounding box center [617, 231] width 328 height 52
type input "mootmon"
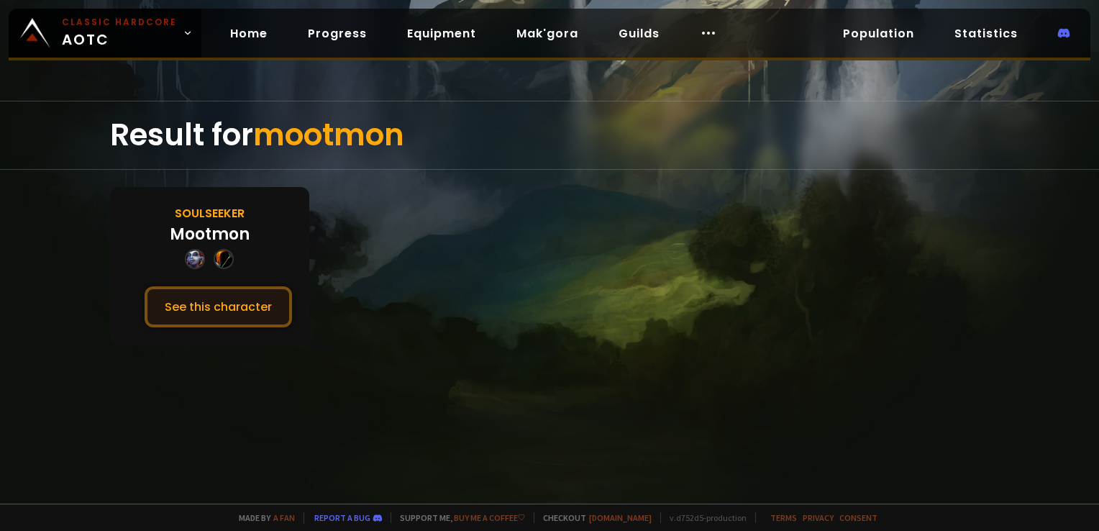
click at [261, 306] on button "See this character" at bounding box center [218, 306] width 147 height 41
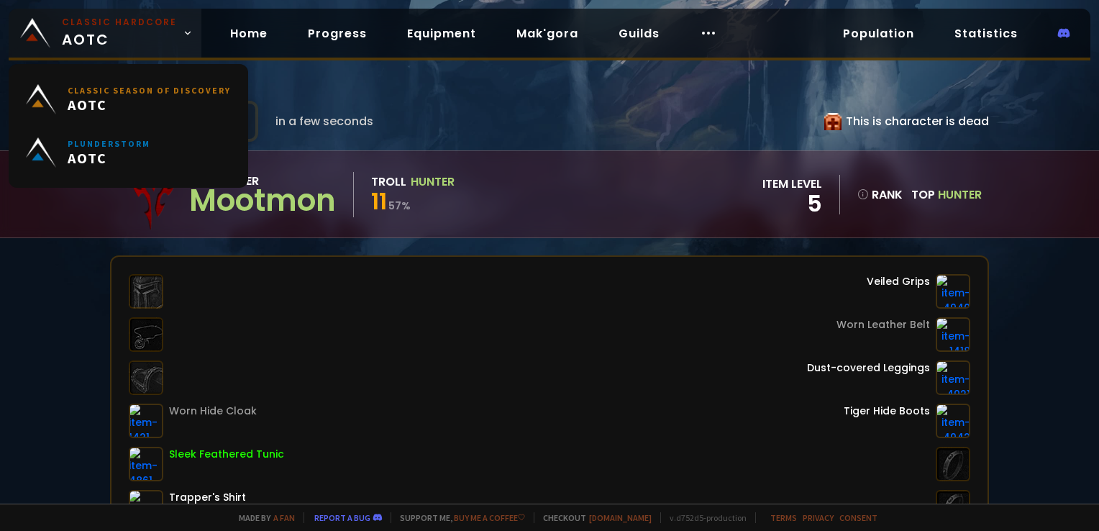
click at [148, 38] on span "Classic Hardcore AOTC" at bounding box center [119, 33] width 115 height 35
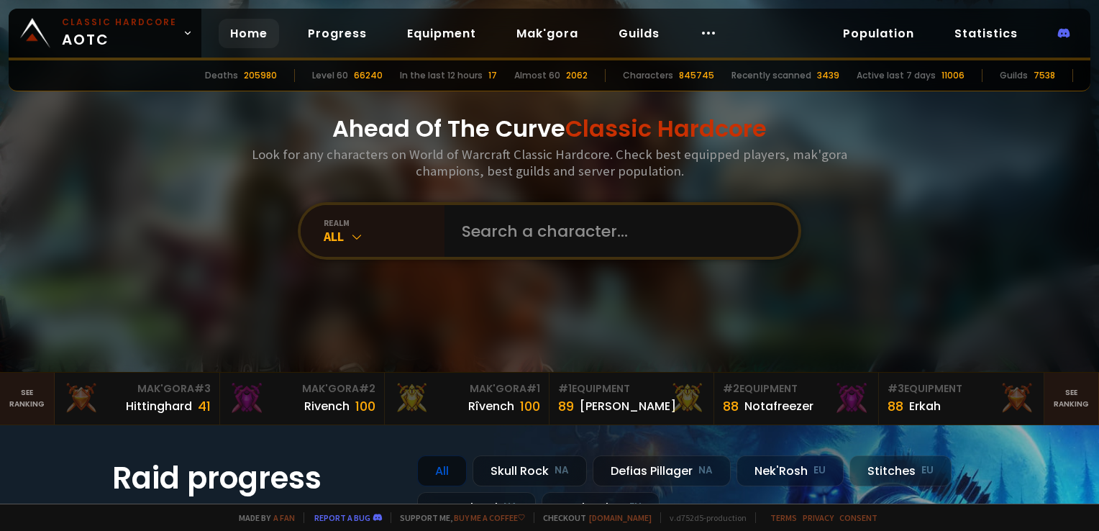
click at [562, 275] on div "Ahead Of The Curve Classic Hardcore Look for any characters on World of Warcraf…" at bounding box center [550, 186] width 867 height 372
drag, startPoint x: 561, startPoint y: 240, endPoint x: 559, endPoint y: 249, distance: 8.9
click at [561, 242] on input "text" at bounding box center [617, 231] width 328 height 52
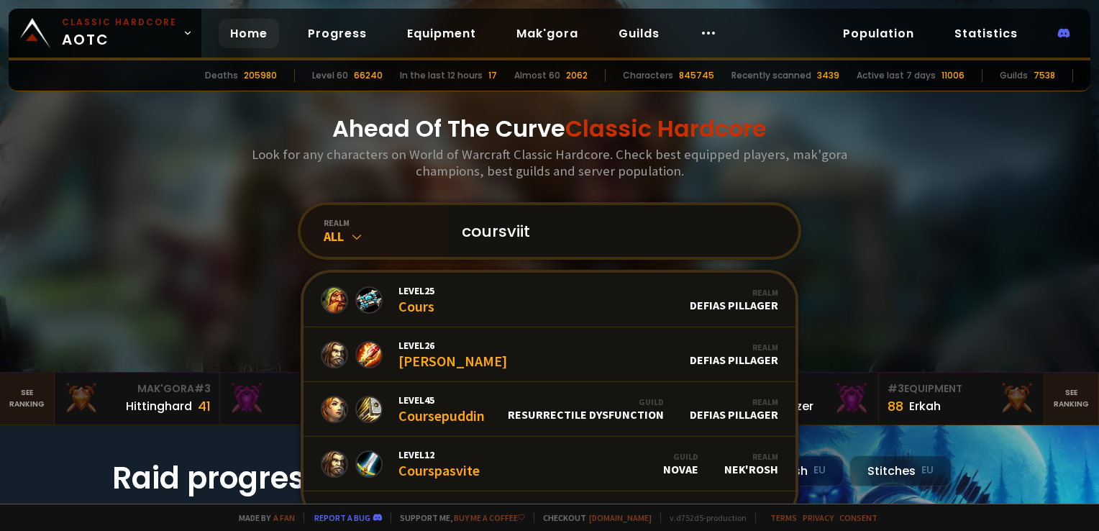
type input "coursviite"
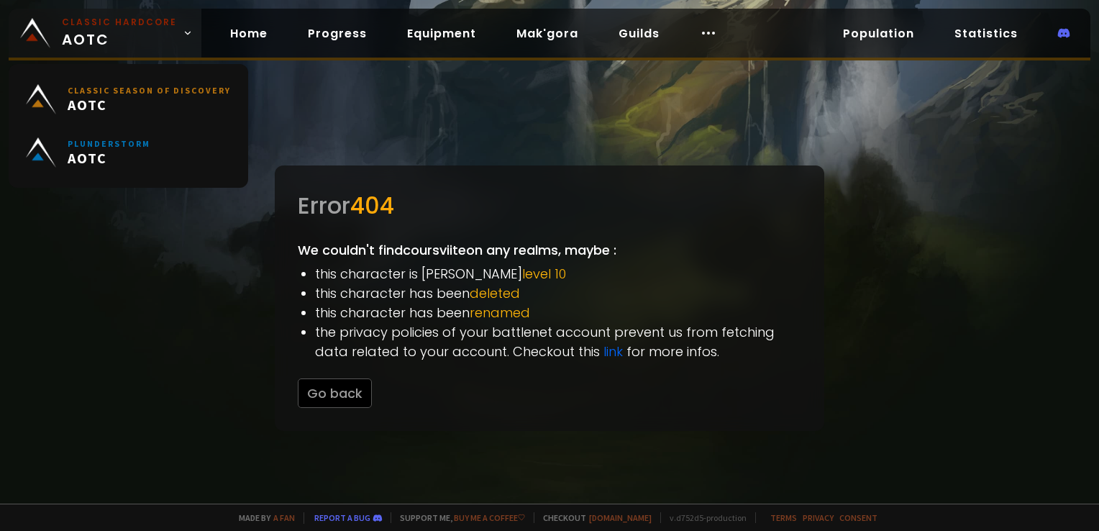
click at [115, 17] on small "Classic Hardcore" at bounding box center [119, 22] width 115 height 13
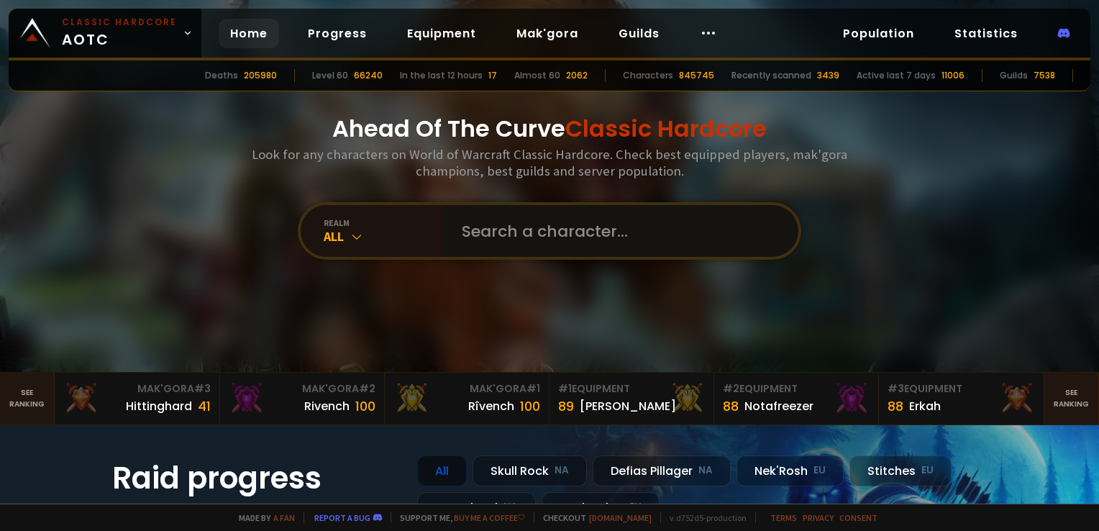
click at [574, 245] on input "text" at bounding box center [617, 231] width 328 height 52
type input "jerz"
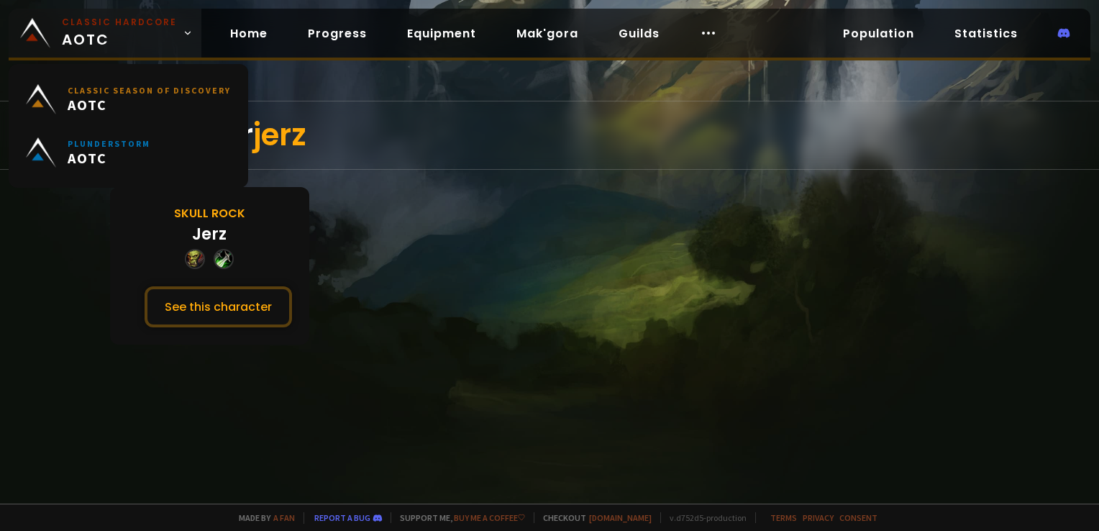
click at [155, 23] on small "Classic Hardcore" at bounding box center [119, 22] width 115 height 13
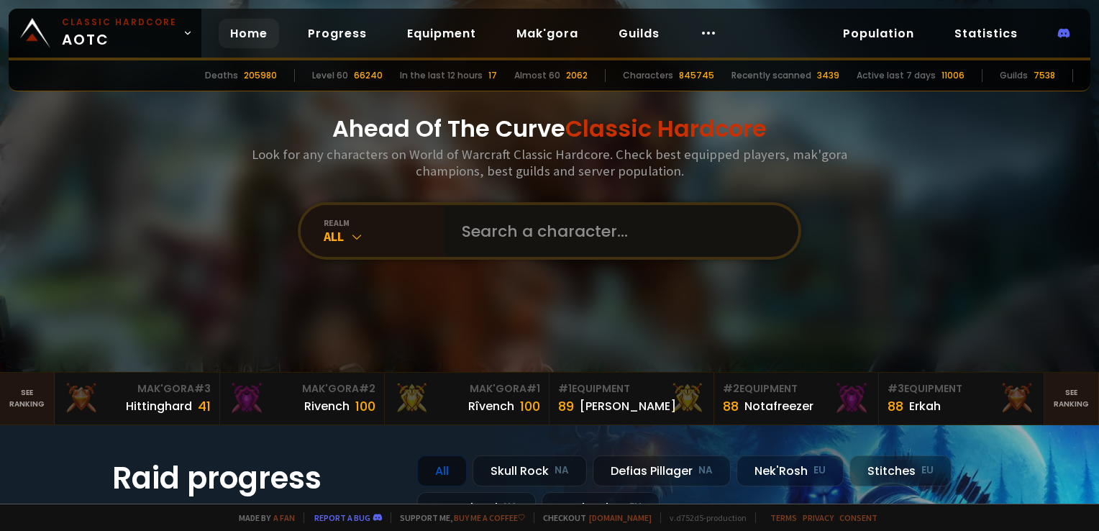
click at [537, 245] on input "text" at bounding box center [617, 231] width 328 height 52
type input "cuitedure"
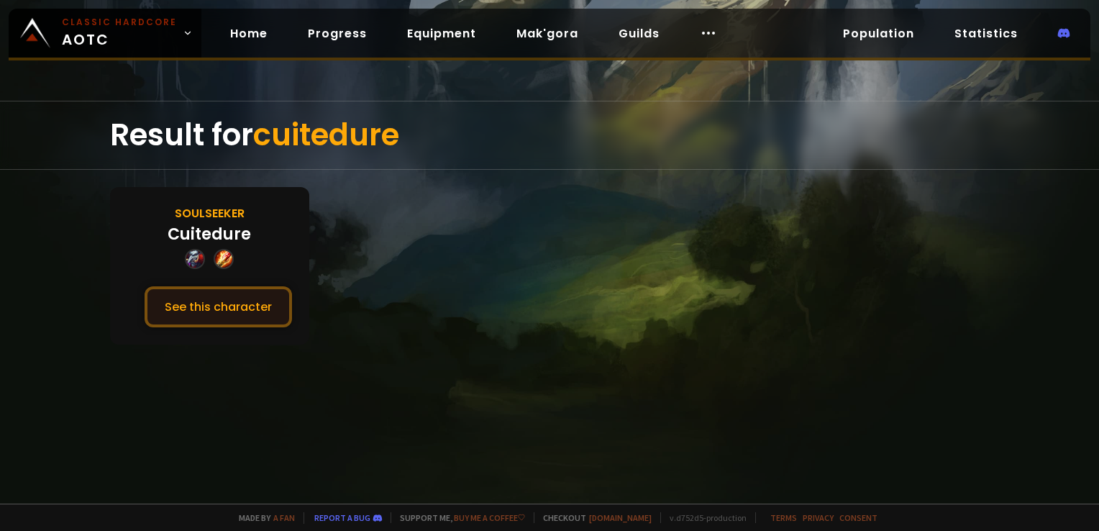
click at [230, 302] on button "See this character" at bounding box center [218, 306] width 147 height 41
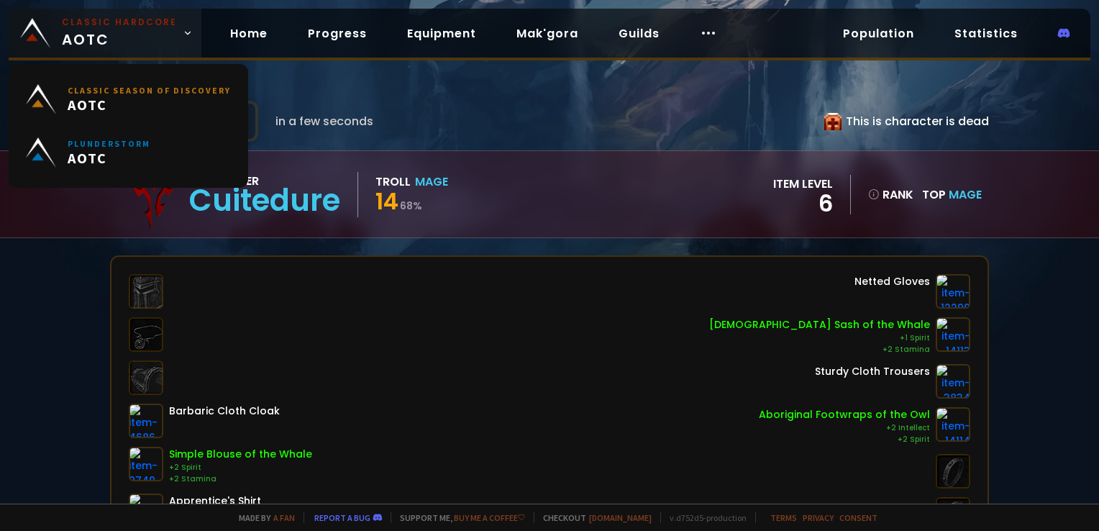
click at [144, 24] on small "Classic Hardcore" at bounding box center [119, 22] width 115 height 13
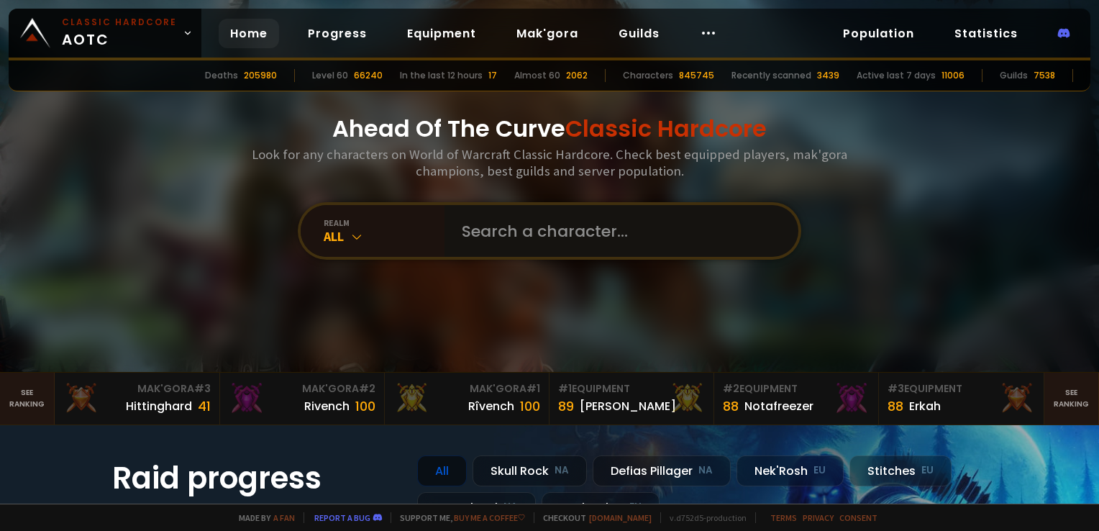
click at [560, 245] on input "text" at bounding box center [617, 231] width 328 height 52
type input "grisehandler"
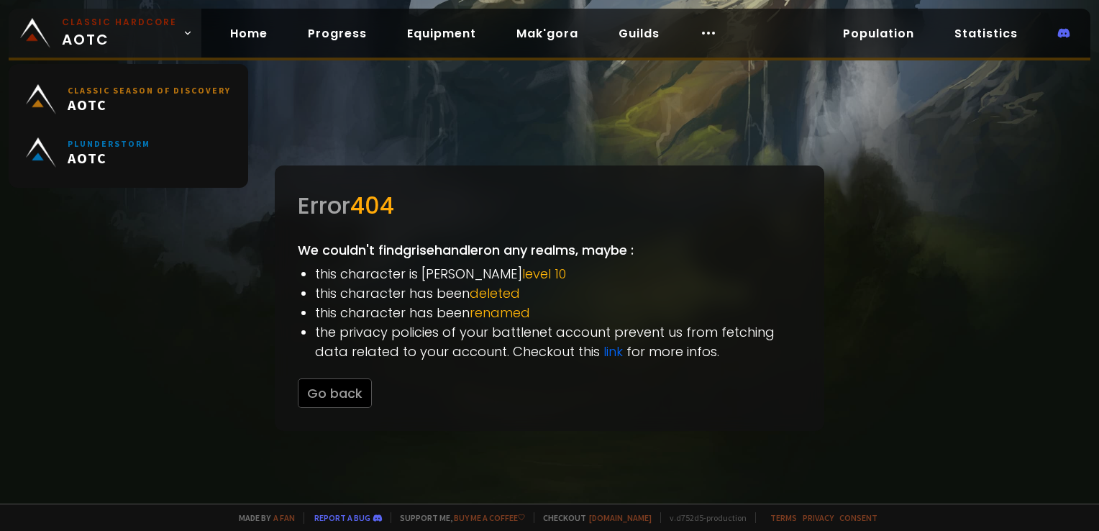
click at [128, 18] on small "Classic Hardcore" at bounding box center [119, 22] width 115 height 13
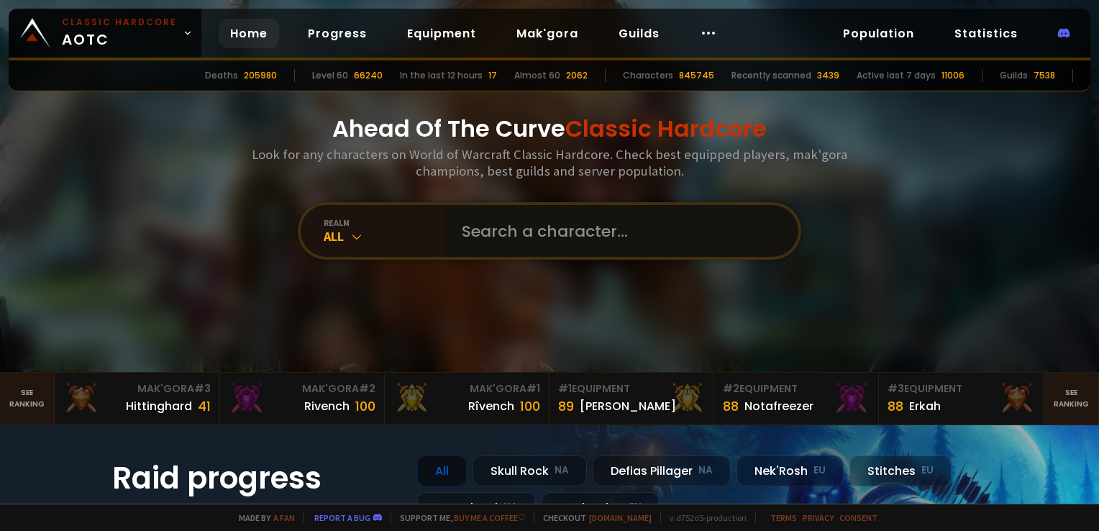
click at [522, 249] on input "text" at bounding box center [617, 231] width 328 height 52
type input "grimgol"
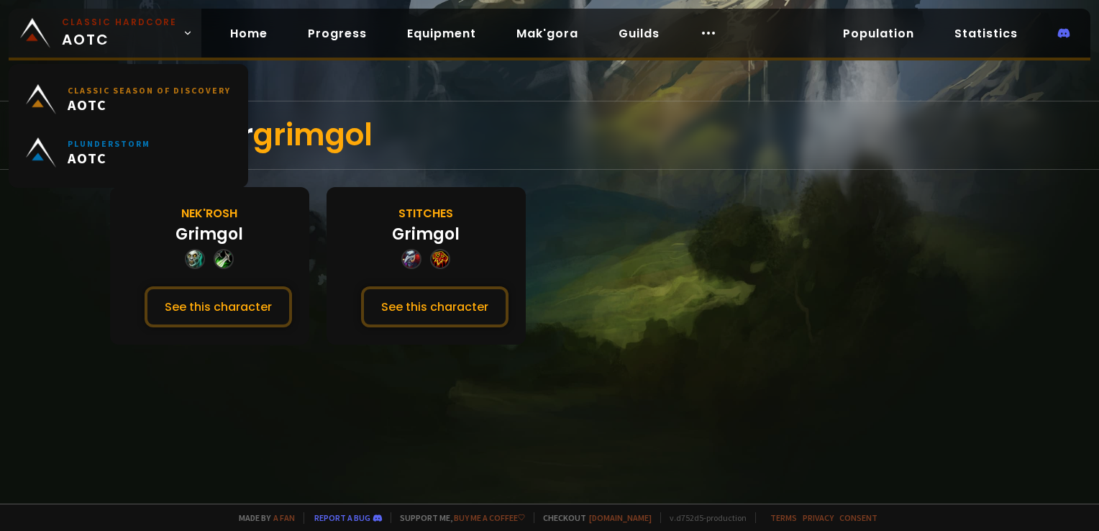
click at [173, 30] on link "Classic Hardcore AOTC" at bounding box center [105, 33] width 193 height 49
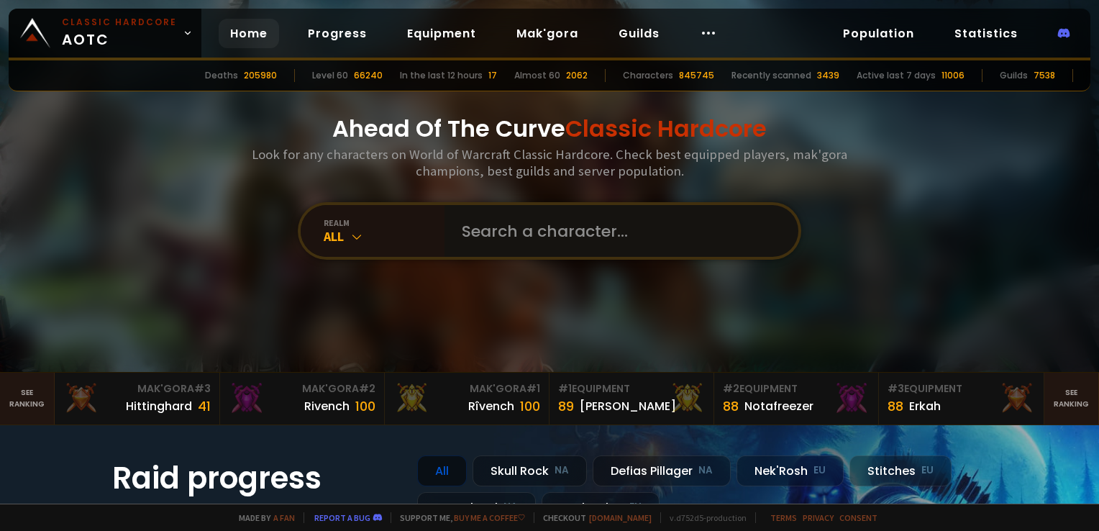
click at [517, 242] on input "text" at bounding box center [617, 231] width 328 height 52
type input "chonkhoof"
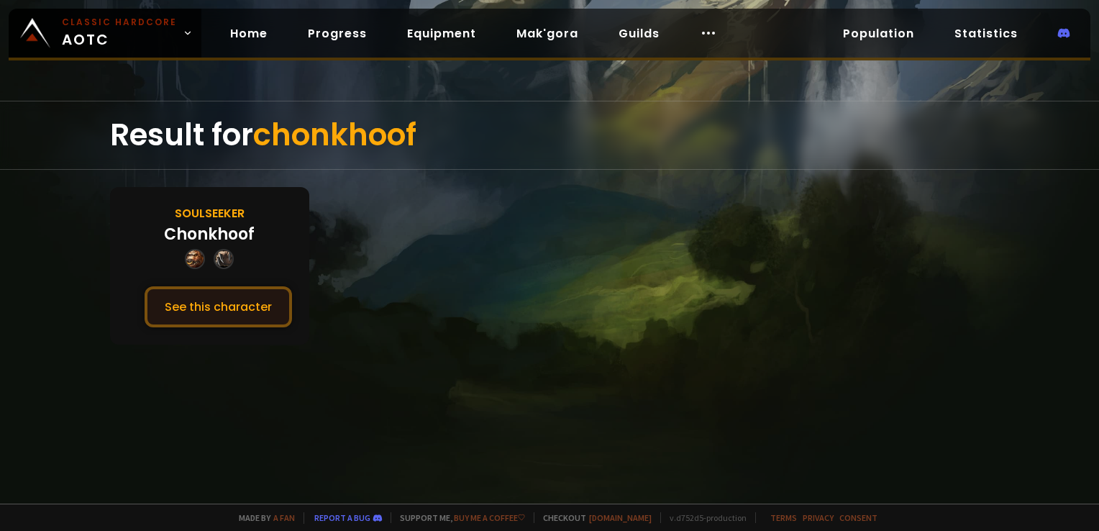
click at [232, 316] on button "See this character" at bounding box center [218, 306] width 147 height 41
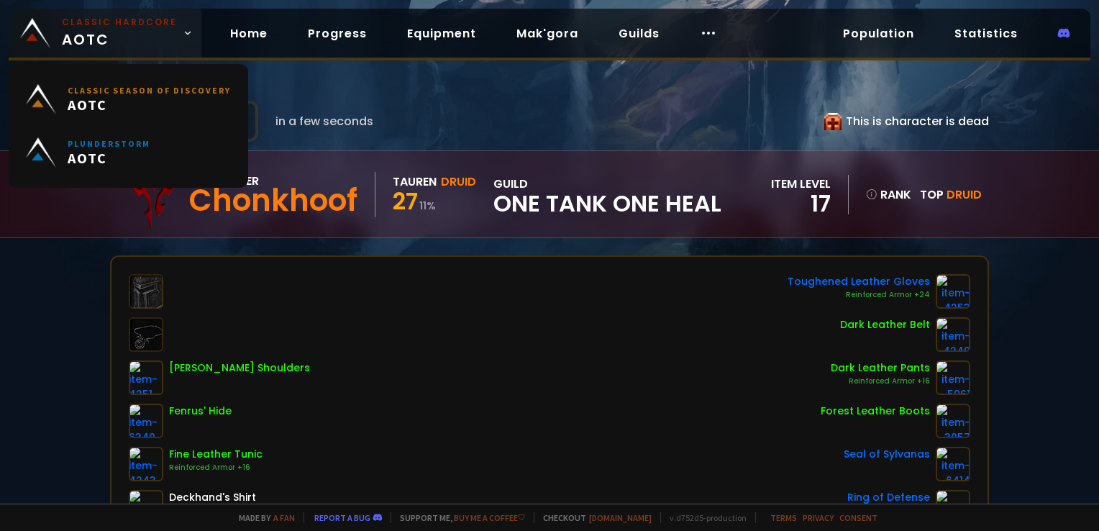
click at [142, 27] on small "Classic Hardcore" at bounding box center [119, 22] width 115 height 13
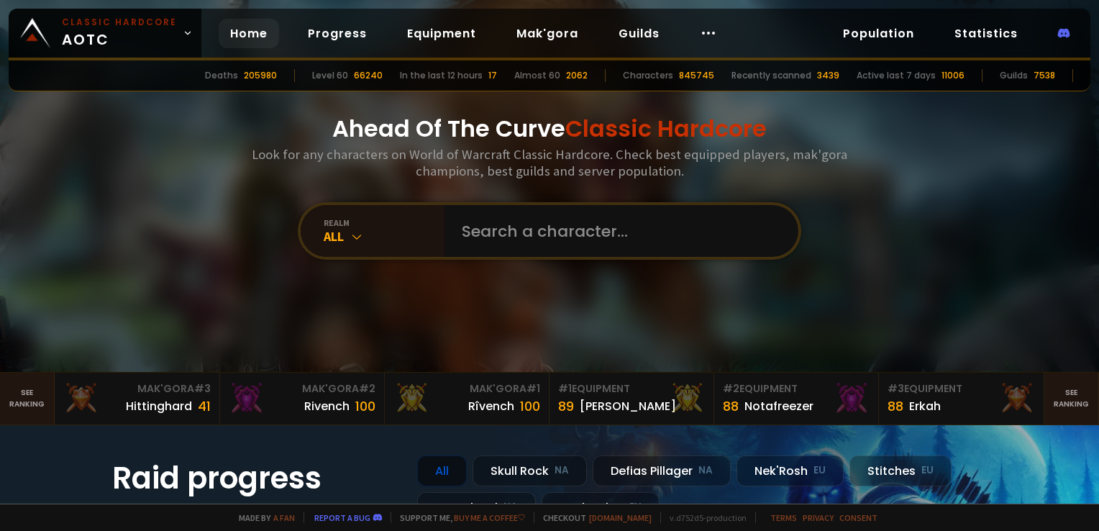
click at [554, 194] on div "Ahead Of The Curve Classic Hardcore Look for any characters on World of Warcraf…" at bounding box center [550, 186] width 867 height 372
click at [560, 220] on input "text" at bounding box center [617, 231] width 328 height 52
type input "hvitjeger"
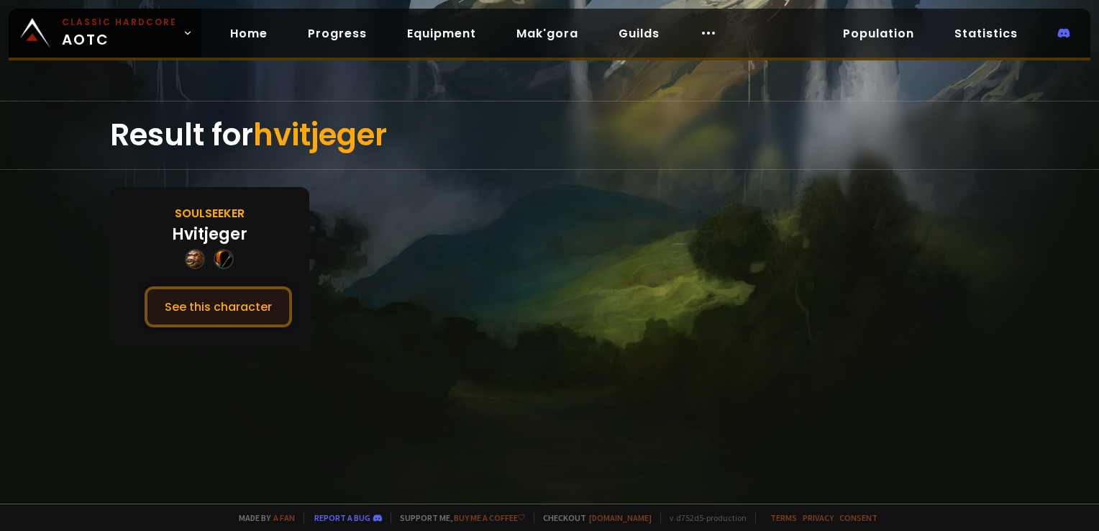
click at [262, 300] on button "See this character" at bounding box center [218, 306] width 147 height 41
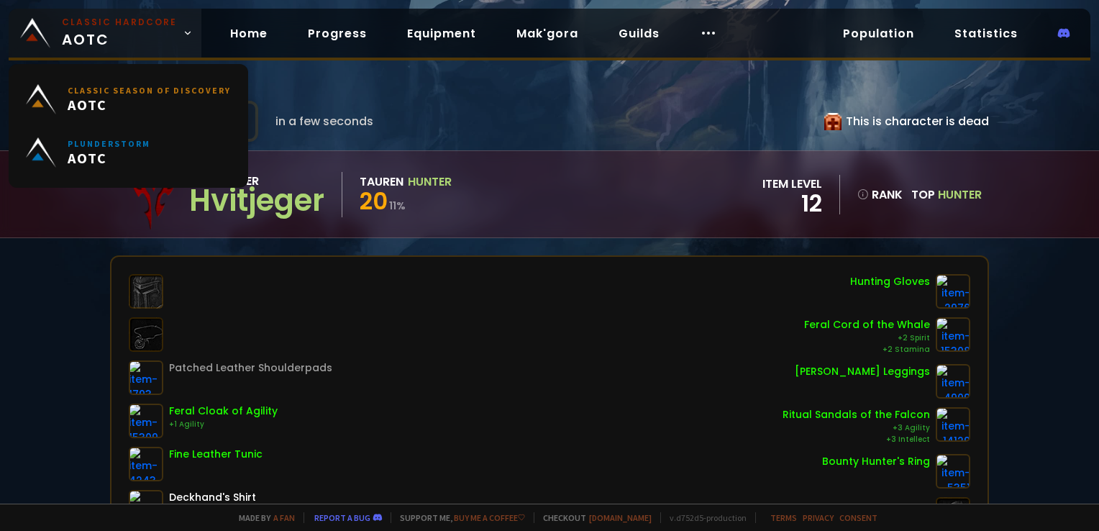
click at [136, 23] on small "Classic Hardcore" at bounding box center [119, 22] width 115 height 13
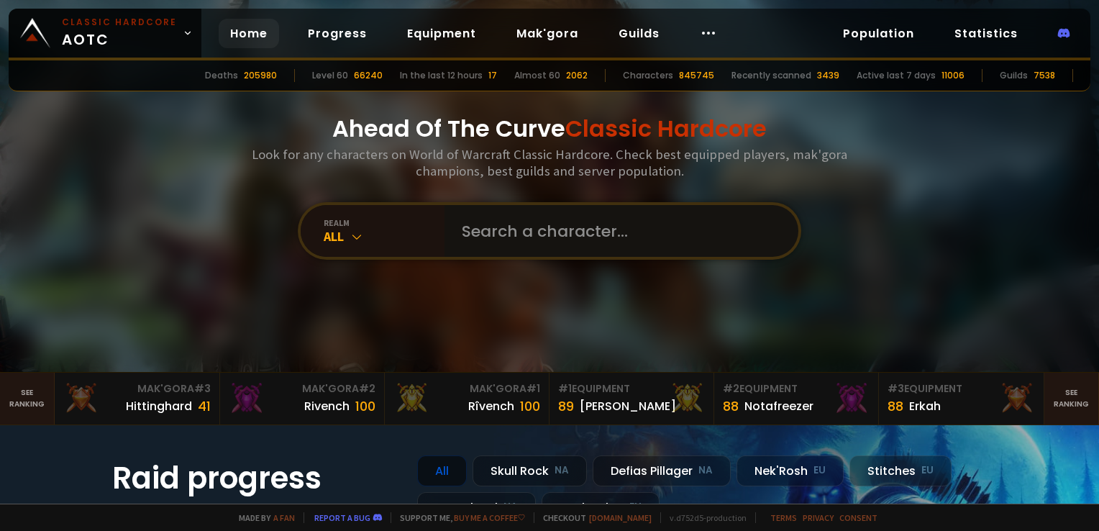
click at [545, 240] on input "text" at bounding box center [617, 231] width 328 height 52
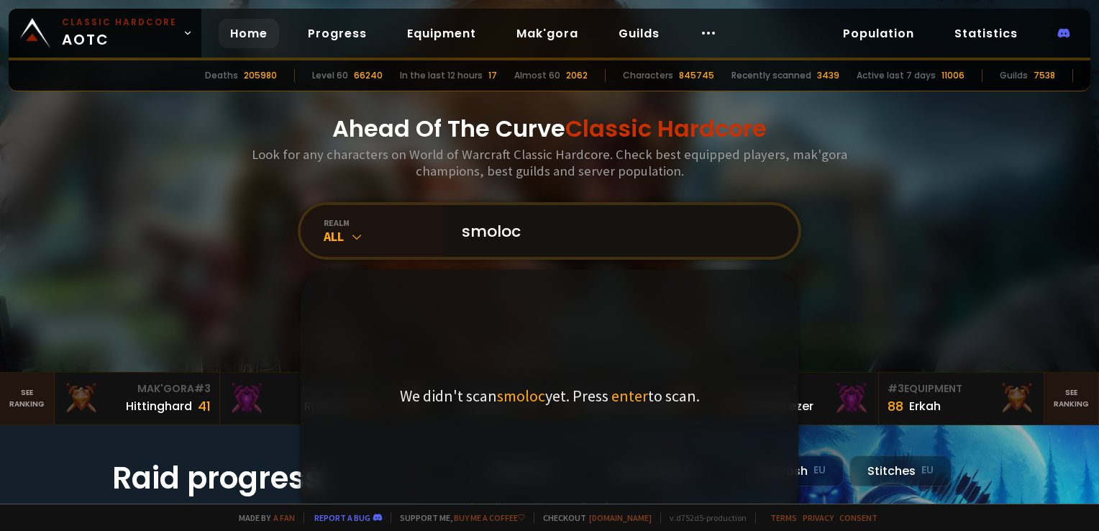
type input "smolock"
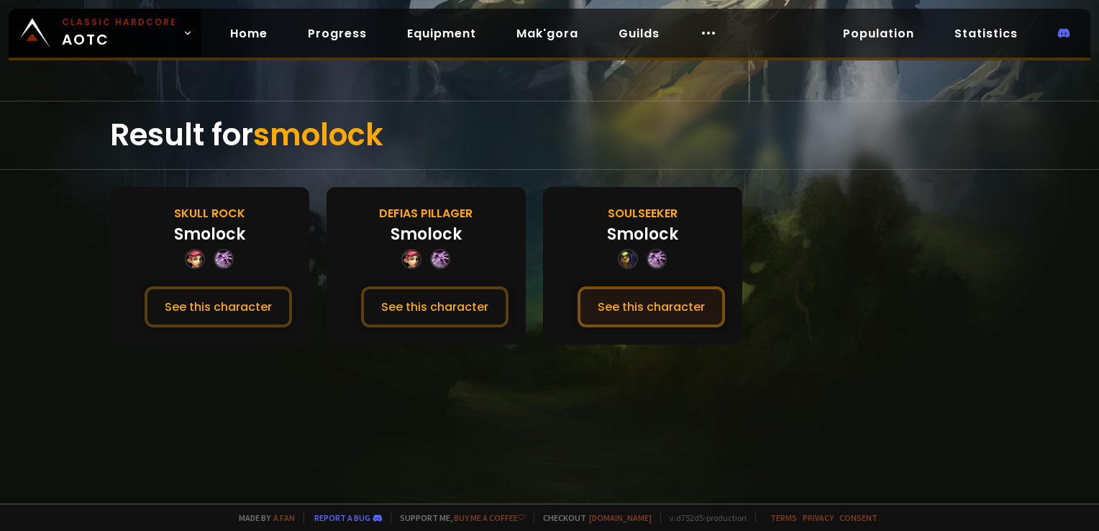
click at [634, 304] on button "See this character" at bounding box center [651, 306] width 147 height 41
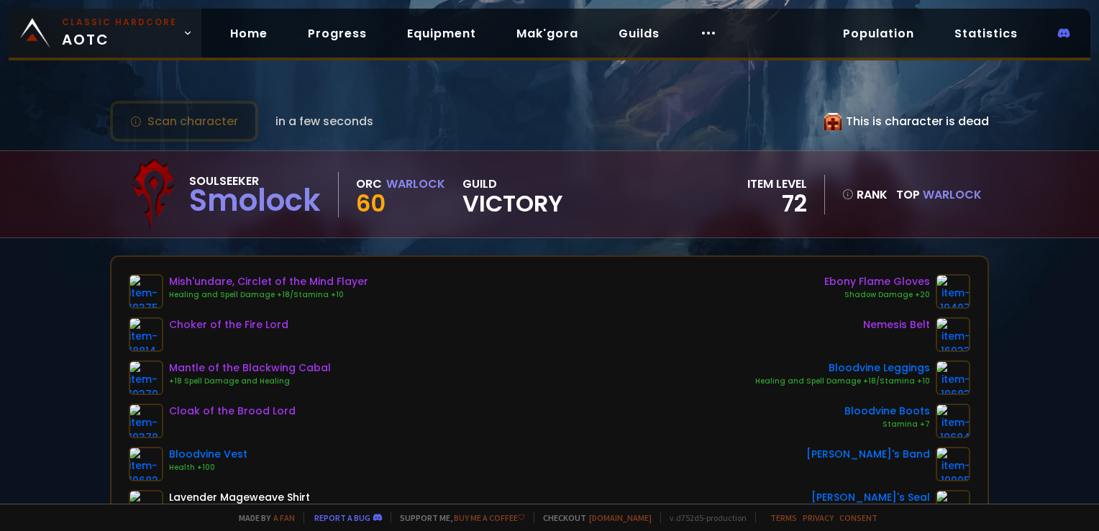
click at [136, 47] on span "Classic Hardcore AOTC" at bounding box center [119, 33] width 115 height 35
